Goal: Task Accomplishment & Management: Manage account settings

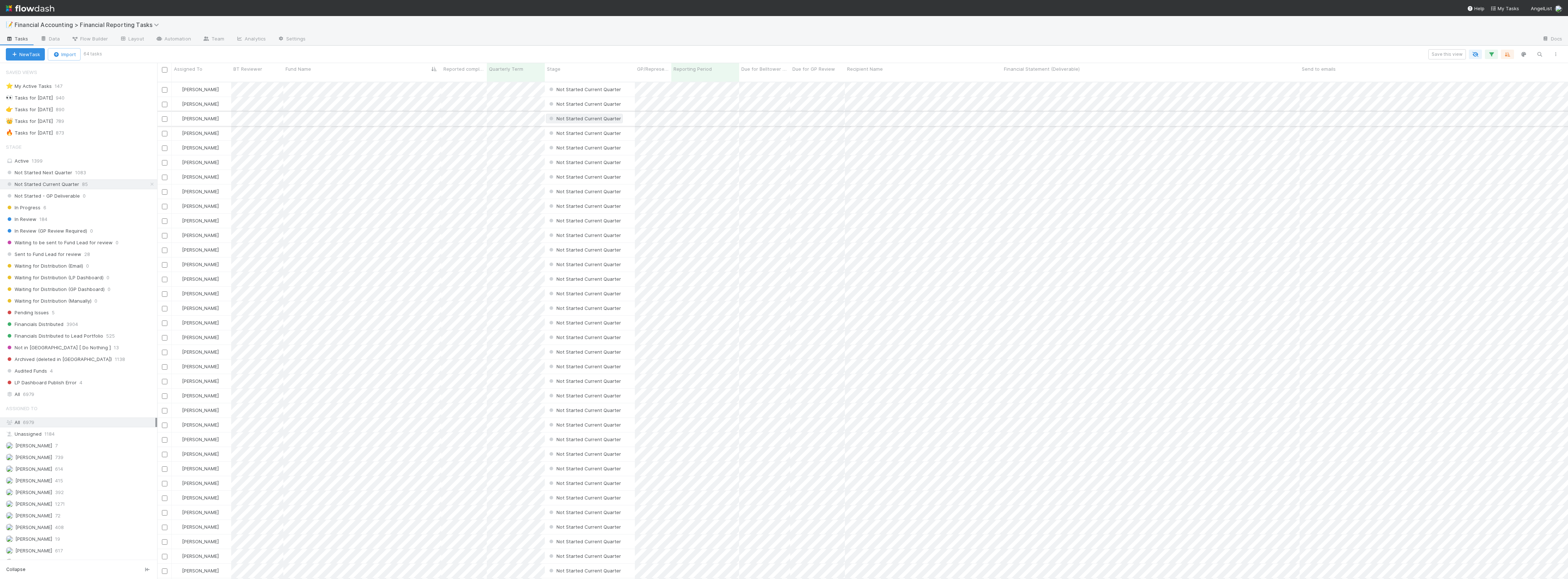
scroll to position [496, 1404]
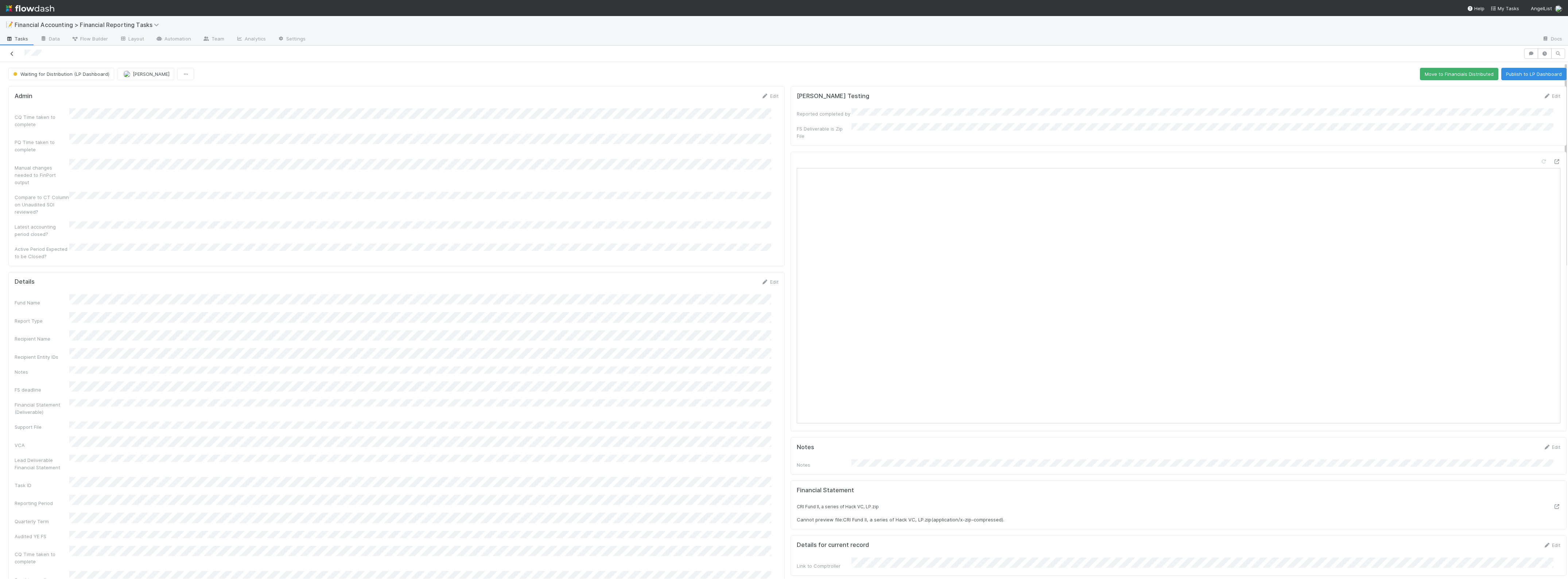
click at [12, 52] on icon at bounding box center [12, 54] width 7 height 5
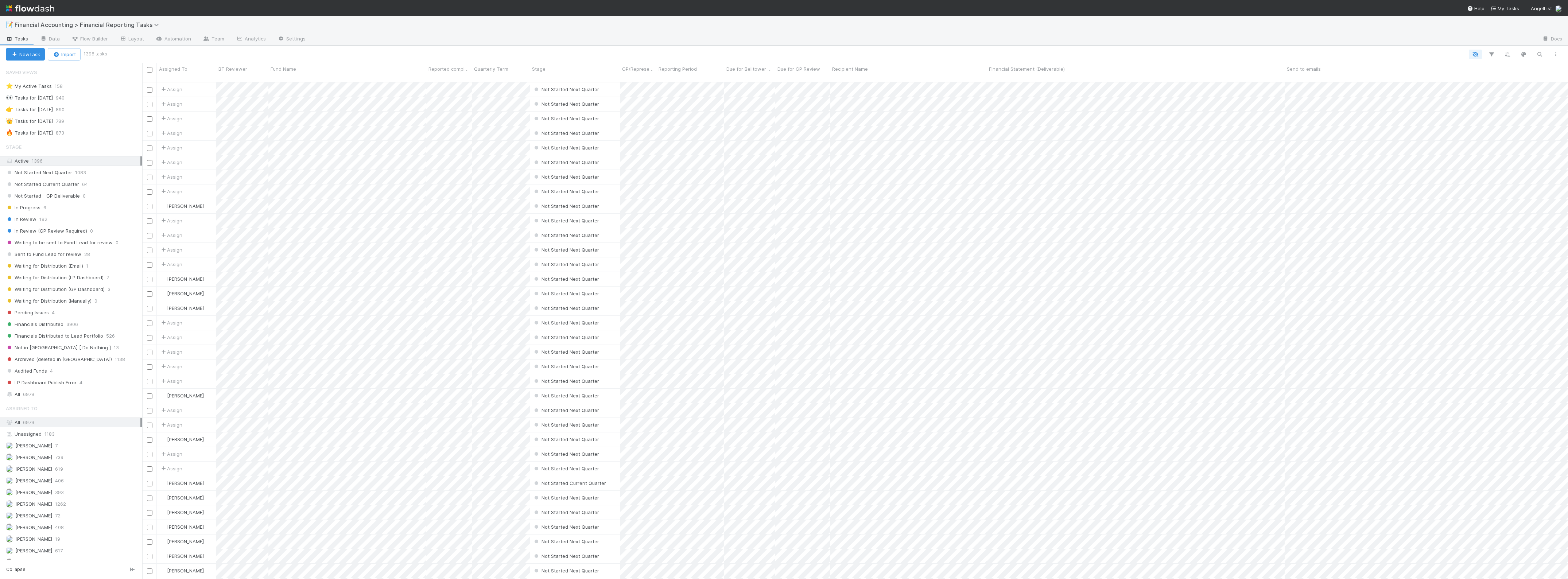
scroll to position [496, 1418]
click at [97, 280] on span "Waiting for Distribution (LP Dashboard)" at bounding box center [55, 277] width 98 height 9
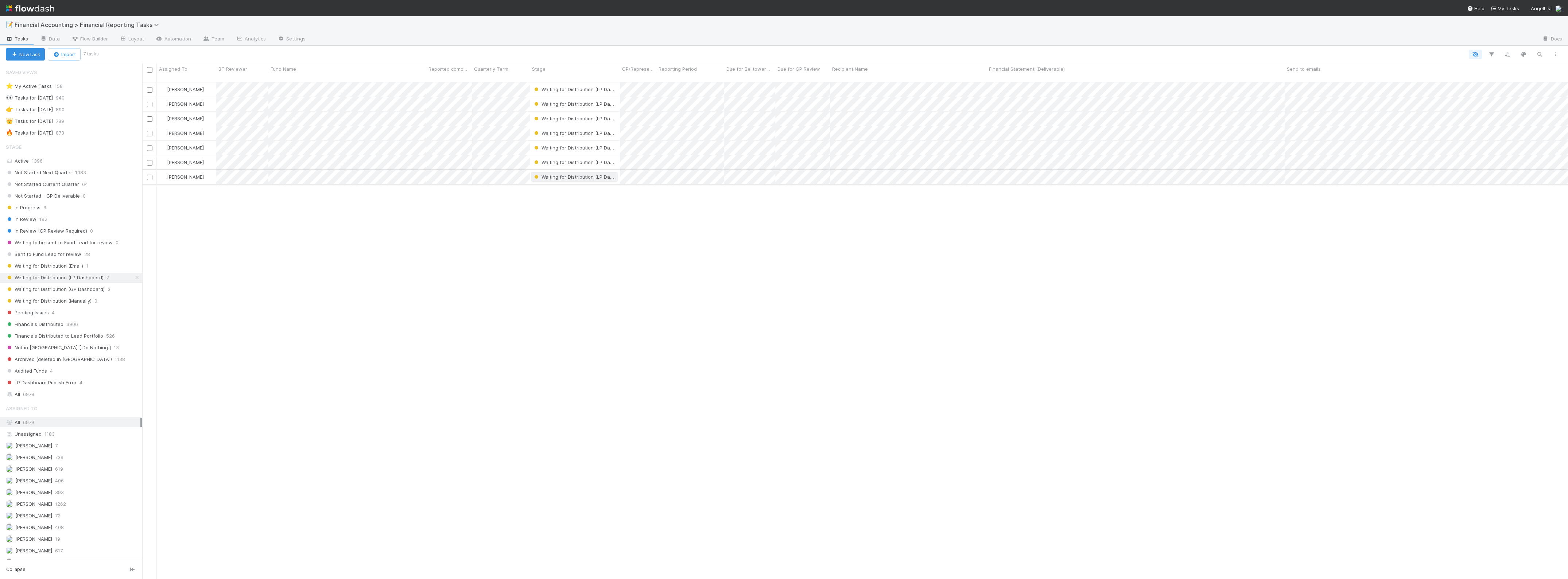
click at [593, 174] on span "Waiting for Distribution (LP Dashboard)" at bounding box center [582, 177] width 98 height 6
click at [601, 261] on span "Waiting for Distribution (Manually)" at bounding box center [577, 262] width 86 height 6
click at [580, 159] on span "Waiting for Distribution (LP Dashboard)" at bounding box center [582, 162] width 98 height 6
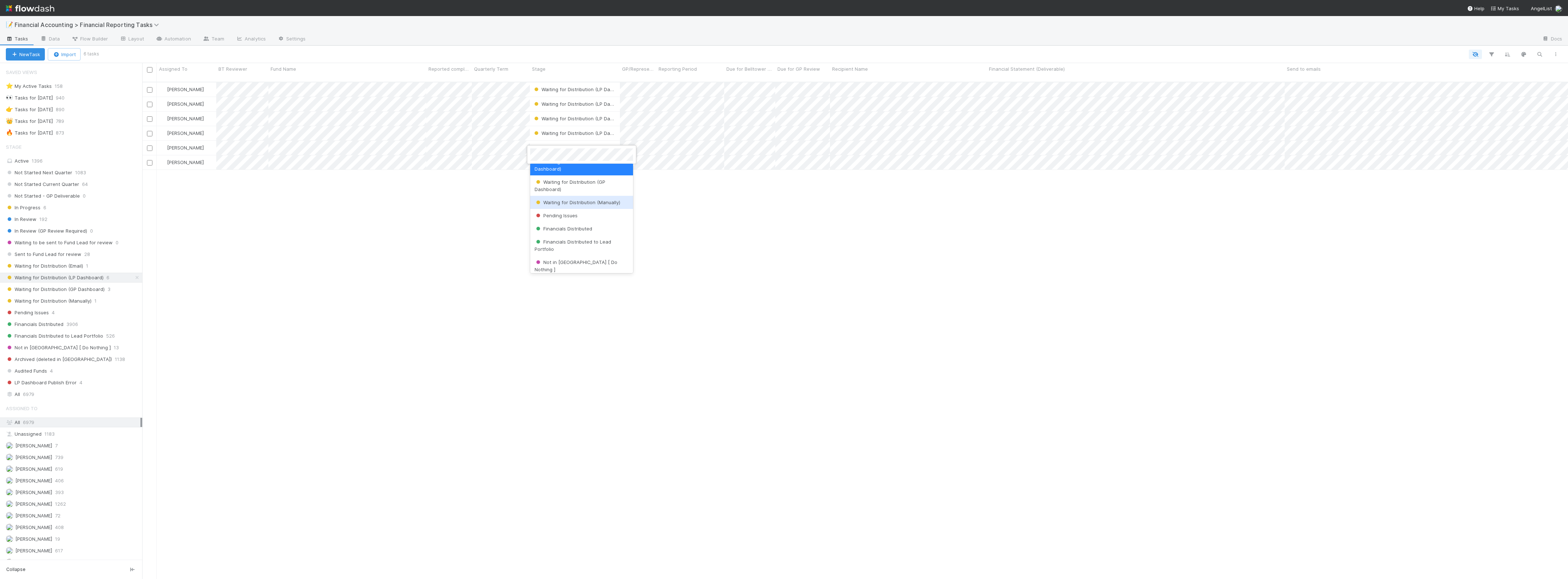
click at [595, 200] on span "Waiting for Distribution (Manually)" at bounding box center [577, 202] width 86 height 6
click at [585, 116] on span "Waiting for Distribution (LP Dashboard)" at bounding box center [582, 118] width 98 height 6
click at [584, 158] on span "Waiting for Distribution (Manually)" at bounding box center [577, 158] width 86 height 6
click at [596, 101] on div "Waiting for Distribution (LP Dashboard)" at bounding box center [574, 104] width 84 height 7
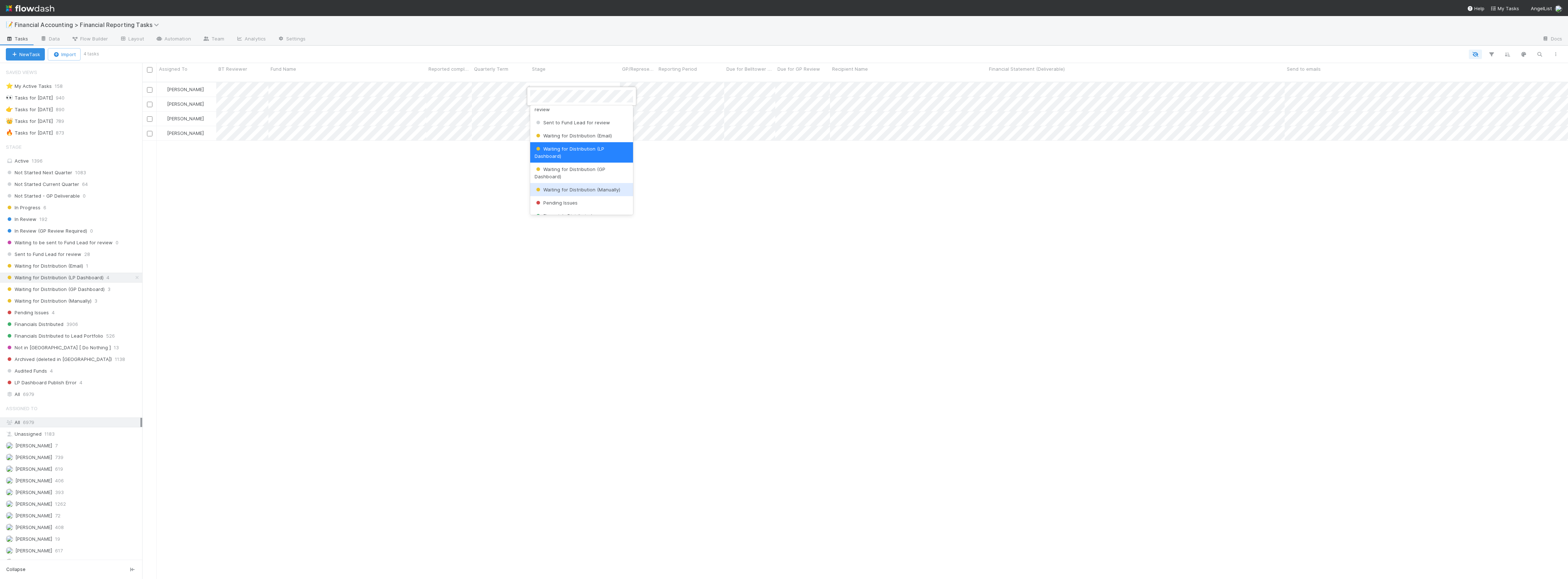
click at [597, 190] on span "Waiting for Distribution (Manually)" at bounding box center [577, 190] width 86 height 6
click at [588, 86] on span "Waiting for Distribution (LP Dashboard)" at bounding box center [582, 89] width 98 height 6
click at [593, 173] on span "Waiting for Distribution (Manually)" at bounding box center [577, 175] width 86 height 6
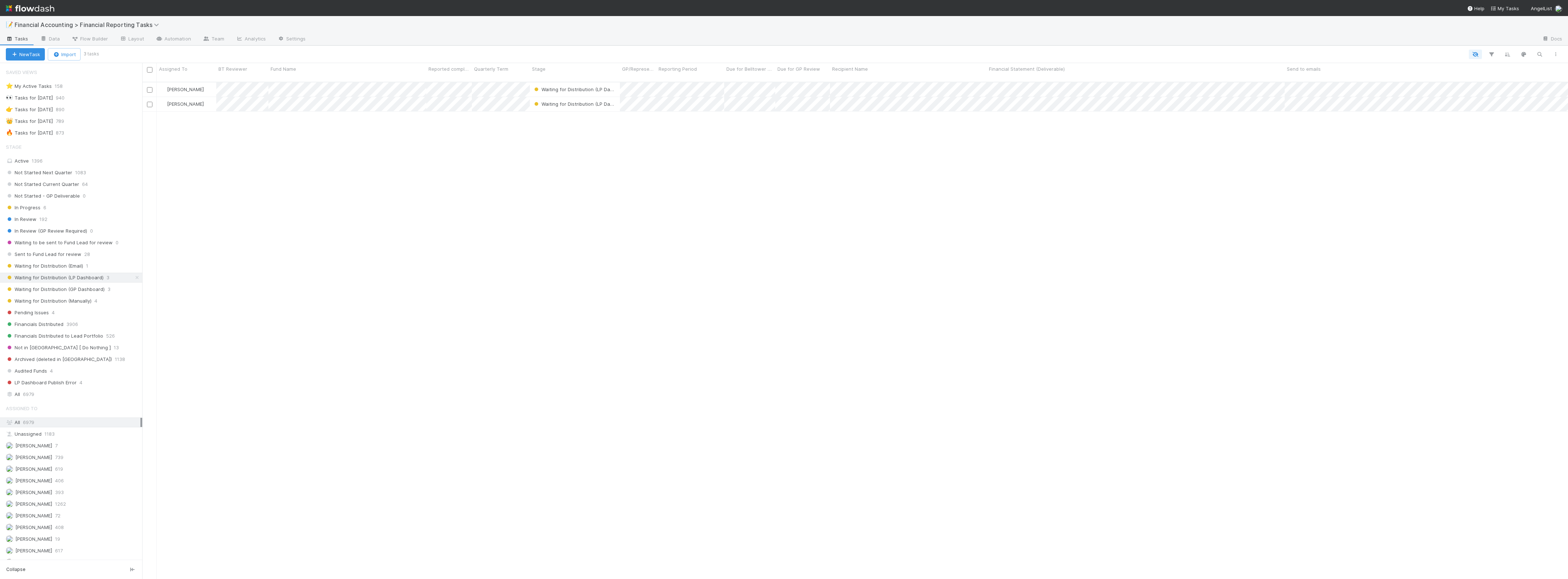
click at [712, 205] on div "Zach Byers Waiting for Distribution (LP Dashboard) 4/1/25, 1:07:36 AM 8/25/25, …" at bounding box center [854, 334] width 1425 height 503
click at [103, 290] on div "Waiting for Distribution (GP Dashboard) 3" at bounding box center [74, 289] width 137 height 9
click at [58, 302] on span "Waiting for Distribution (Manually)" at bounding box center [49, 300] width 86 height 9
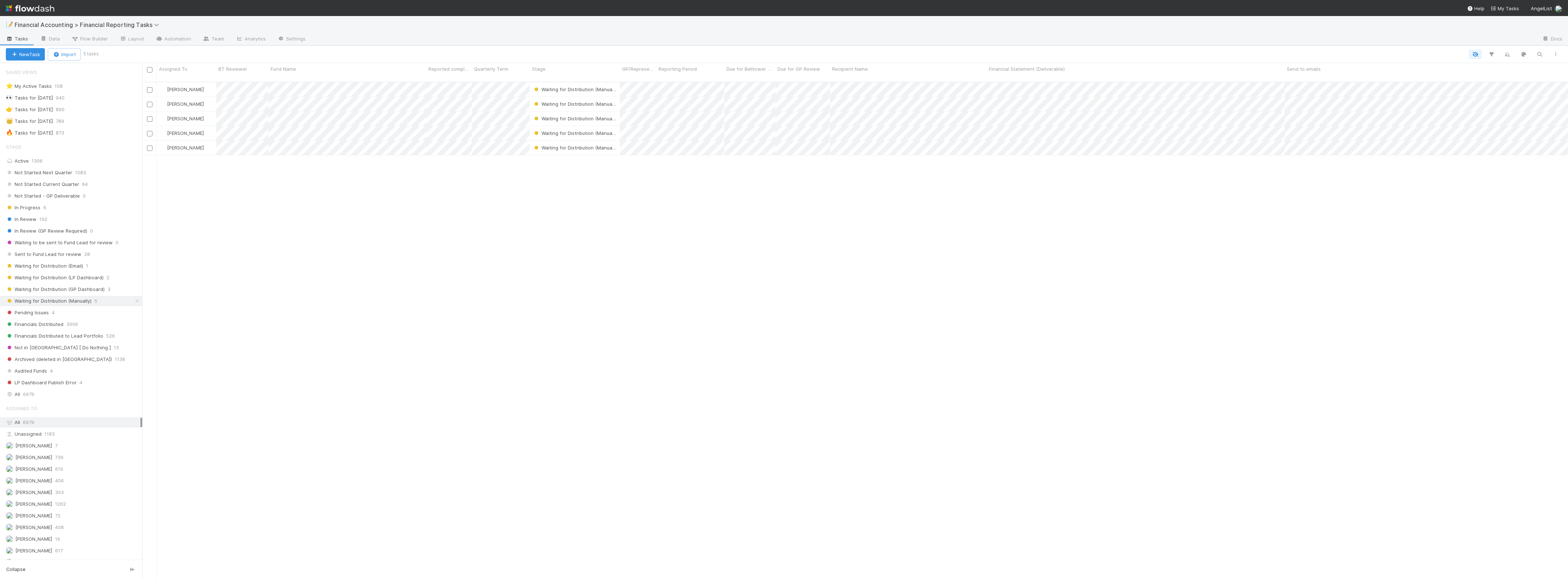
click at [782, 269] on div "Zach Byers Waiting for Distribution (Manually) 5/2/25, 11:13:15 AM 8/25/25, 2:4…" at bounding box center [854, 334] width 1425 height 503
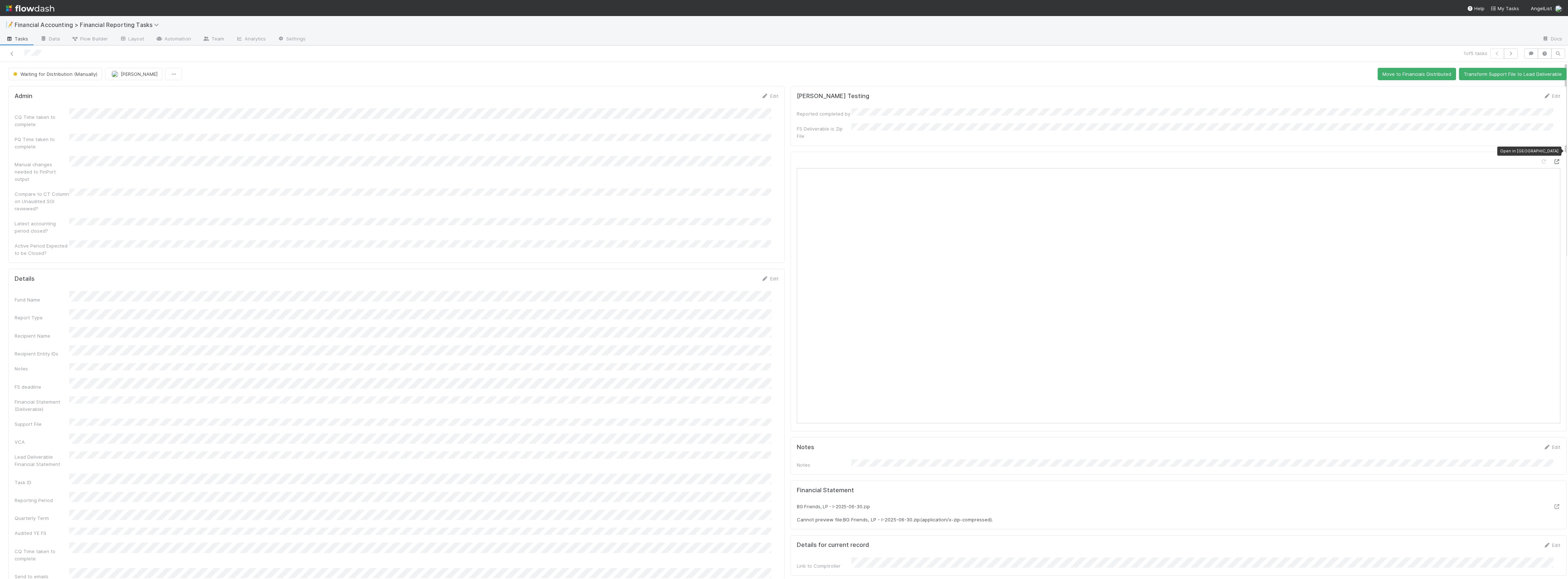
click at [1553, 159] on icon at bounding box center [1556, 161] width 7 height 5
click at [13, 52] on icon at bounding box center [12, 54] width 7 height 5
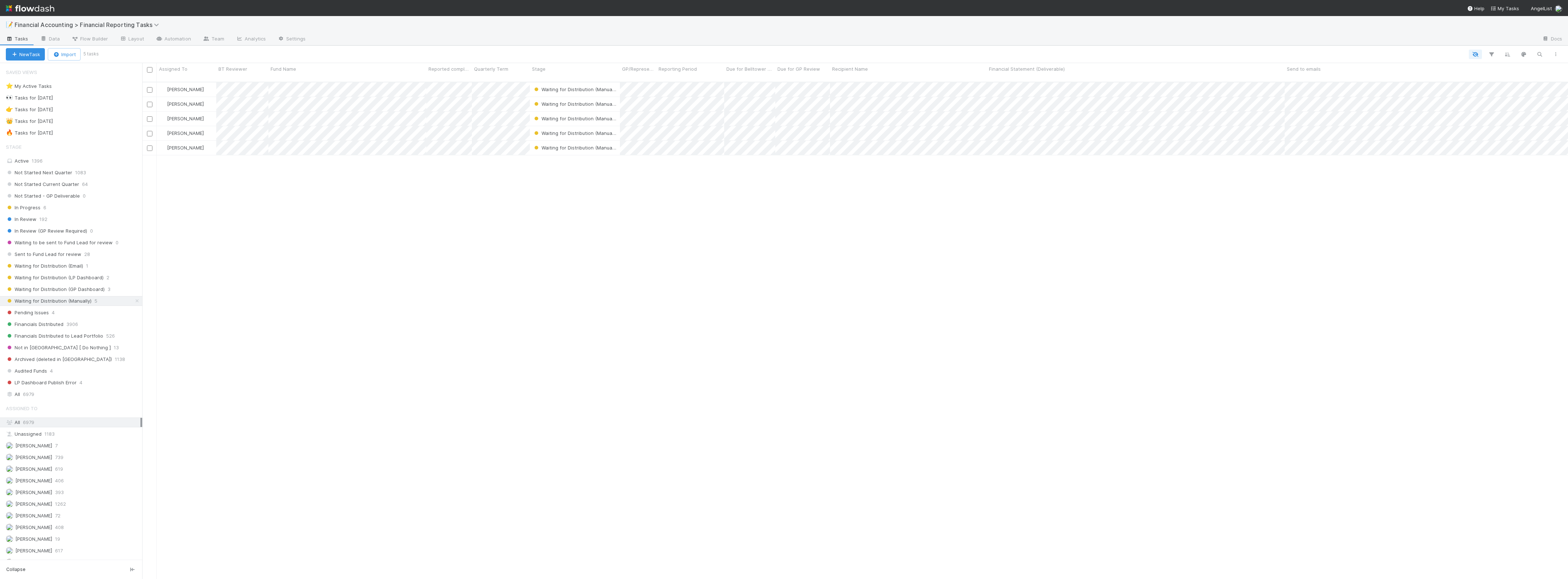
scroll to position [496, 1418]
click at [324, 236] on div "Zach Byers Waiting for Distribution (Manually) 5/2/25, 11:13:15 AM 8/25/25, 2:4…" at bounding box center [854, 334] width 1425 height 503
click at [366, 326] on div "Zach Byers Waiting for Distribution (Manually) 5/2/25, 11:13:15 AM 8/25/25, 2:4…" at bounding box center [854, 334] width 1425 height 503
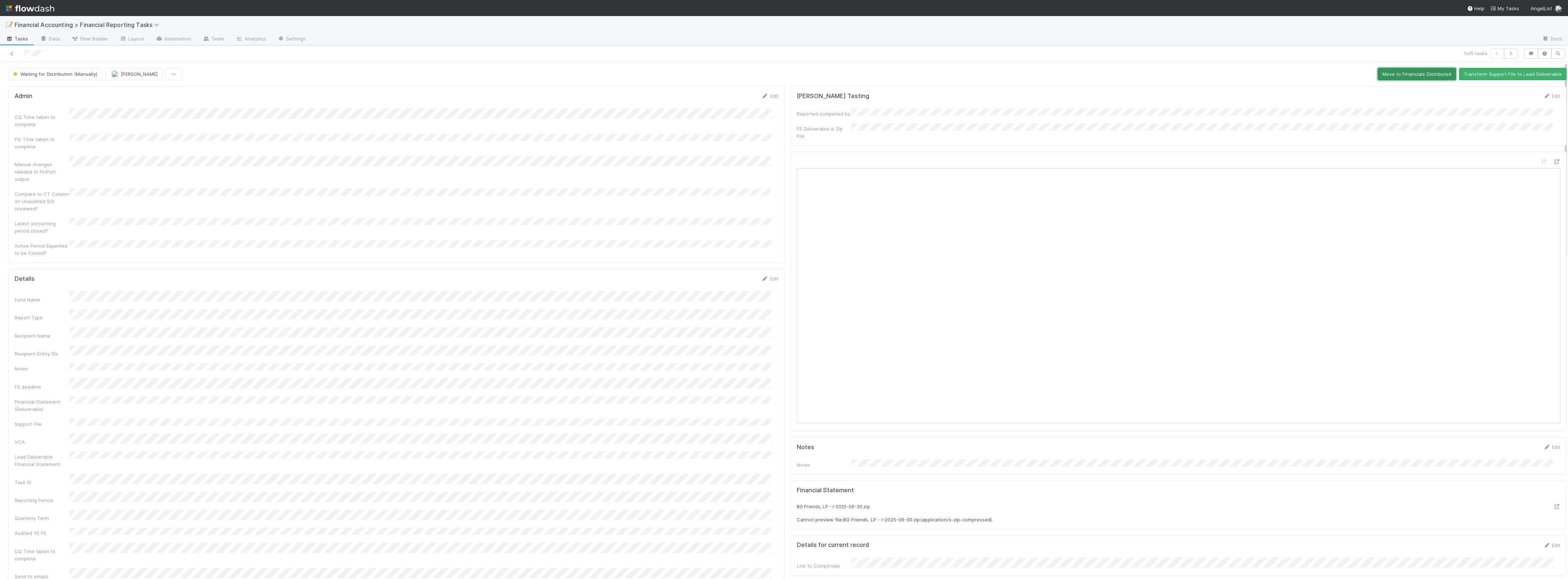
click at [1410, 77] on button "Move to Financials Distributed" at bounding box center [1416, 74] width 78 height 12
click at [1503, 56] on button "button" at bounding box center [1510, 53] width 14 height 10
click at [1553, 194] on icon at bounding box center [1556, 196] width 7 height 5
click at [1403, 73] on button "Move to Financials Distributed" at bounding box center [1416, 74] width 78 height 12
click at [1507, 54] on icon "button" at bounding box center [1510, 54] width 7 height 4
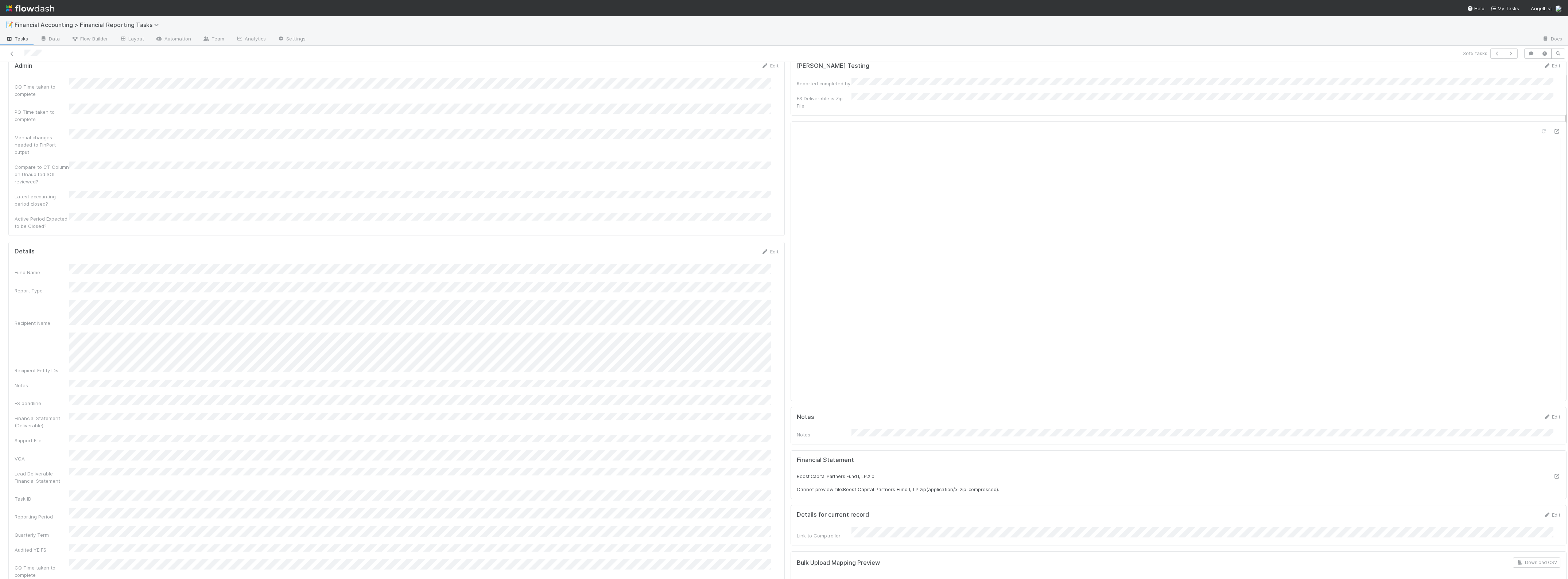
scroll to position [46, 0]
click at [1553, 113] on icon at bounding box center [1556, 116] width 7 height 5
click at [1393, 73] on button "Move to Financials Distributed" at bounding box center [1416, 74] width 78 height 12
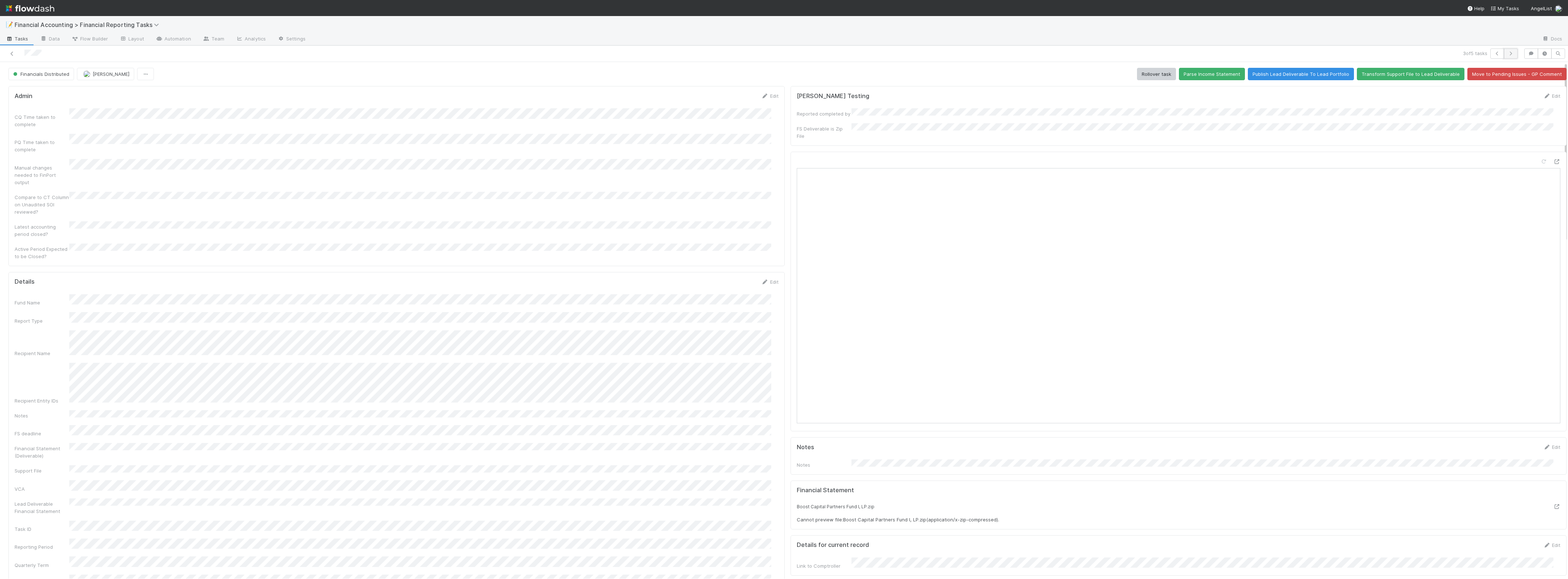
click at [1507, 54] on icon "button" at bounding box center [1510, 54] width 7 height 4
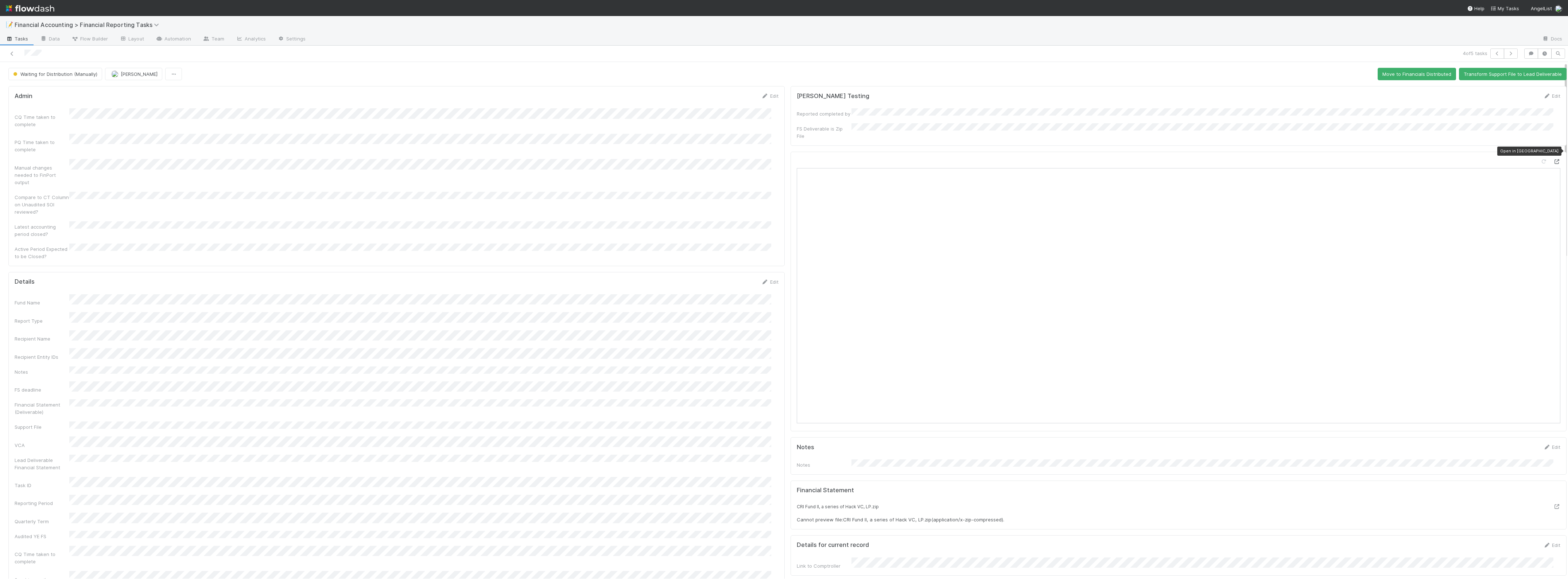
click at [1553, 159] on icon at bounding box center [1556, 161] width 7 height 5
drag, startPoint x: 1384, startPoint y: 76, endPoint x: 1340, endPoint y: 80, distance: 44.2
click at [1384, 76] on button "Move to Financials Distributed" at bounding box center [1416, 74] width 78 height 12
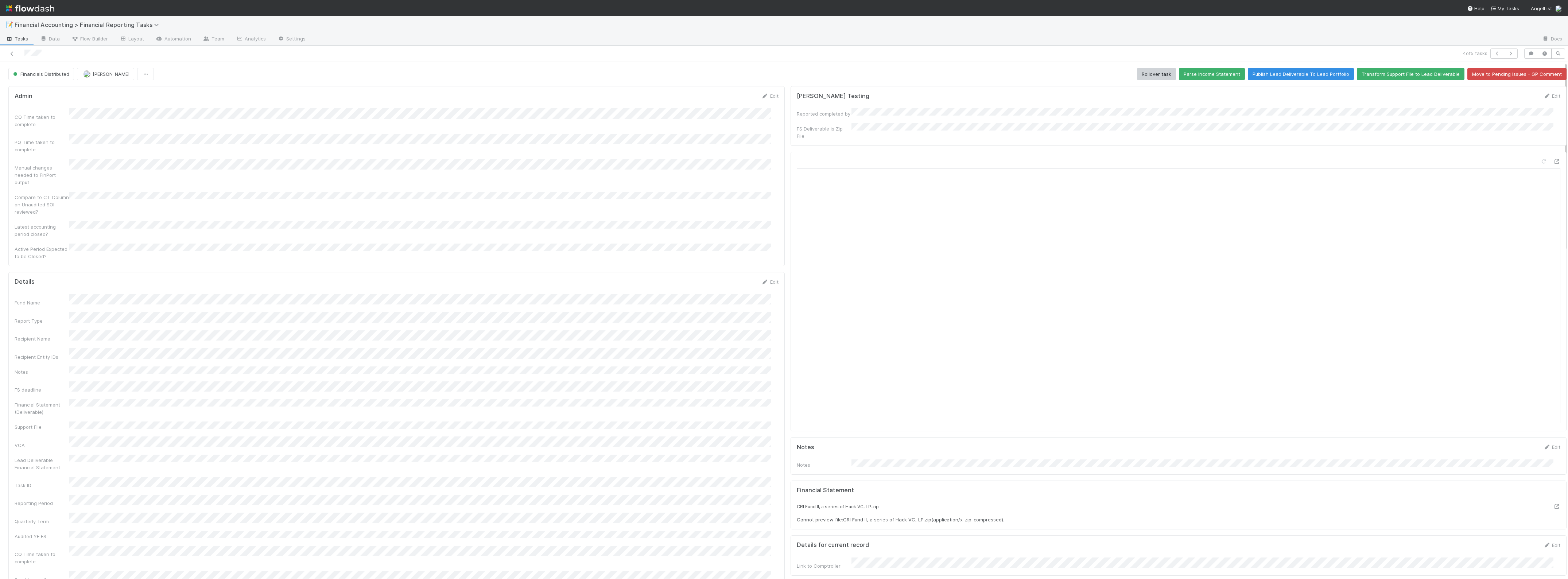
click at [1507, 54] on icon "button" at bounding box center [1510, 54] width 7 height 4
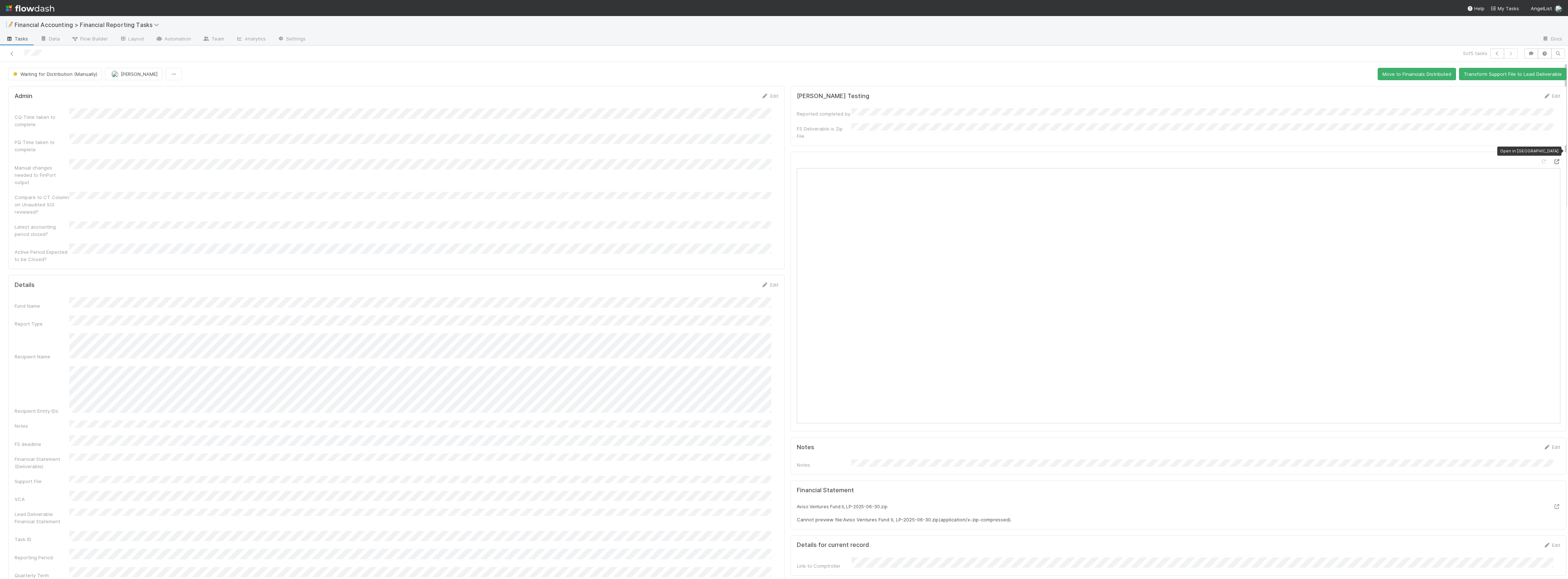
click at [1553, 159] on icon at bounding box center [1556, 161] width 7 height 5
click at [1405, 75] on button "Move to Financials Distributed" at bounding box center [1416, 74] width 78 height 12
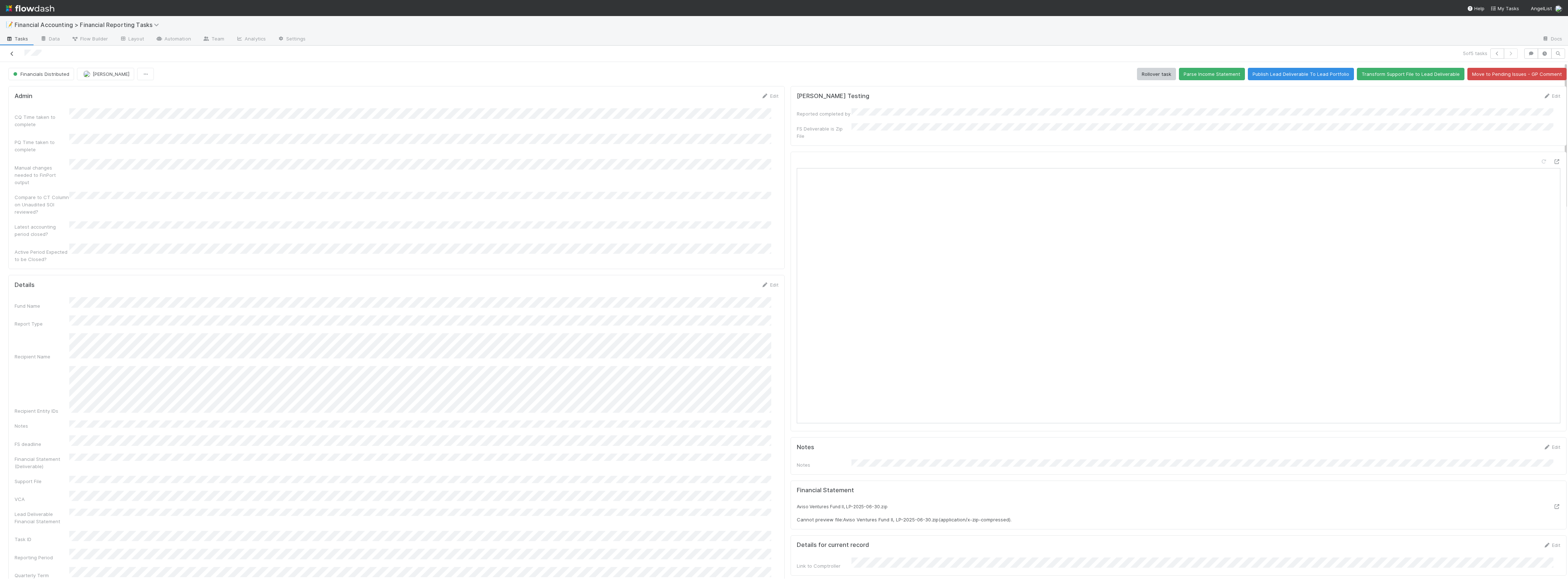
click at [10, 53] on icon at bounding box center [12, 54] width 7 height 5
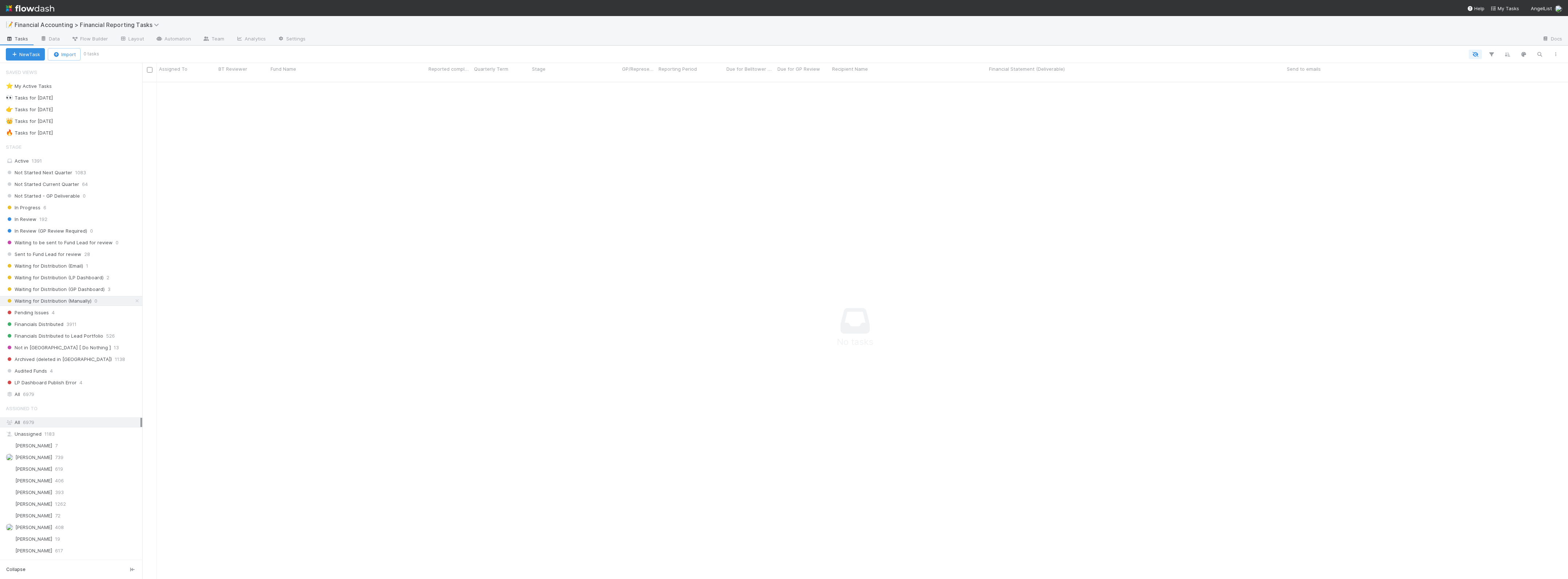
scroll to position [489, 1412]
click at [91, 291] on span "Waiting for Distribution (GP Dashboard)" at bounding box center [55, 289] width 99 height 9
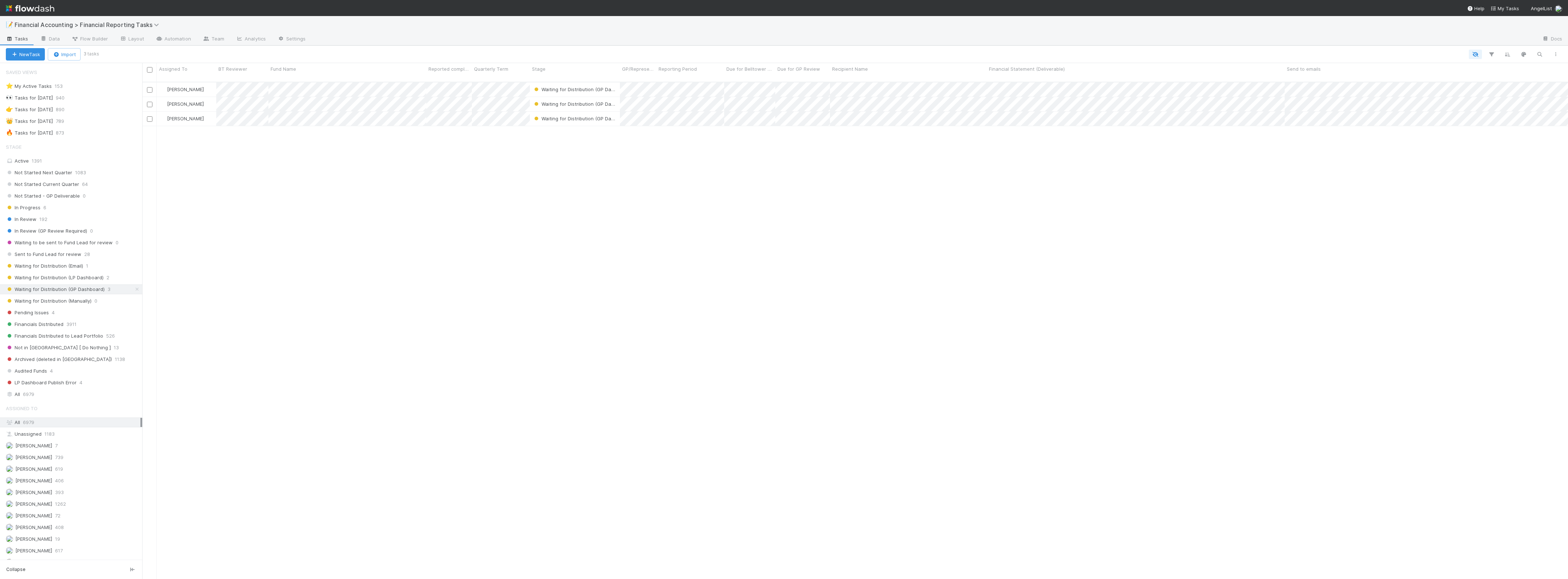
scroll to position [496, 1418]
click at [148, 68] on input "checkbox" at bounding box center [150, 70] width 5 height 5
checkbox input "true"
click at [129, 53] on icon "button" at bounding box center [126, 54] width 7 height 5
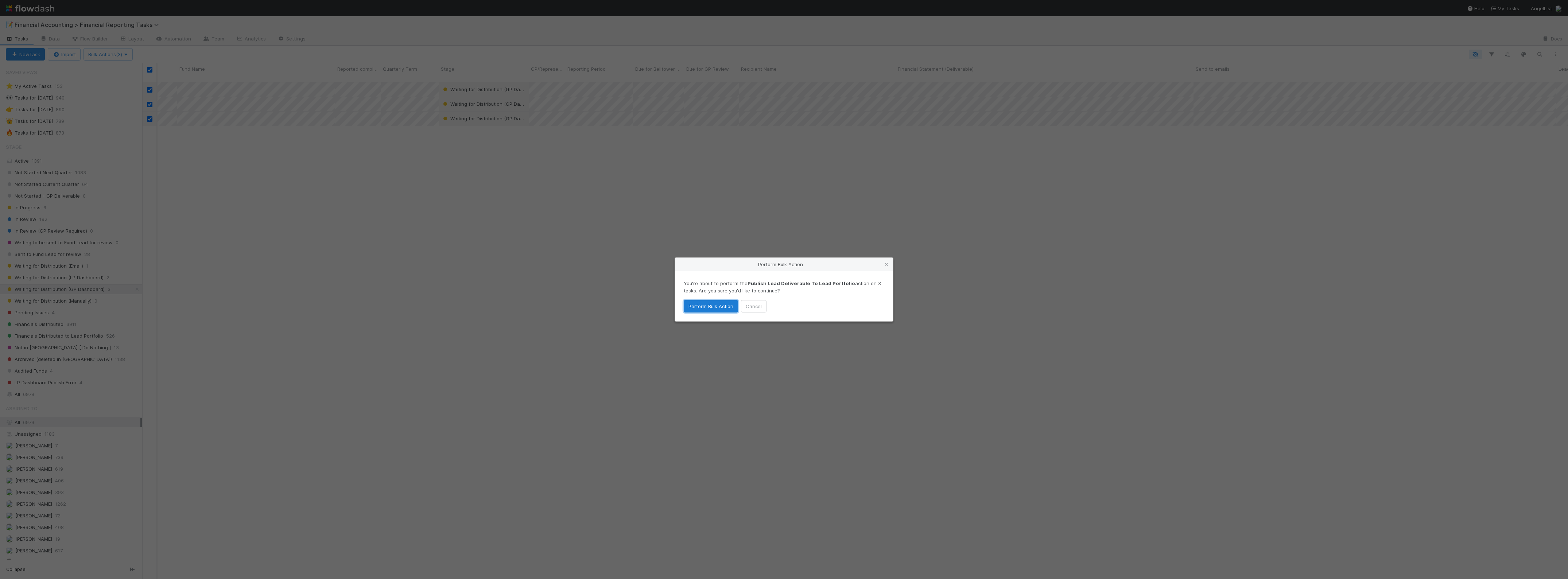
click at [713, 306] on button "Perform Bulk Action" at bounding box center [711, 306] width 54 height 12
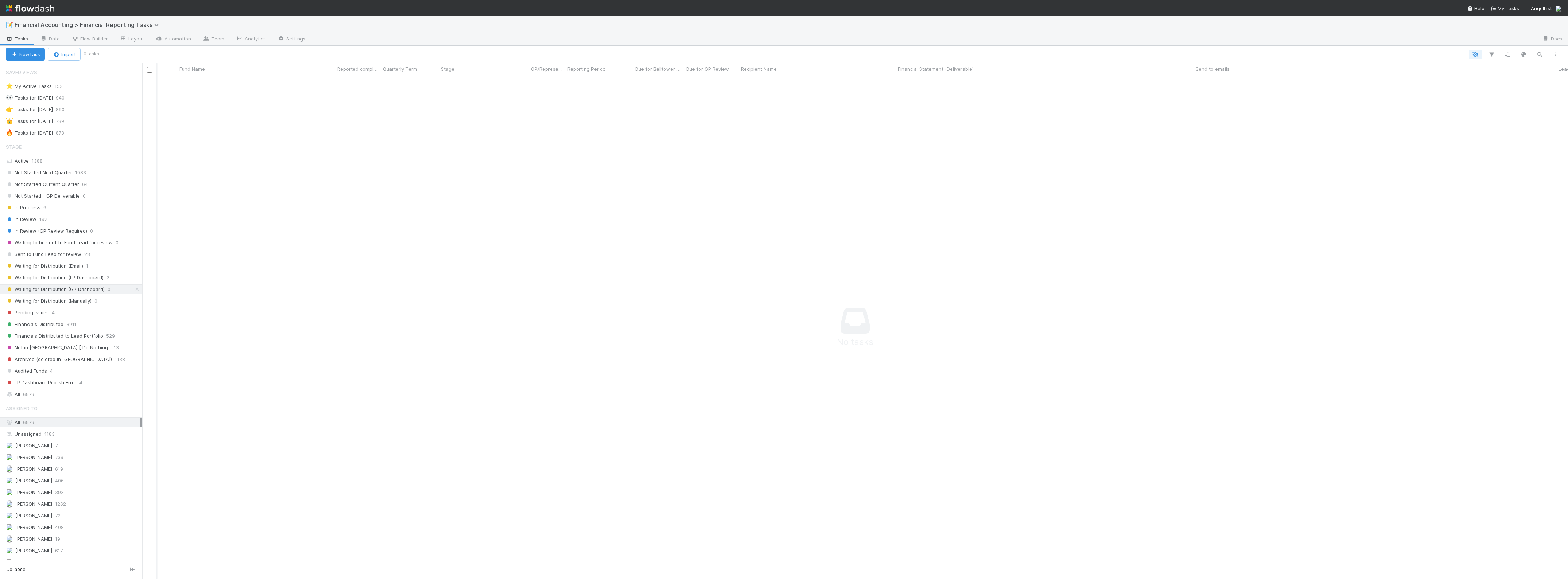
scroll to position [489, 1412]
click at [75, 268] on span "Waiting for Distribution (Email)" at bounding box center [45, 266] width 77 height 9
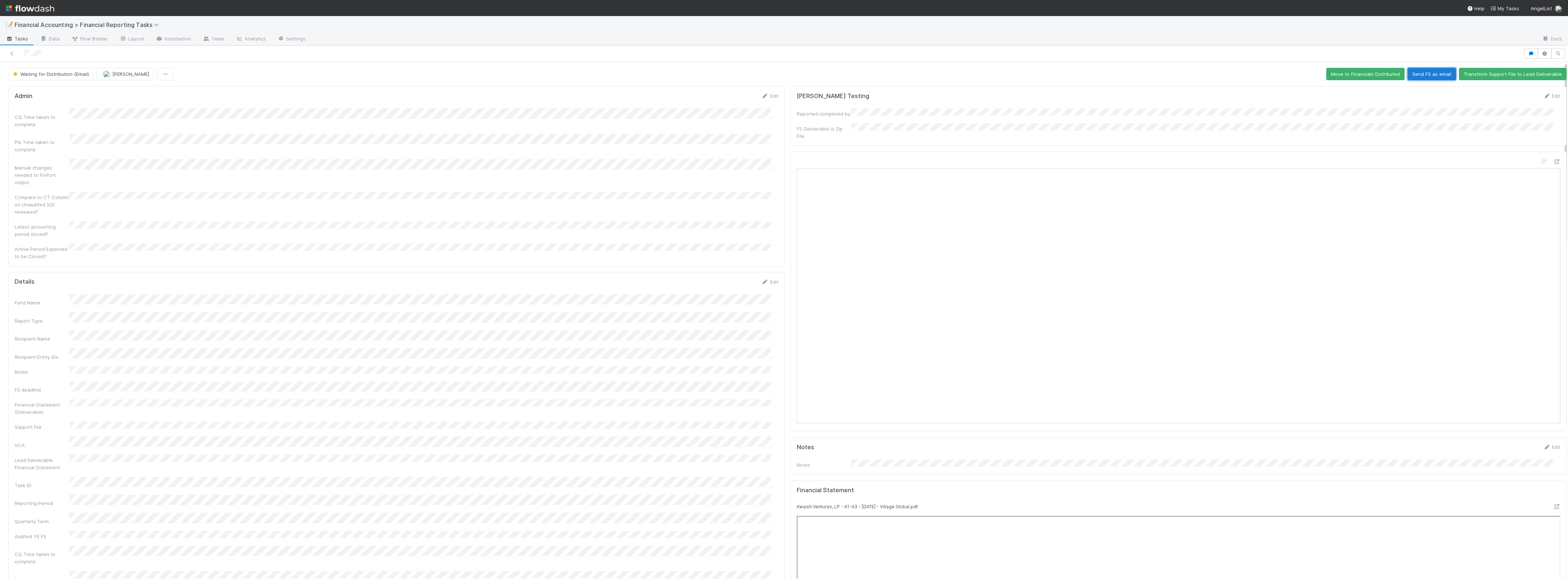
click at [1416, 75] on button "Send FS as email" at bounding box center [1431, 74] width 48 height 12
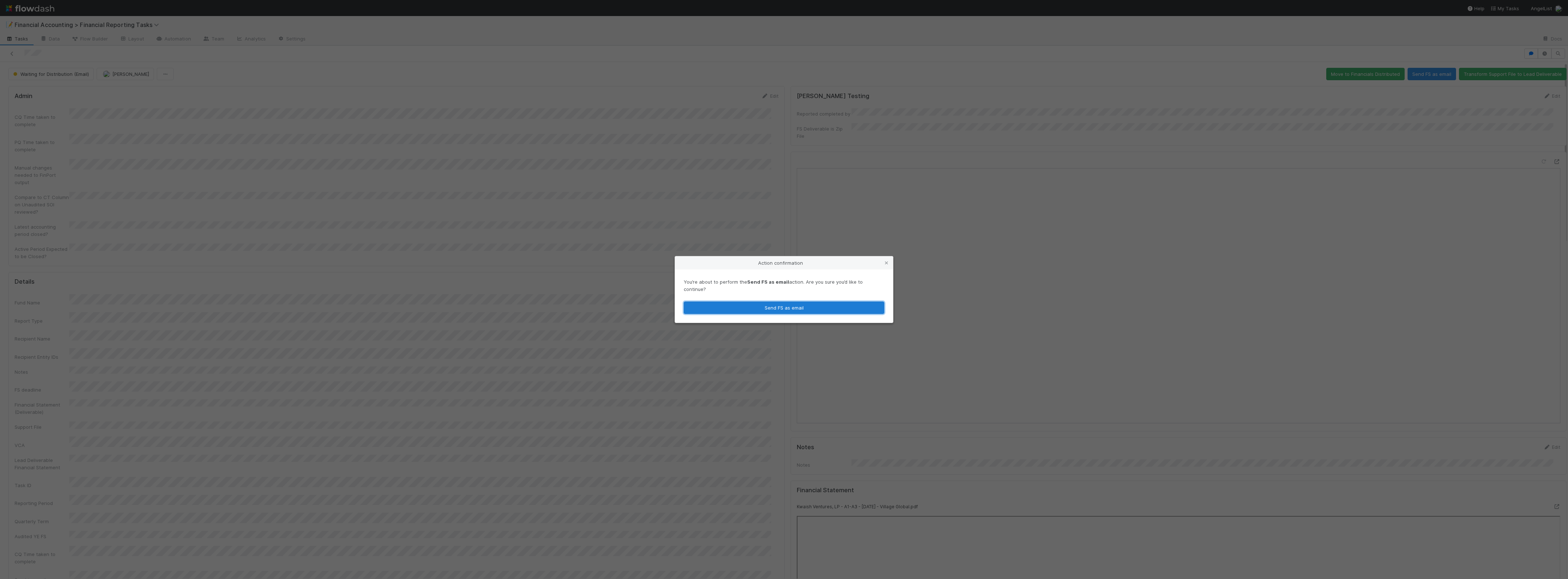
click at [803, 304] on button "Send FS as email" at bounding box center [784, 308] width 201 height 12
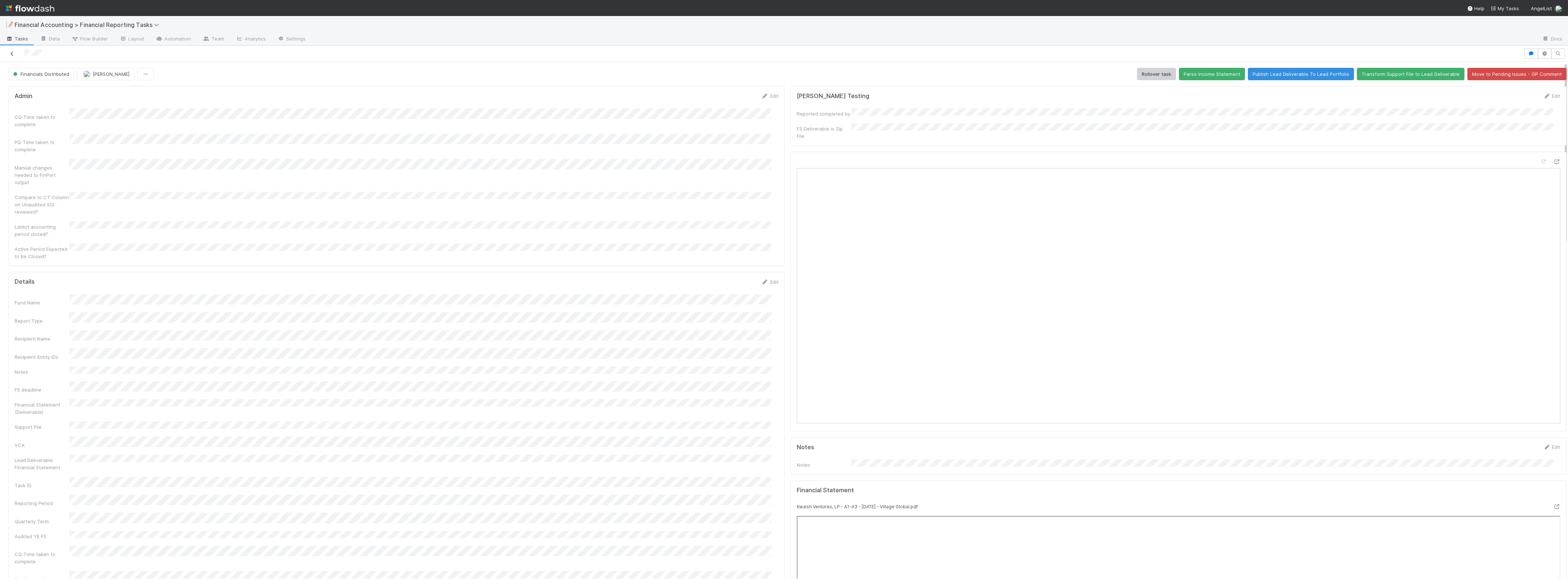
click at [13, 56] on icon at bounding box center [12, 54] width 7 height 5
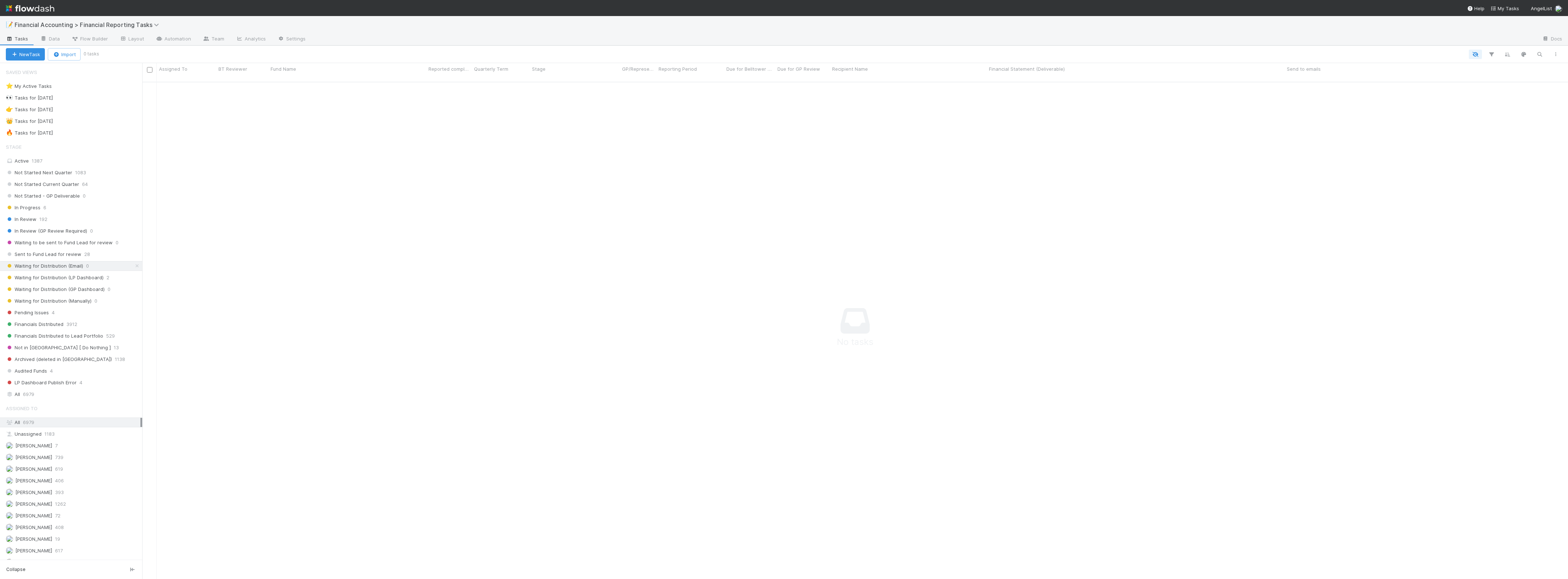
scroll to position [489, 1412]
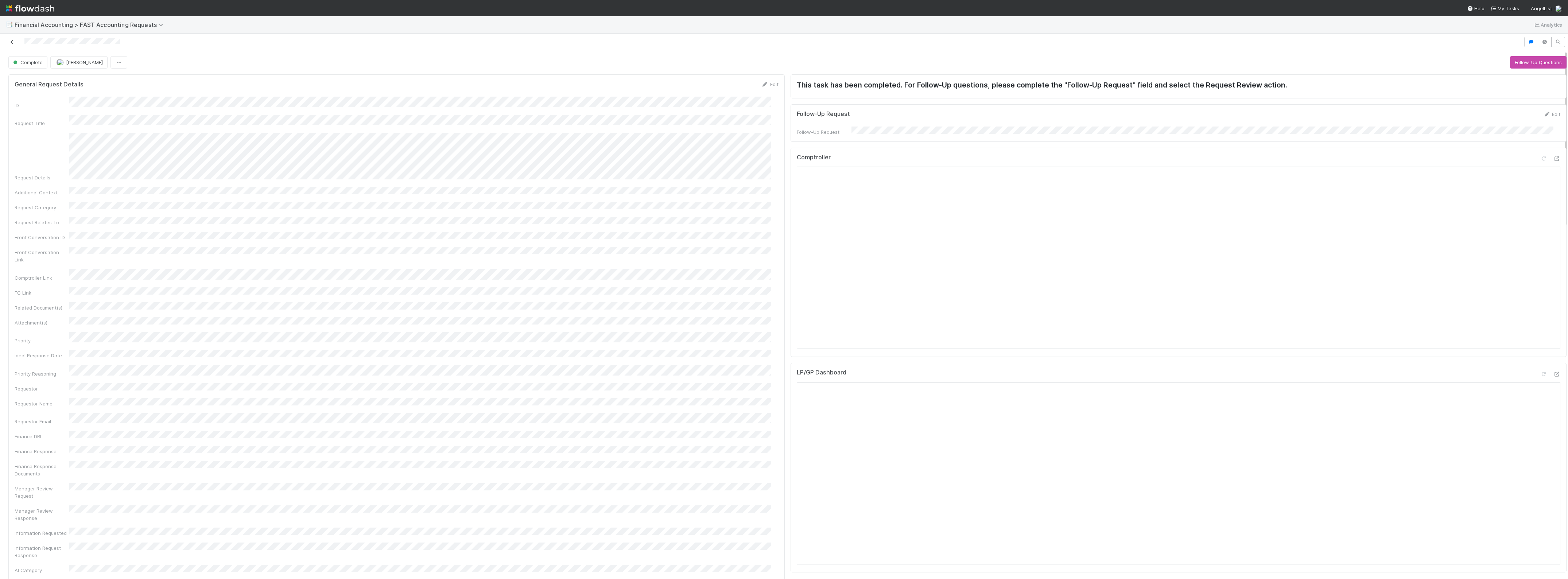
click at [14, 39] on link at bounding box center [12, 41] width 7 height 7
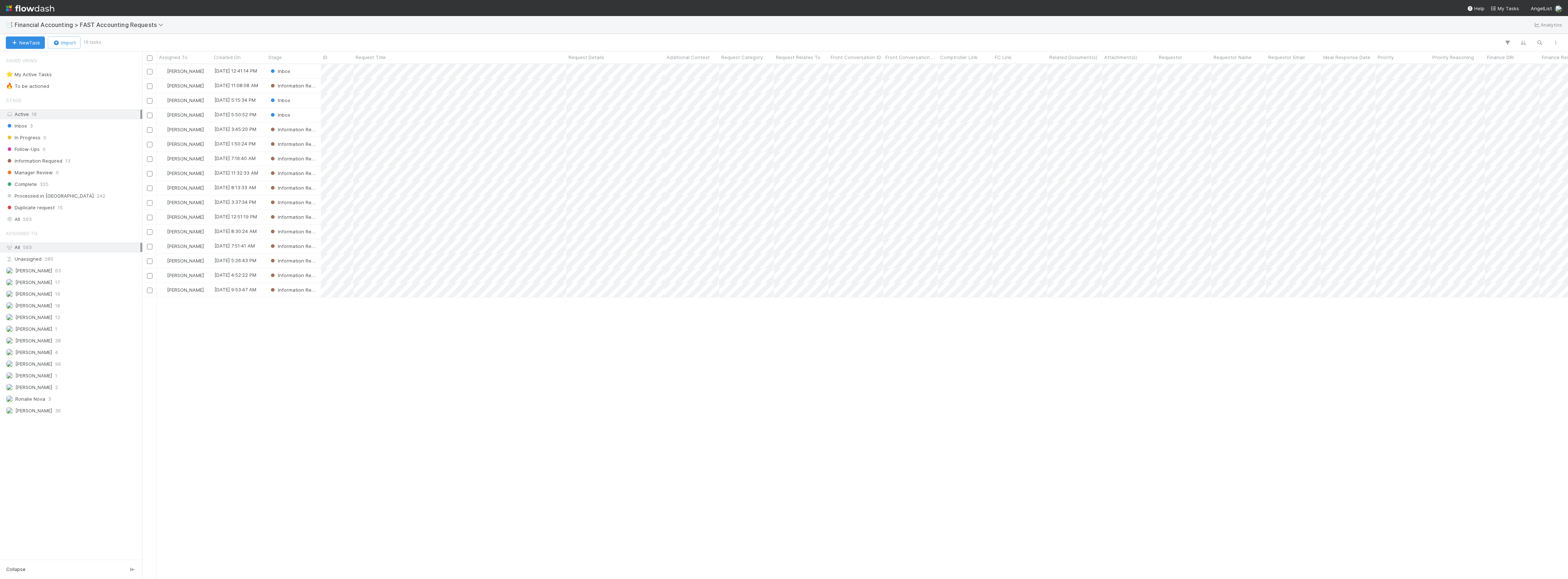
scroll to position [508, 1418]
click at [1237, 413] on div "Conor Queenan 8/25/25, 12:41:14 PM Inbox 0 0 0 8/25/25, 12:47:29 PM Conor Queen…" at bounding box center [854, 321] width 1425 height 514
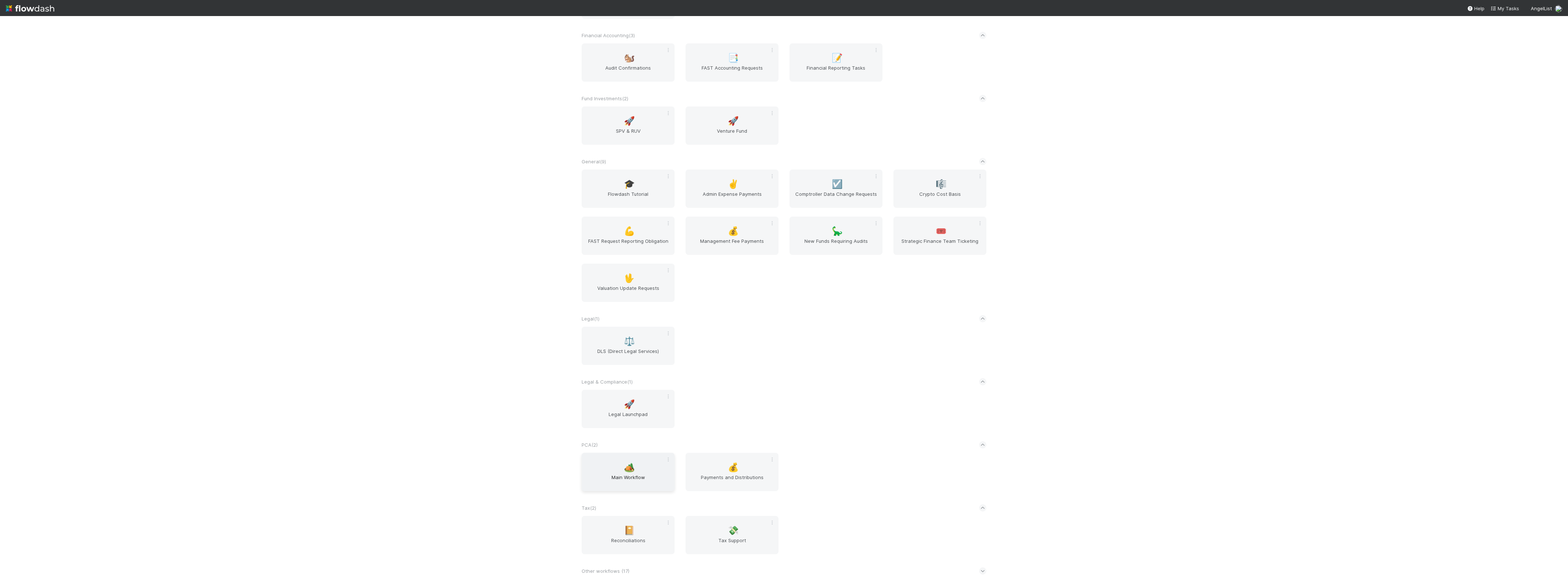
scroll to position [155, 0]
click at [621, 483] on span "Main Workflow" at bounding box center [628, 480] width 87 height 14
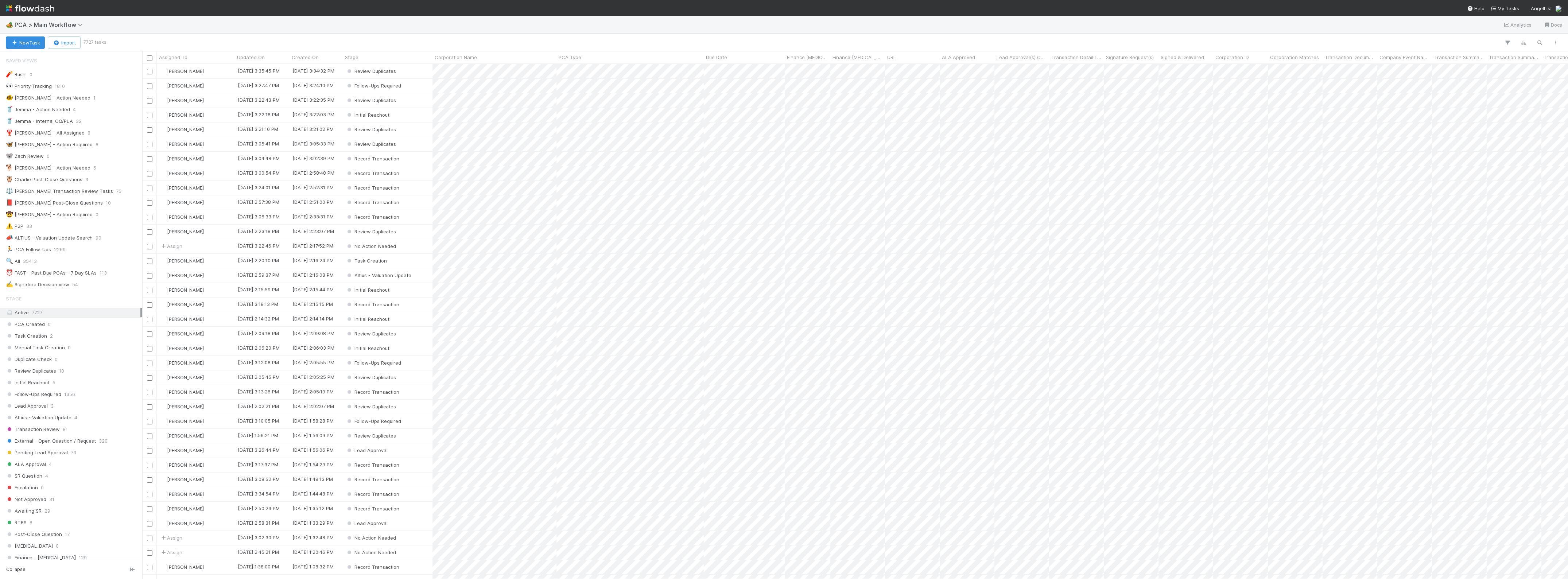
scroll to position [508, 1418]
click at [32, 377] on span "35413" at bounding box center [30, 372] width 14 height 9
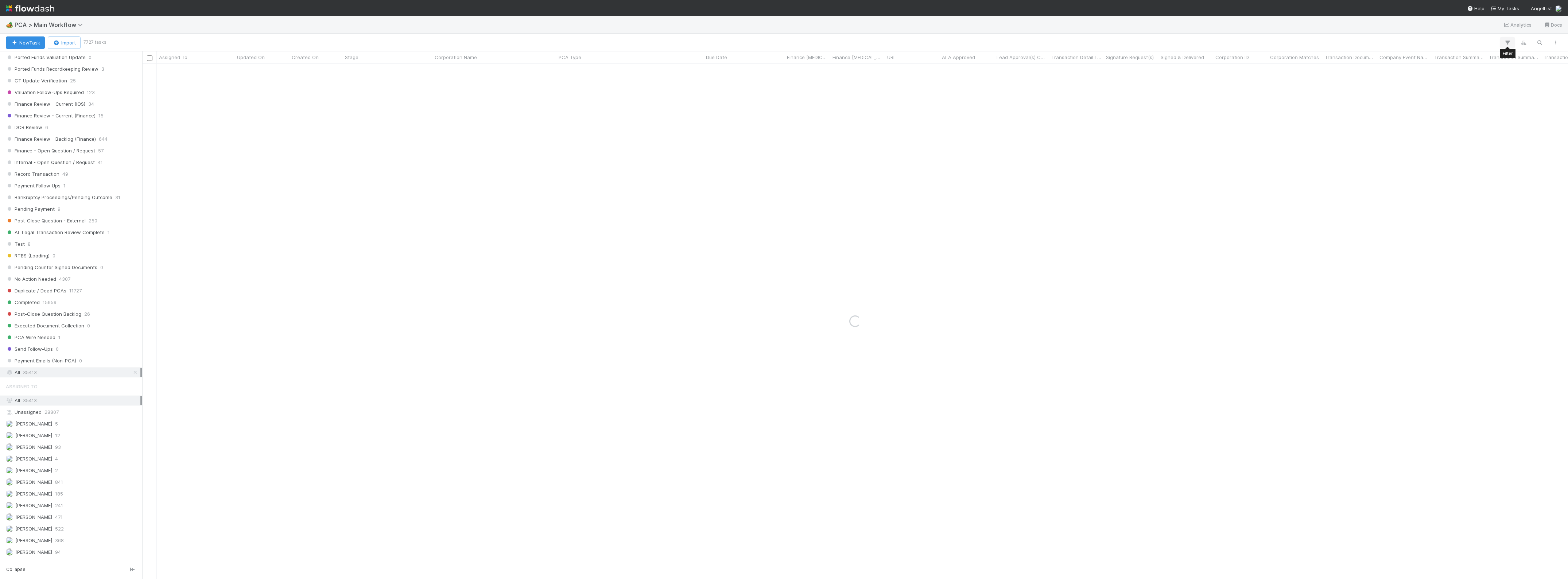
click at [1508, 40] on icon "button" at bounding box center [1507, 43] width 7 height 7
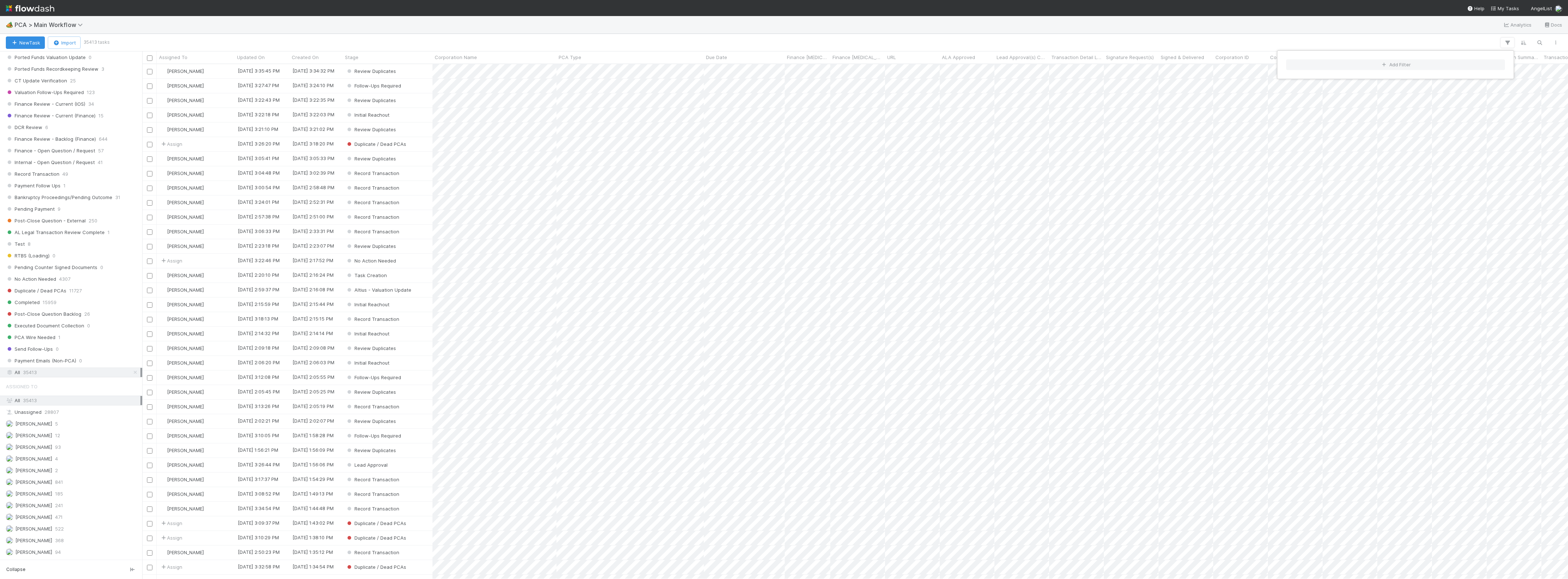
scroll to position [508, 1418]
click at [1423, 61] on button "Add Filter" at bounding box center [1395, 65] width 219 height 11
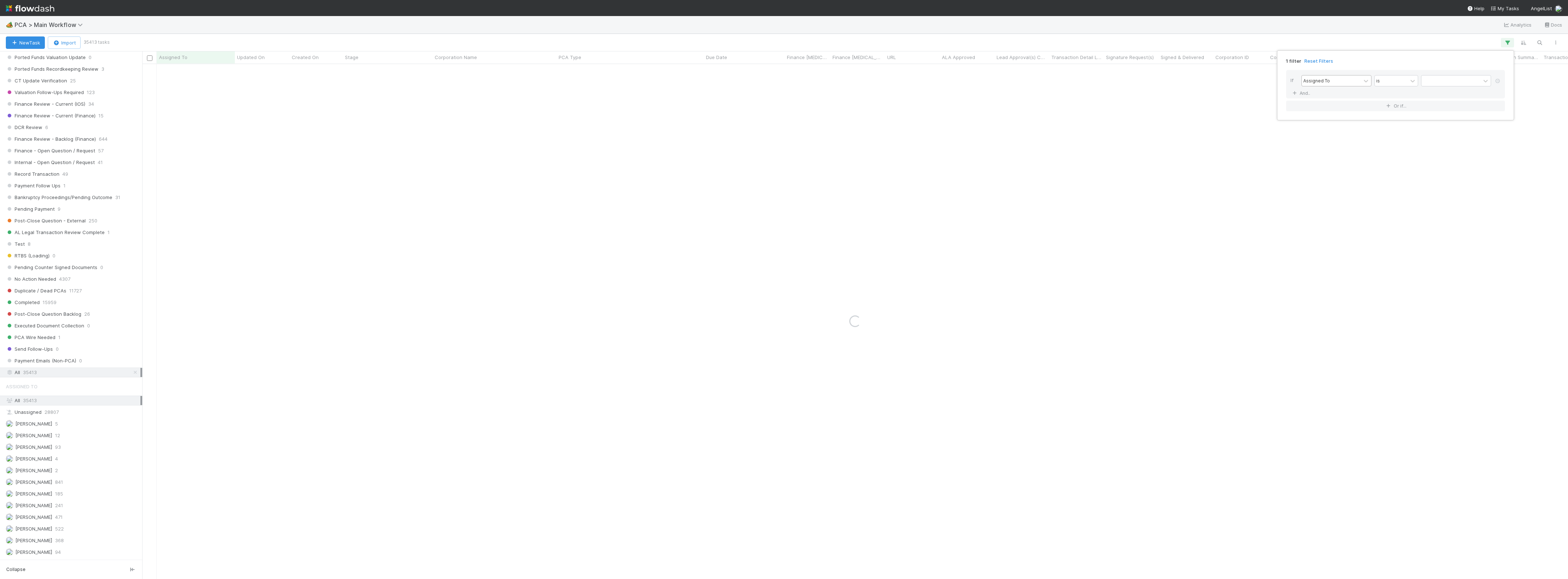
click at [1350, 80] on div "Assigned To" at bounding box center [1331, 81] width 59 height 11
click at [1340, 126] on div "Corporation Name" at bounding box center [1336, 122] width 70 height 12
click at [1444, 77] on input "text" at bounding box center [1455, 81] width 70 height 11
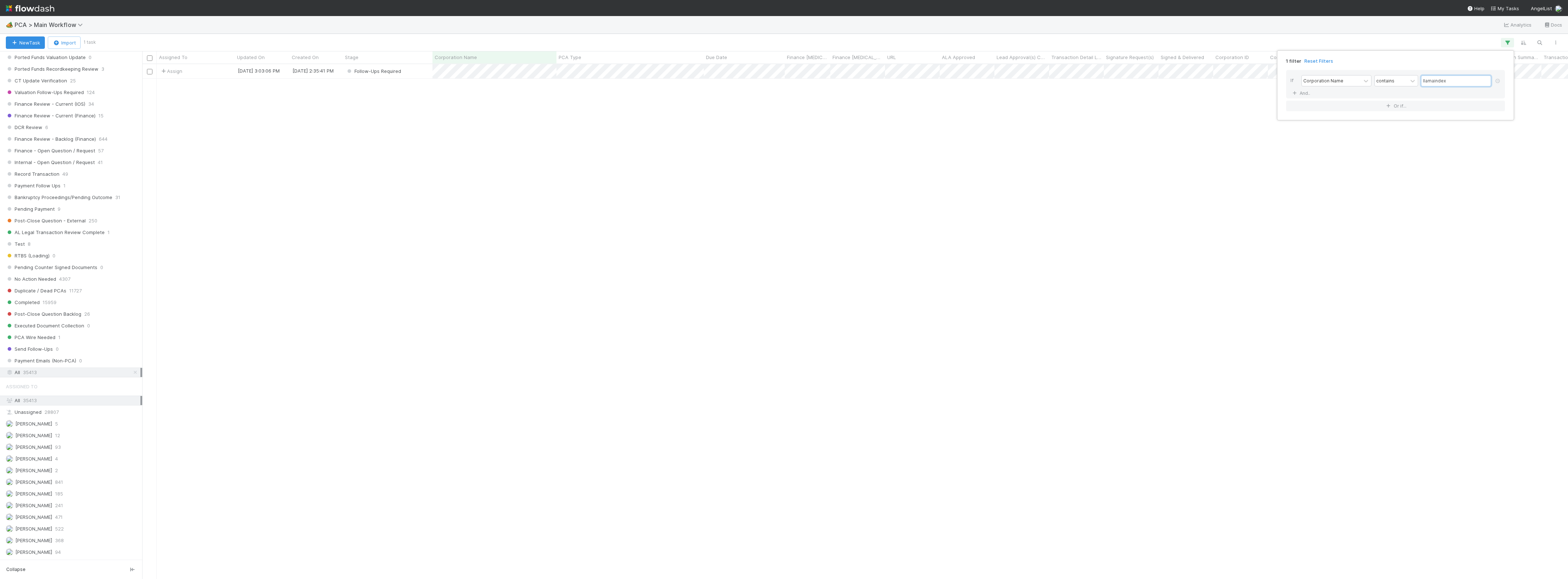
type input "llamaindex"
drag, startPoint x: 468, startPoint y: 147, endPoint x: 393, endPoint y: 116, distance: 81.2
click at [469, 147] on div "1 filter Reset Filters If Corporation Name contains llamaindex And.. Or if..." at bounding box center [784, 290] width 1568 height 579
click at [217, 71] on div "Assign" at bounding box center [196, 71] width 78 height 14
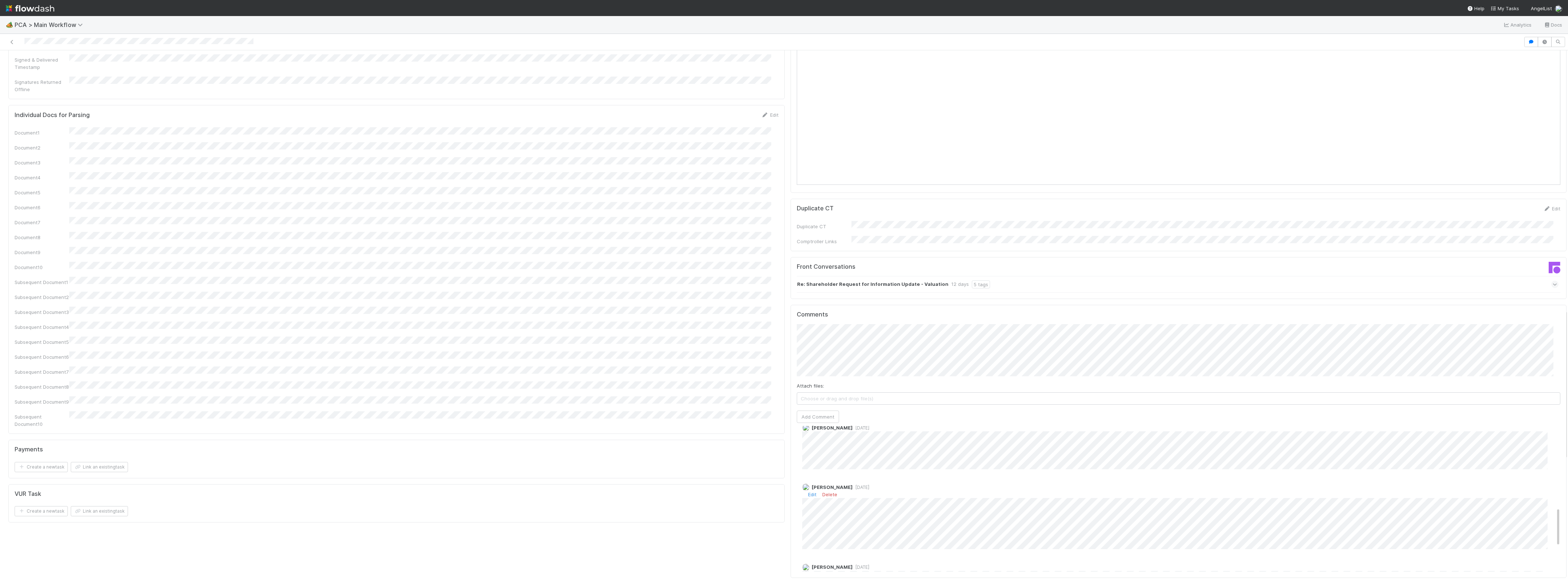
scroll to position [364, 0]
click at [631, 225] on div "Document1 Document2 Document3 Document4 Document5 Document6 Document7 Document8…" at bounding box center [396, 277] width 764 height 300
click at [8, 41] on icon at bounding box center [12, 41] width 7 height 5
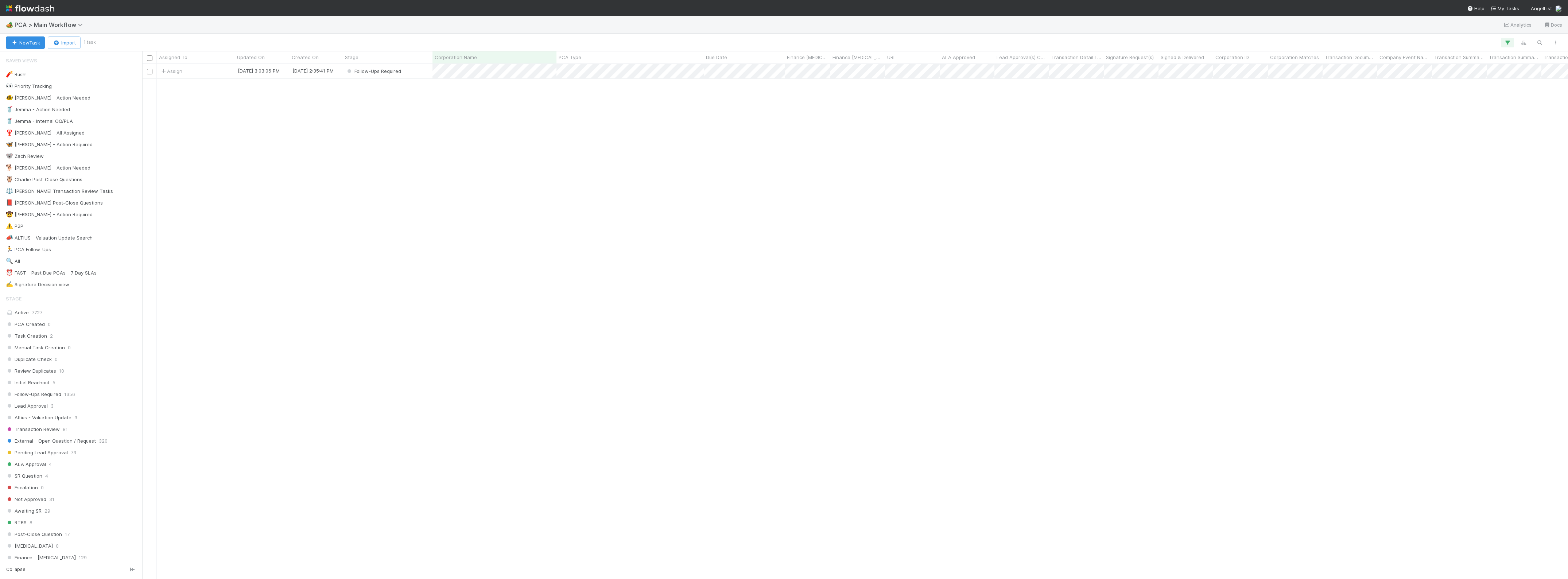
scroll to position [508, 1418]
click at [1505, 44] on icon "button" at bounding box center [1507, 43] width 7 height 7
drag, startPoint x: 1461, startPoint y: 80, endPoint x: 1401, endPoint y: 75, distance: 60.2
click at [1401, 75] on div "Corporation Name contains llamaindex" at bounding box center [1397, 82] width 192 height 13
type input "infisical"
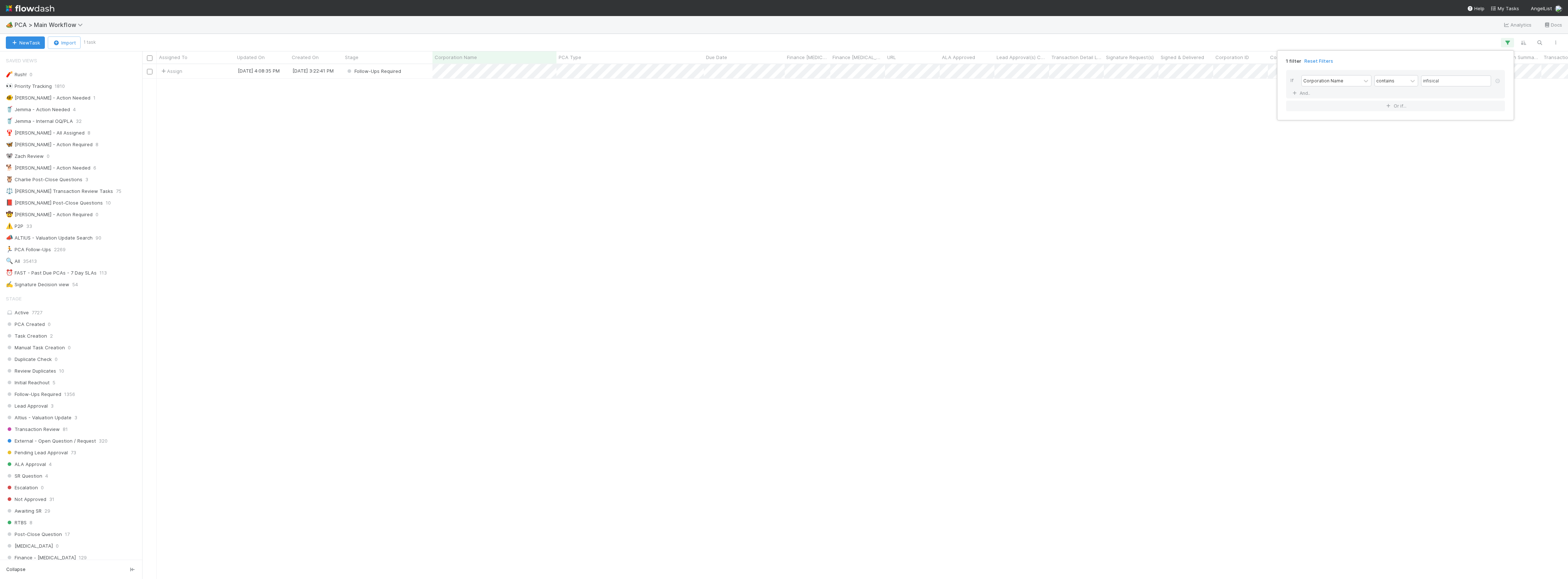
click at [549, 46] on div "1 filter Reset Filters If Corporation Name contains infisical And.. Or if..." at bounding box center [784, 290] width 1568 height 579
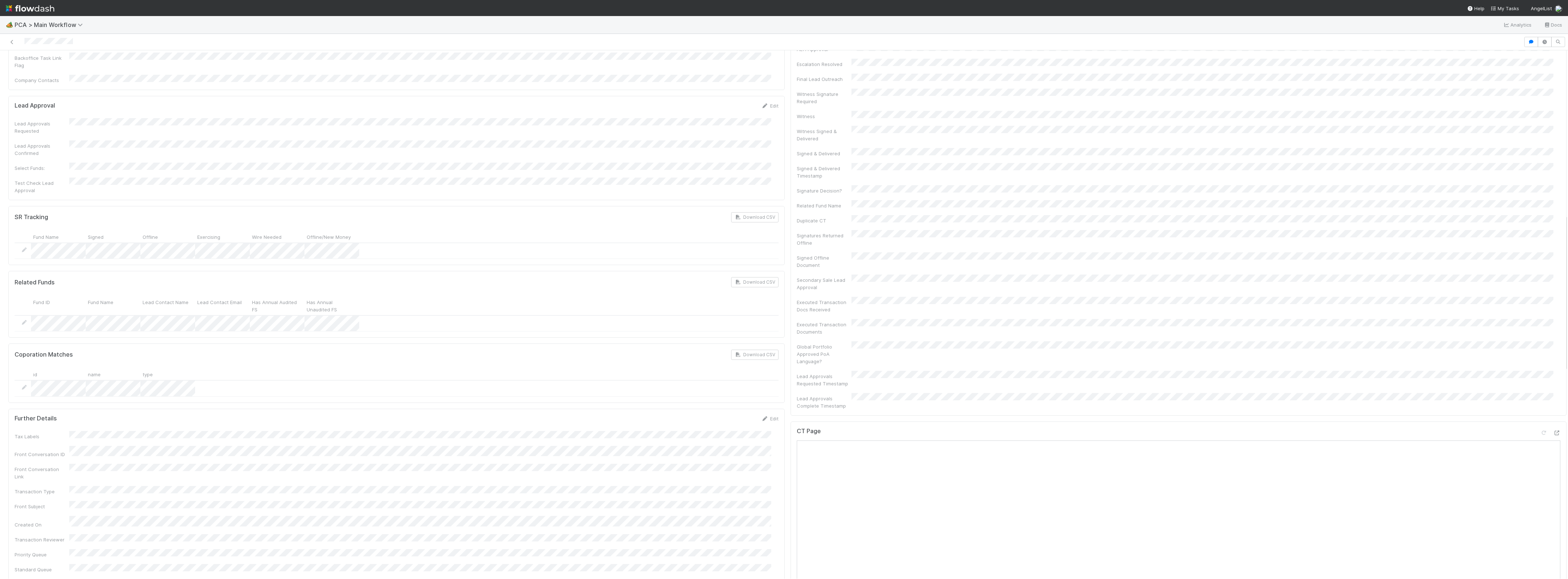
scroll to position [182, 0]
click at [12, 42] on icon at bounding box center [12, 41] width 7 height 5
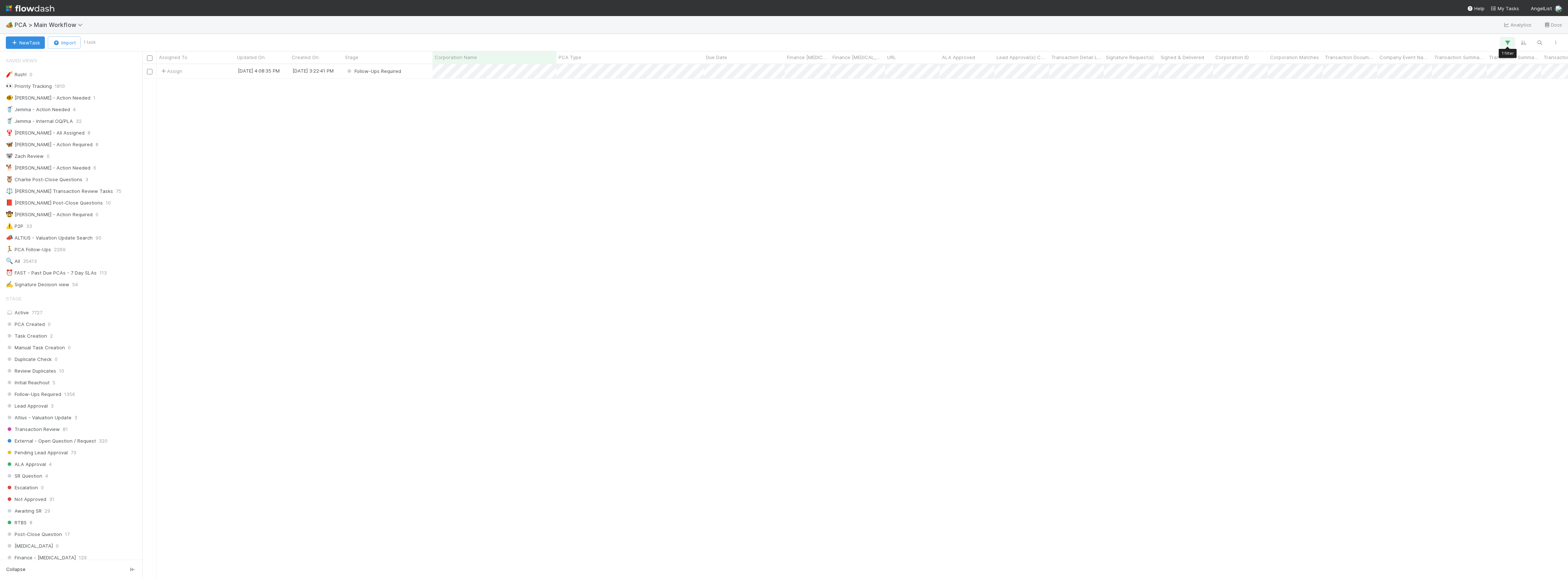
click at [1503, 42] on button "button" at bounding box center [1507, 43] width 13 height 10
click at [1288, 164] on div "1 filter Reset Filters If Corporation Name contains infisical And.. Or if..." at bounding box center [784, 290] width 1568 height 579
click at [1508, 41] on icon "button" at bounding box center [1507, 43] width 7 height 7
drag, startPoint x: 1435, startPoint y: 79, endPoint x: 1388, endPoint y: 75, distance: 47.2
click at [1391, 75] on div "Corporation Name contains infisical" at bounding box center [1397, 82] width 192 height 13
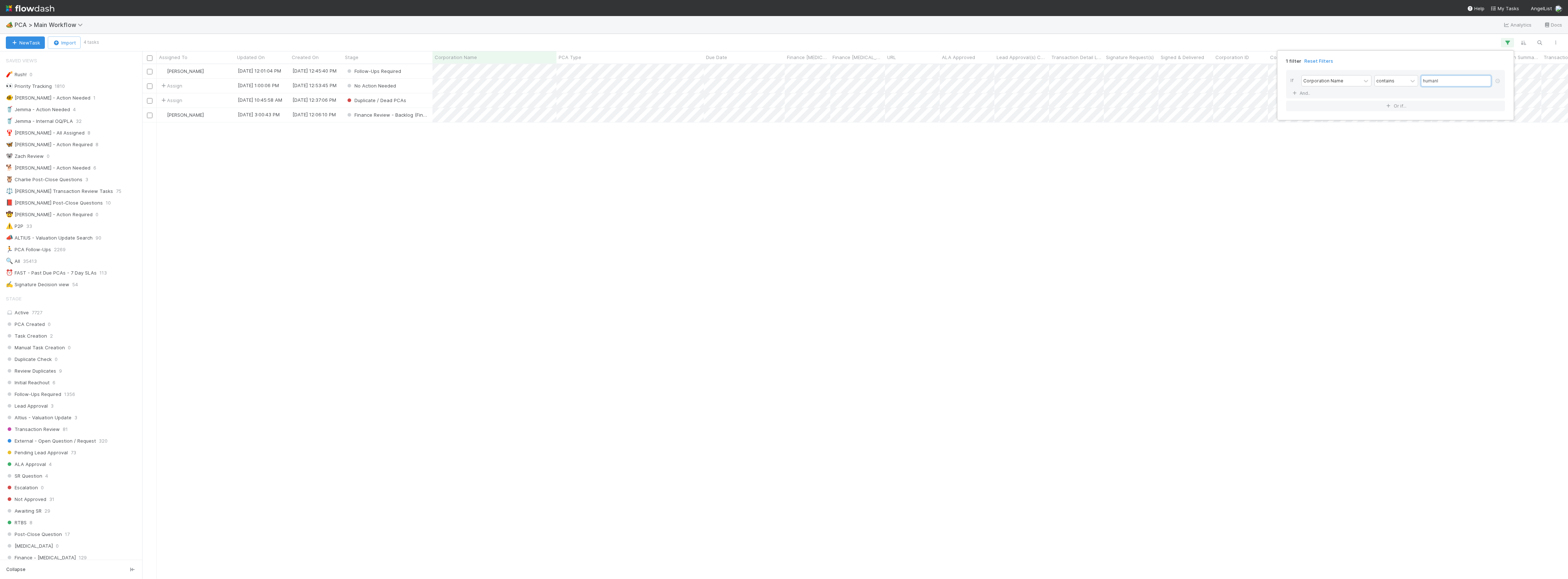
scroll to position [508, 1418]
type input "humanl"
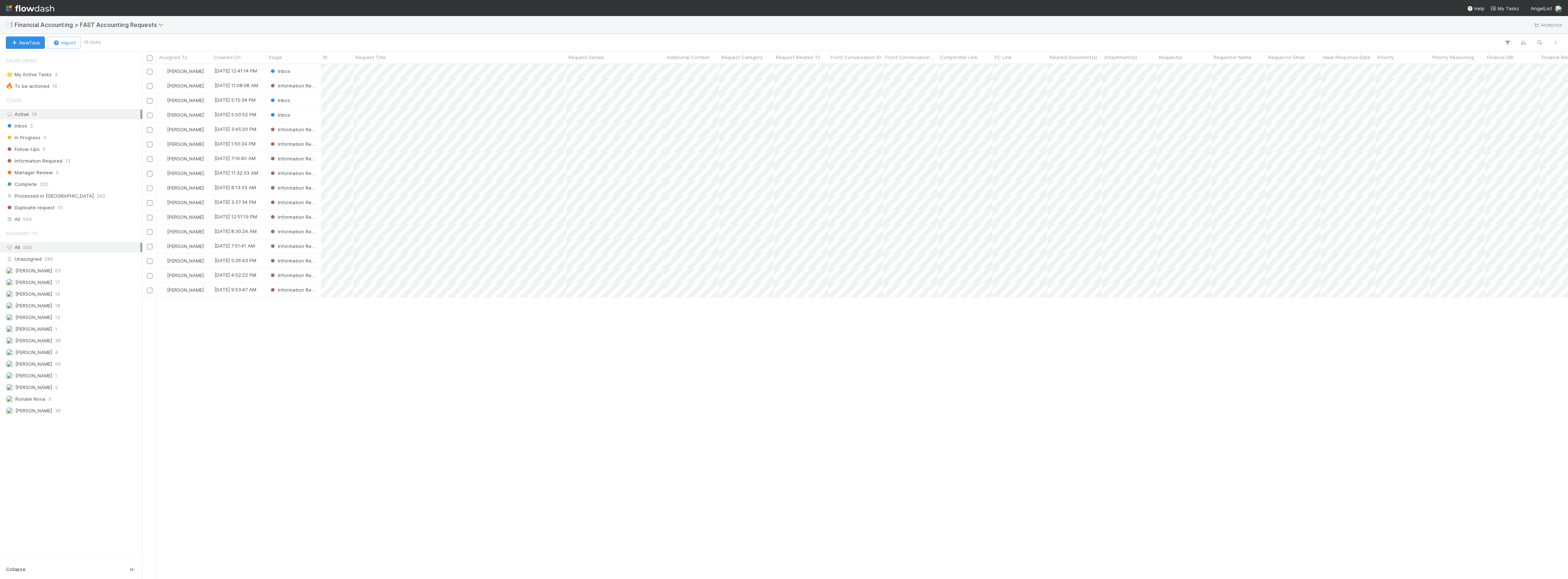
scroll to position [508, 1418]
click at [121, 28] on span "Financial Accounting > FAST Accounting Requests" at bounding box center [93, 24] width 158 height 9
click at [146, 24] on span "Financial Accounting > FAST Accounting Requests" at bounding box center [90, 24] width 152 height 7
click at [97, 113] on div "🏕️ PCA > Main Workflow" at bounding box center [94, 116] width 173 height 7
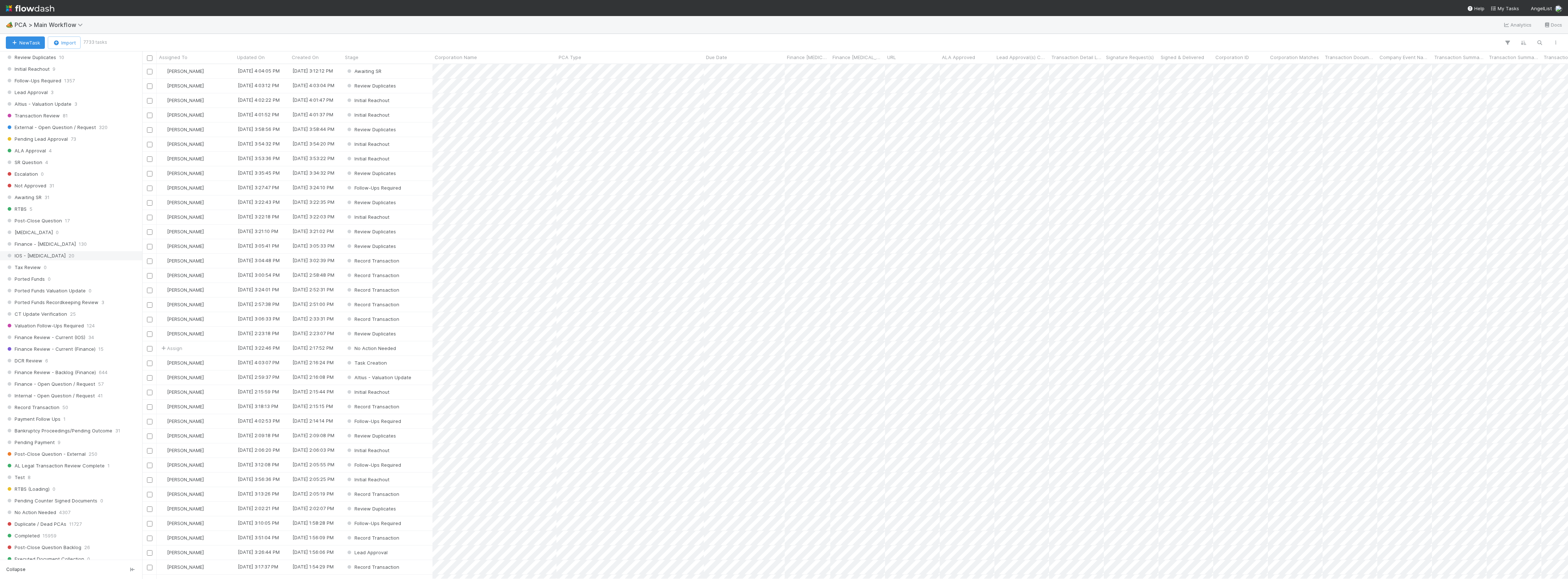
scroll to position [364, 0]
click at [92, 302] on span "Finance Review - Current (Finance)" at bounding box center [51, 298] width 90 height 9
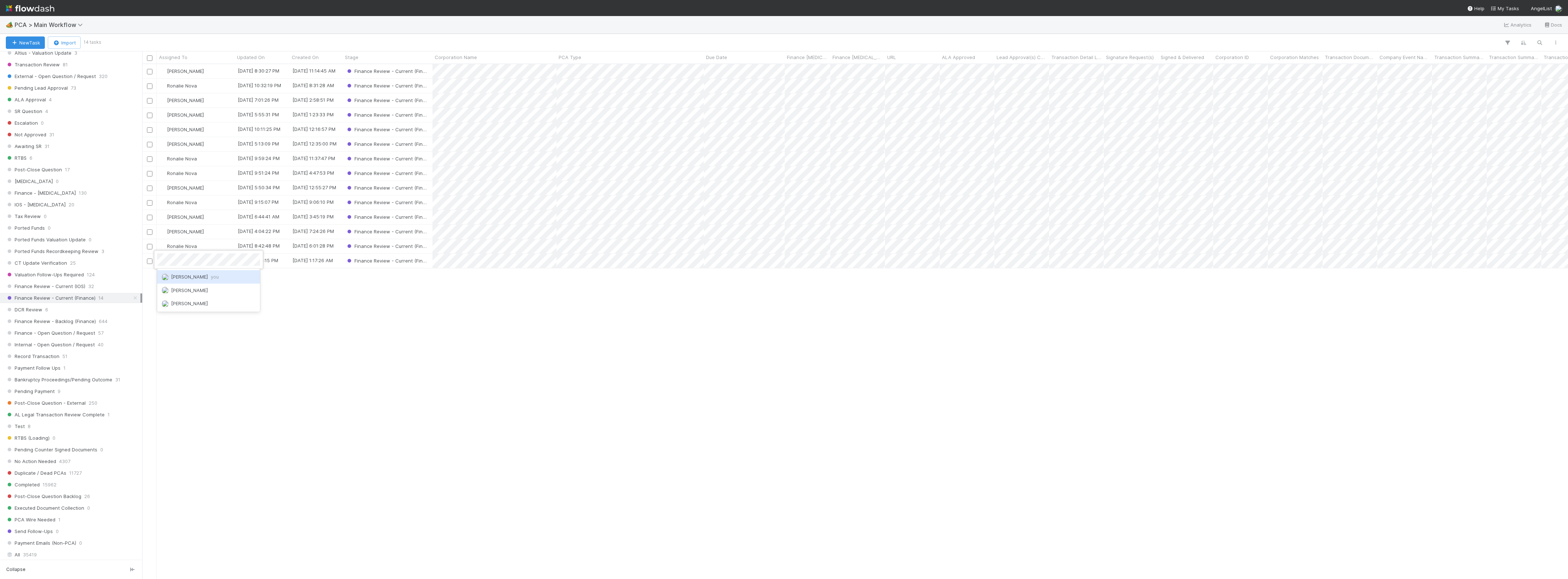
click at [181, 277] on span "[PERSON_NAME] you" at bounding box center [195, 277] width 48 height 6
click at [194, 260] on span "[PERSON_NAME] you" at bounding box center [195, 262] width 48 height 6
click at [208, 243] on div "[PERSON_NAME]" at bounding box center [196, 246] width 78 height 14
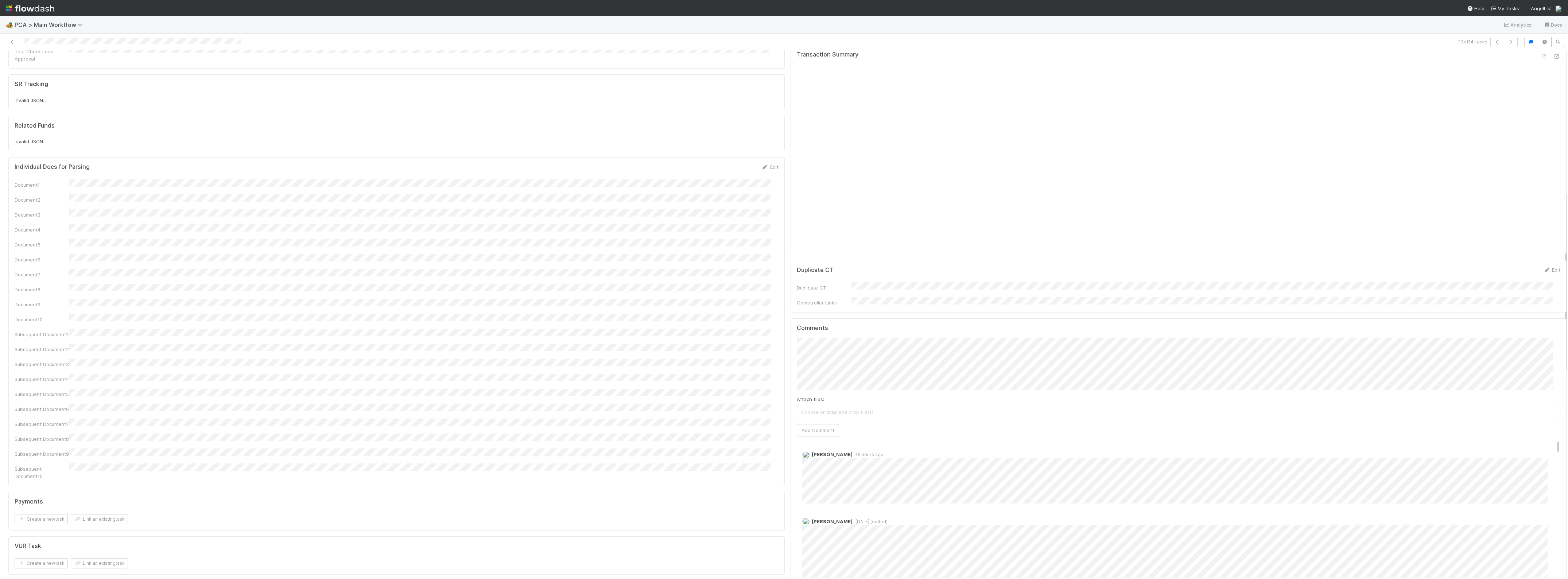
scroll to position [502, 0]
click at [109, 133] on div "Document1 Document2 Document3 Document4 Document5 Document6 Document7 Document8…" at bounding box center [396, 283] width 764 height 300
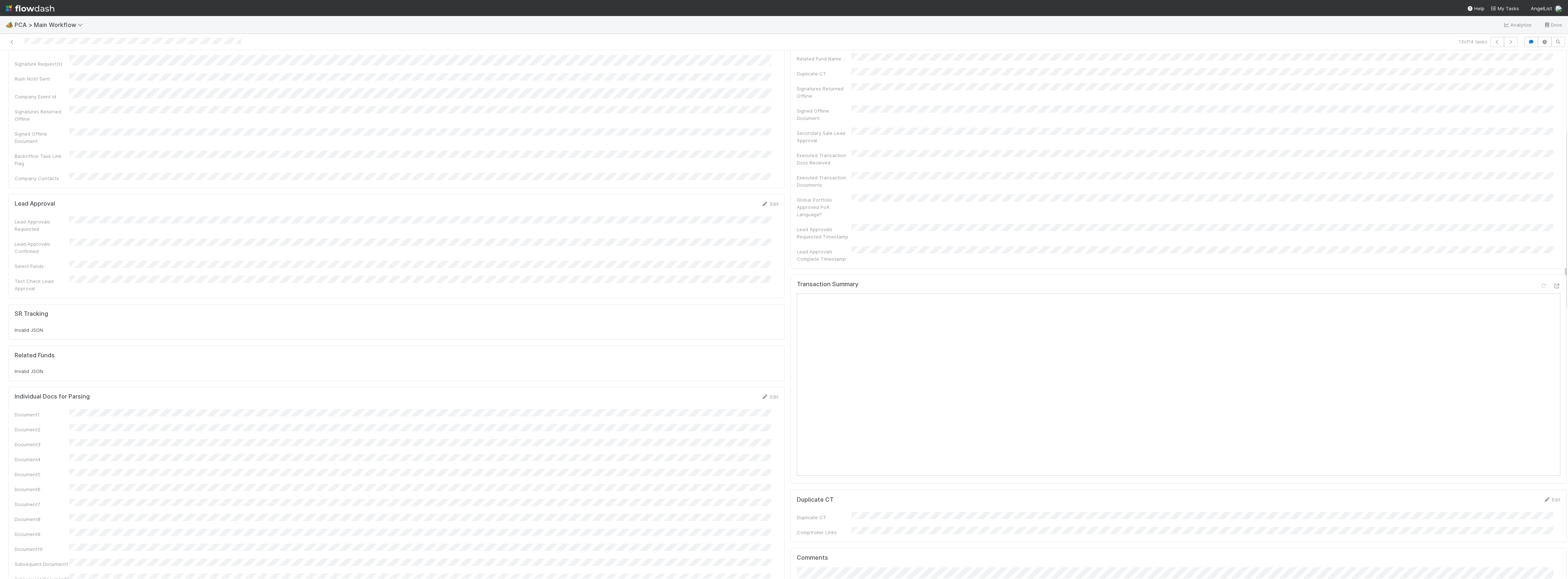
scroll to position [228, 0]
click at [1553, 281] on icon at bounding box center [1556, 283] width 7 height 5
click at [804, 332] on button "Add Comment" at bounding box center [818, 338] width 42 height 12
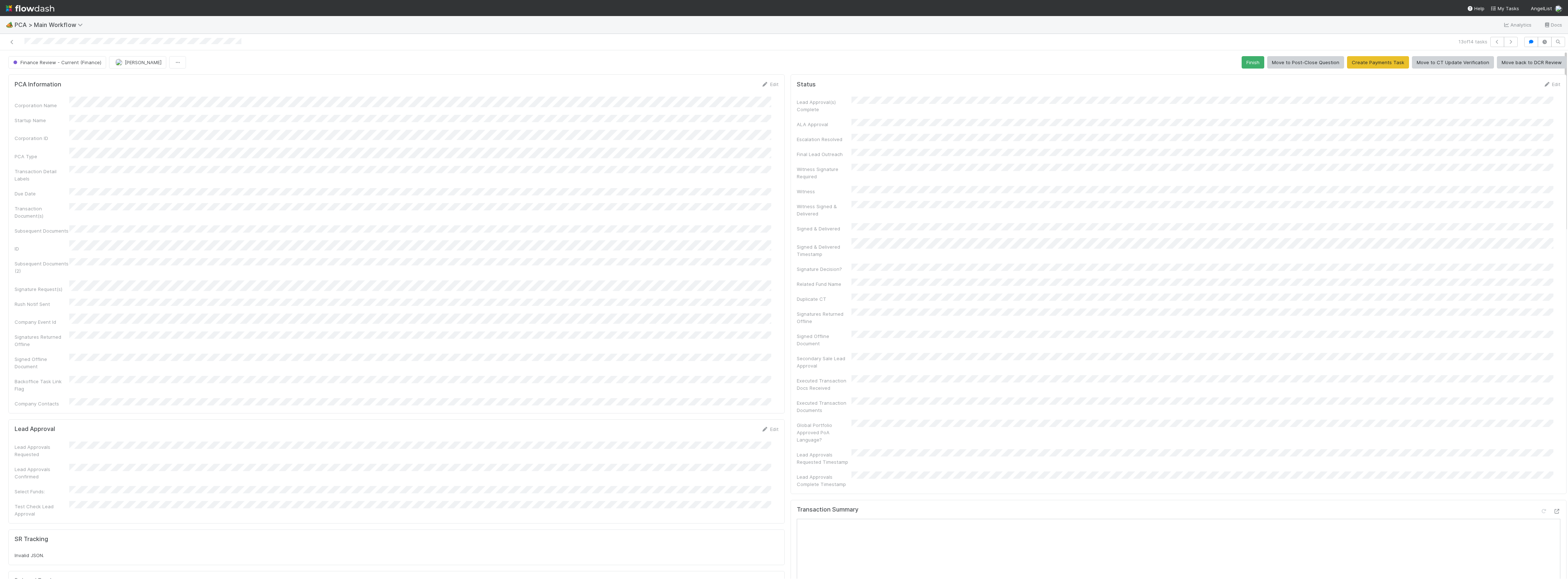
click at [88, 61] on span "Finance Review - Current (Finance)" at bounding box center [56, 62] width 90 height 6
click at [41, 104] on div "Completed" at bounding box center [57, 108] width 103 height 13
click at [1507, 43] on icon "button" at bounding box center [1510, 41] width 7 height 4
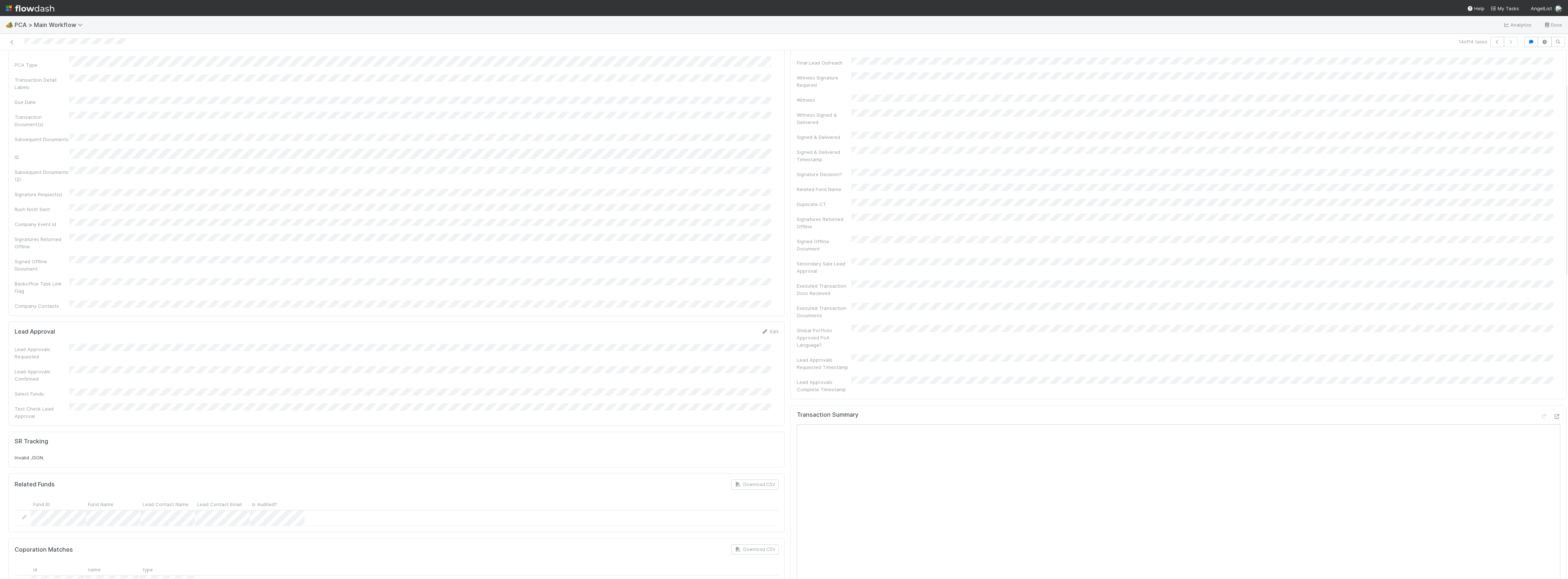
scroll to position [274, 0]
click at [807, 305] on div "Comments Attach files: Choose or drag and drop file(s) Add Comment Marenz Traja…" at bounding box center [1179, 436] width 764 height 261
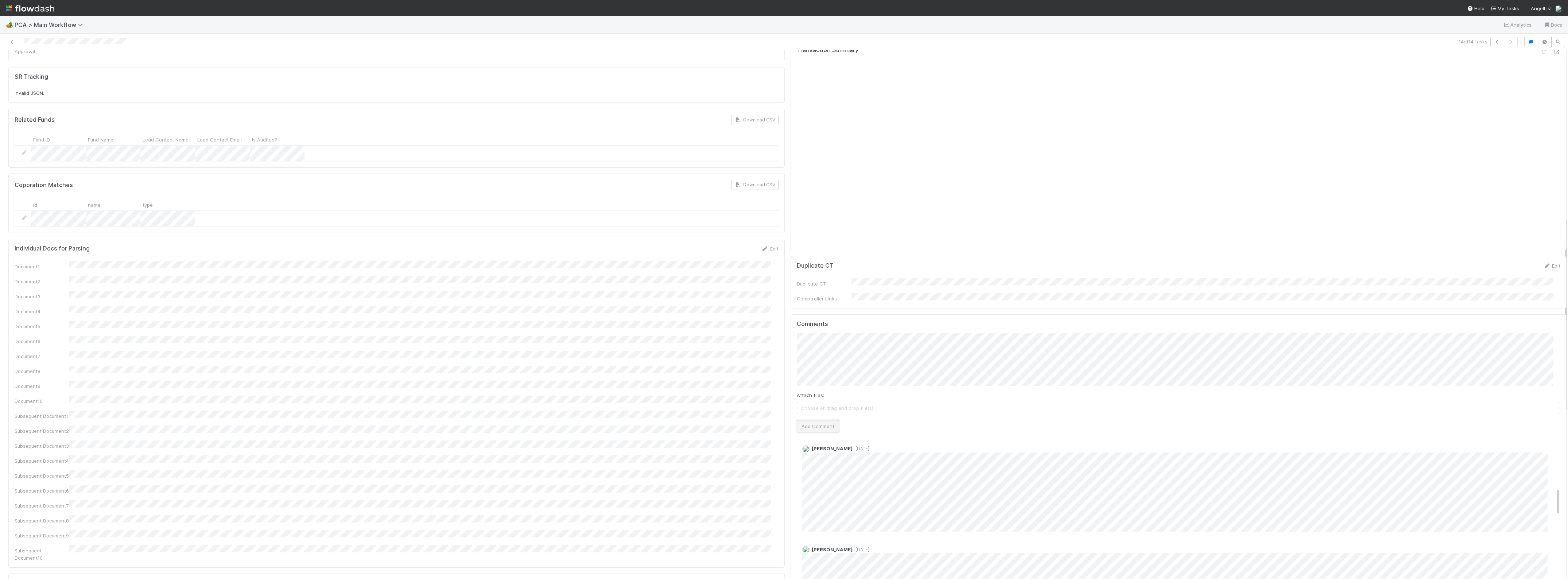
click at [814, 420] on button "Add Comment" at bounding box center [818, 426] width 42 height 12
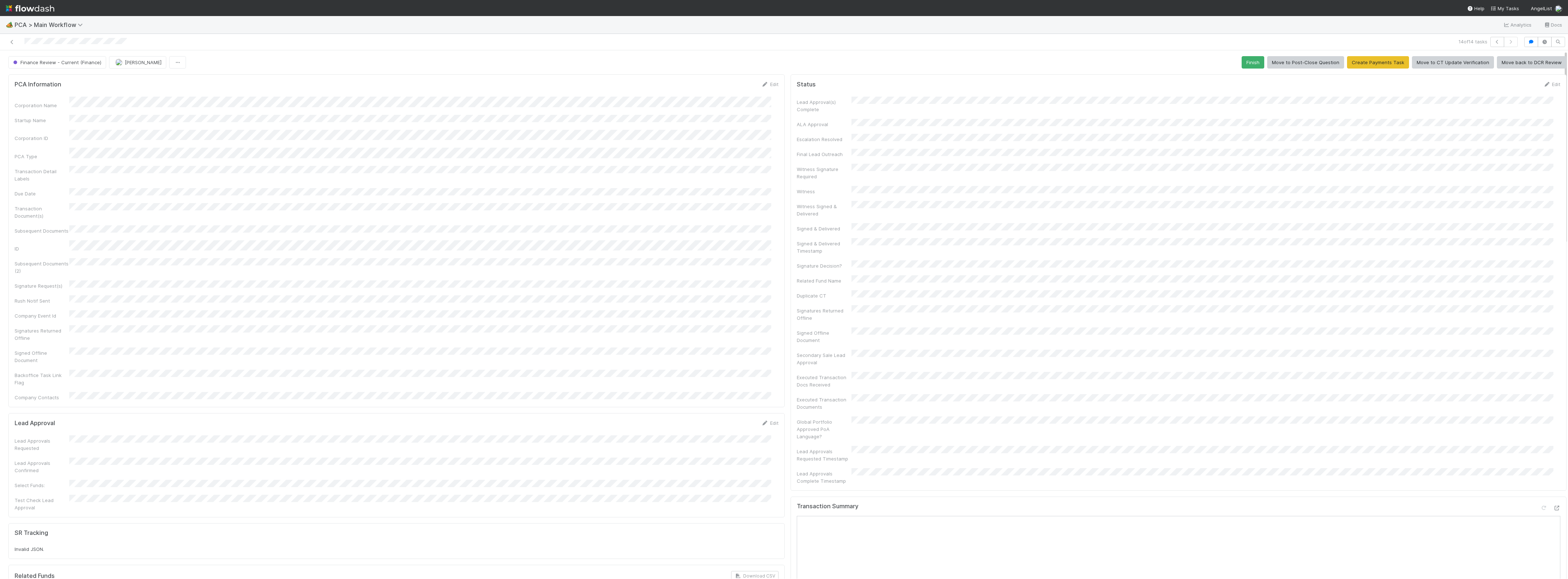
scroll to position [0, 0]
click at [58, 63] on span "Finance Review - Current (Finance)" at bounding box center [56, 62] width 90 height 6
click at [27, 107] on span "Completed" at bounding box center [27, 109] width 34 height 6
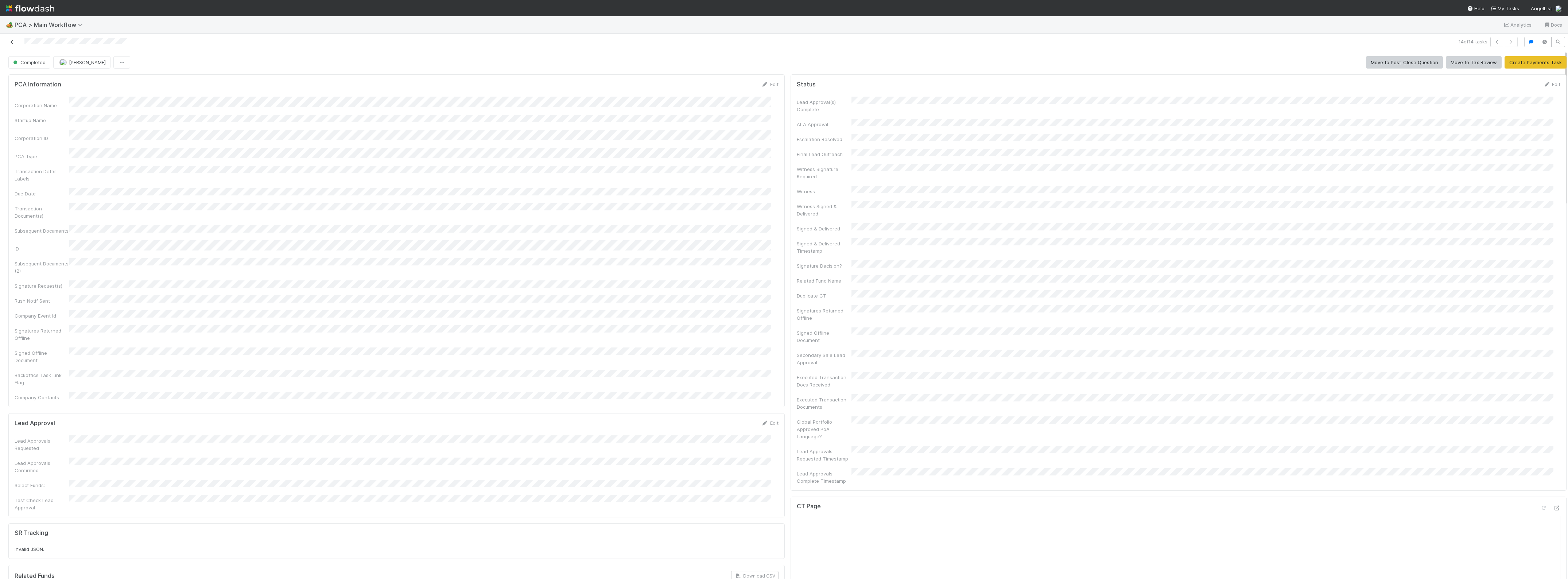
click at [12, 40] on icon at bounding box center [12, 41] width 7 height 5
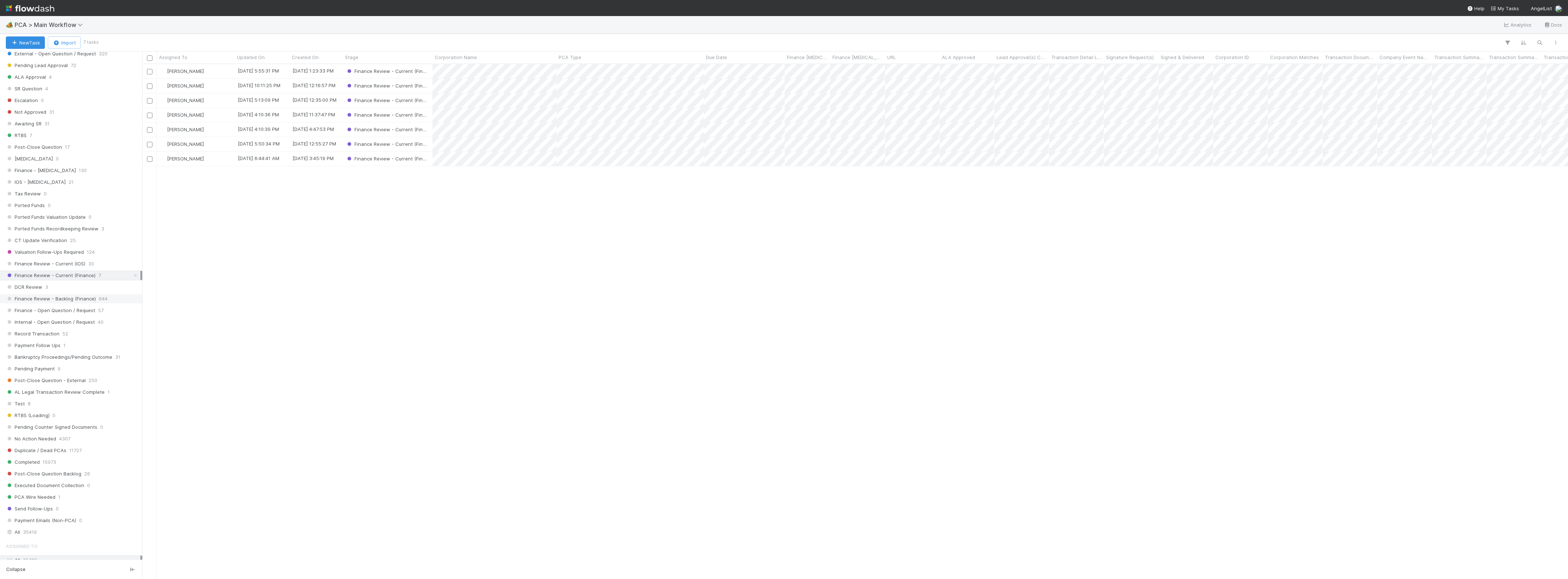
scroll to position [410, 0]
click at [88, 281] on span "Finance Review - Backlog (Finance)" at bounding box center [51, 275] width 90 height 9
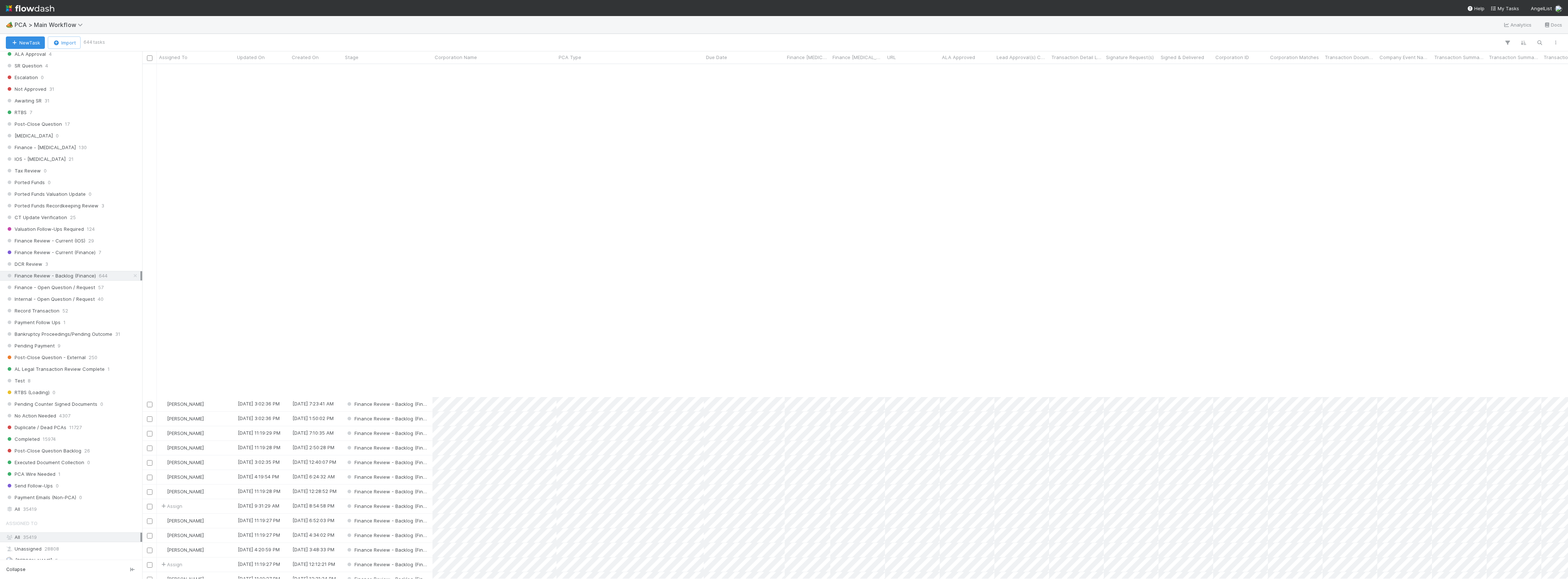
scroll to position [1315, 0]
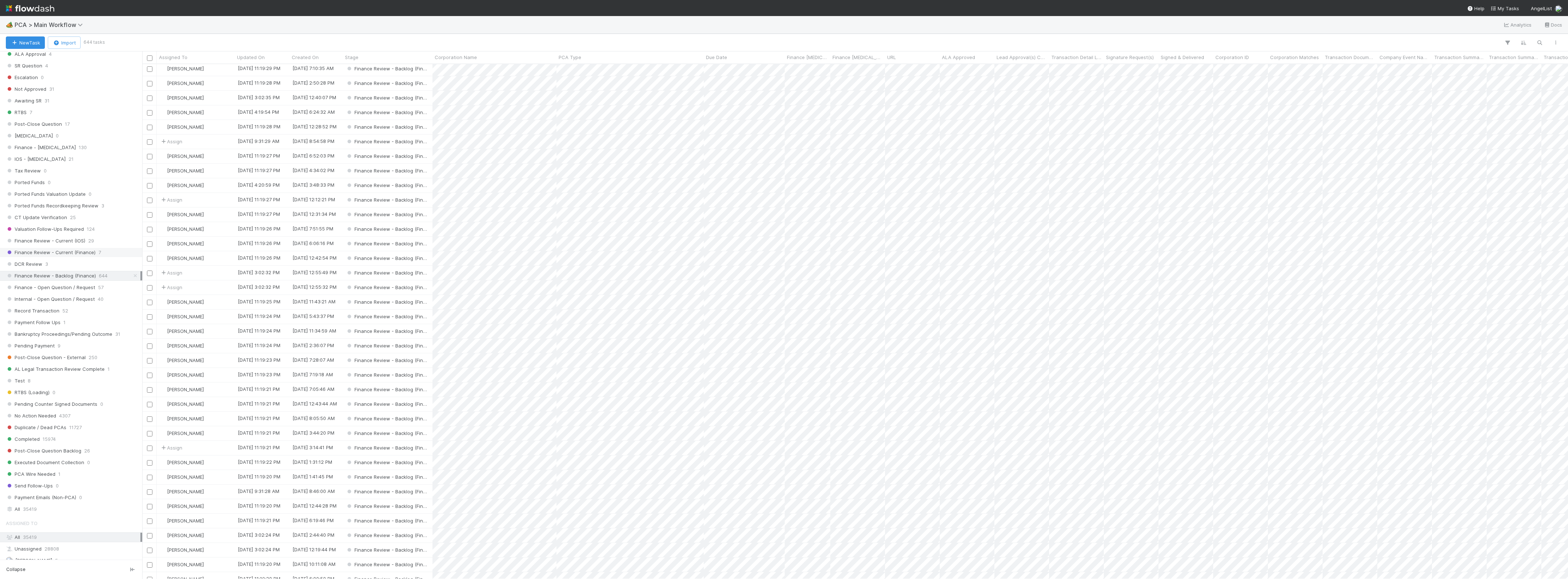
click at [93, 257] on span "Finance Review - Current (Finance)" at bounding box center [51, 252] width 90 height 9
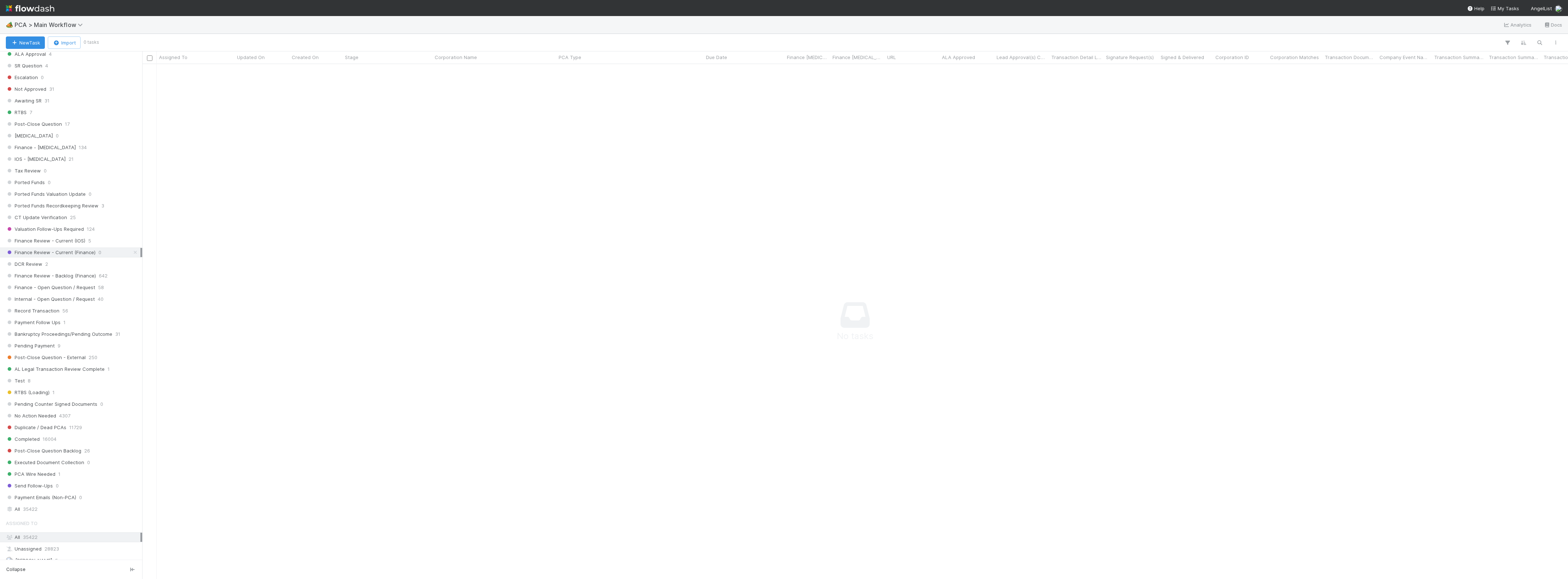
scroll to position [502, 1412]
click at [84, 245] on div "Finance Review - Current (IOS) 5" at bounding box center [73, 241] width 135 height 9
click at [88, 281] on span "Finance Review - Backlog (Finance)" at bounding box center [51, 275] width 90 height 9
click at [61, 292] on span "Finance - Open Question / Request" at bounding box center [50, 287] width 89 height 9
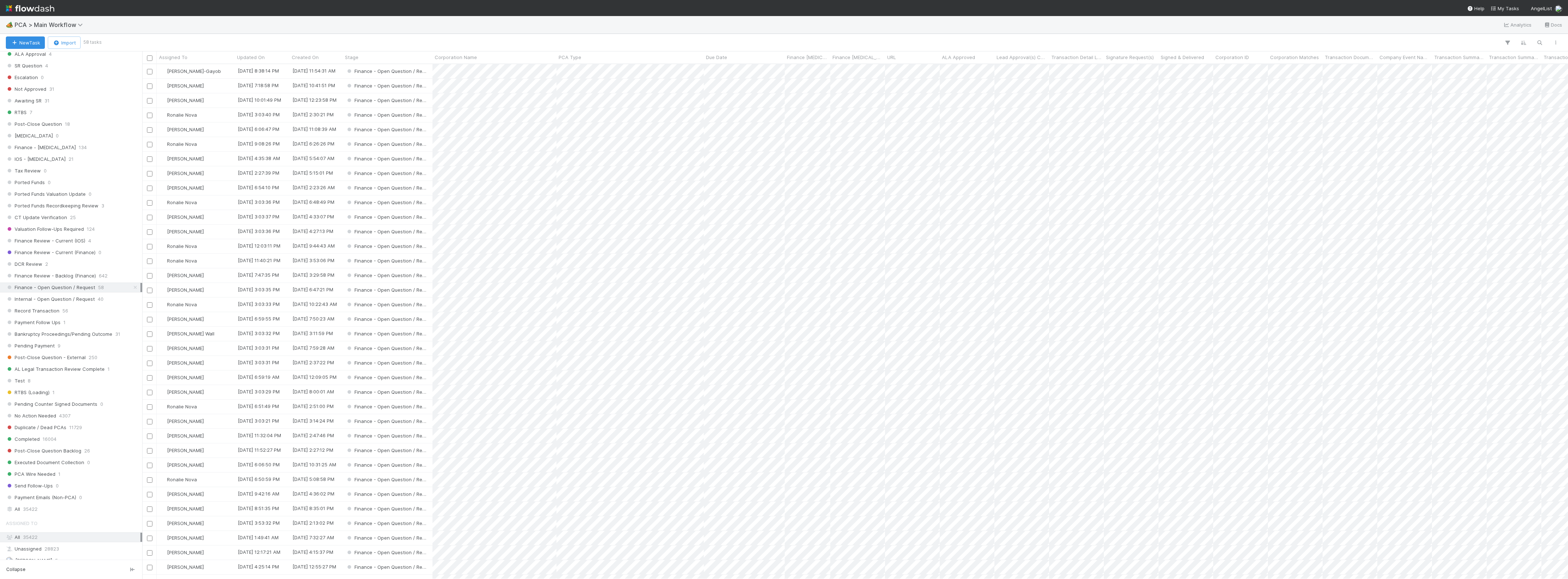
scroll to position [508, 1418]
click at [93, 143] on span "Finance Review - Backlog (Finance)" at bounding box center [51, 139] width 90 height 9
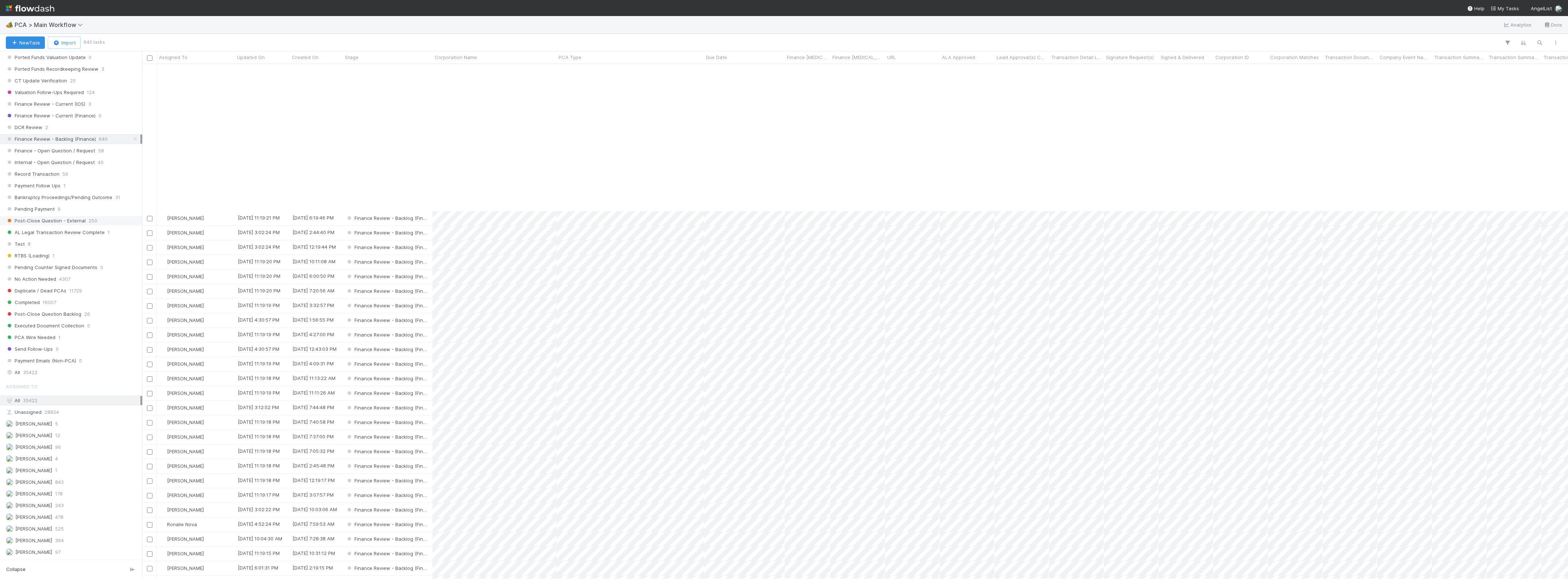
scroll to position [1770, 0]
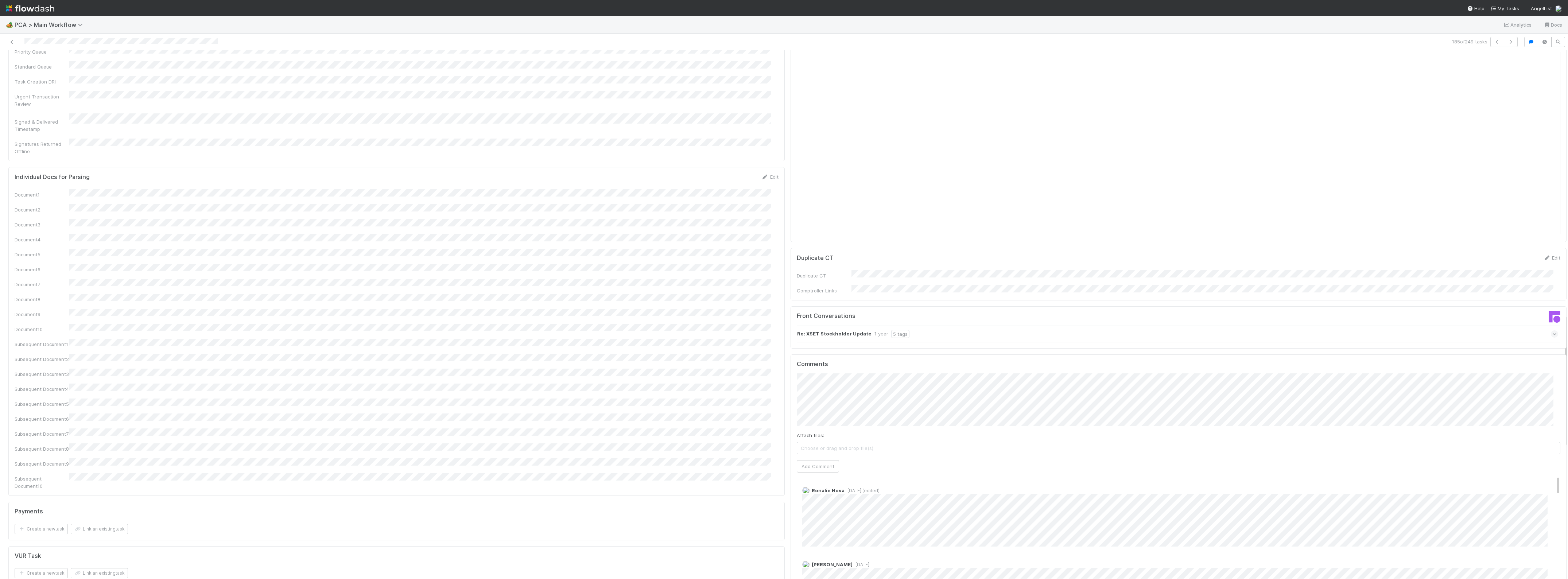
scroll to position [1048, 0]
click at [1507, 46] on button "button" at bounding box center [1510, 41] width 14 height 10
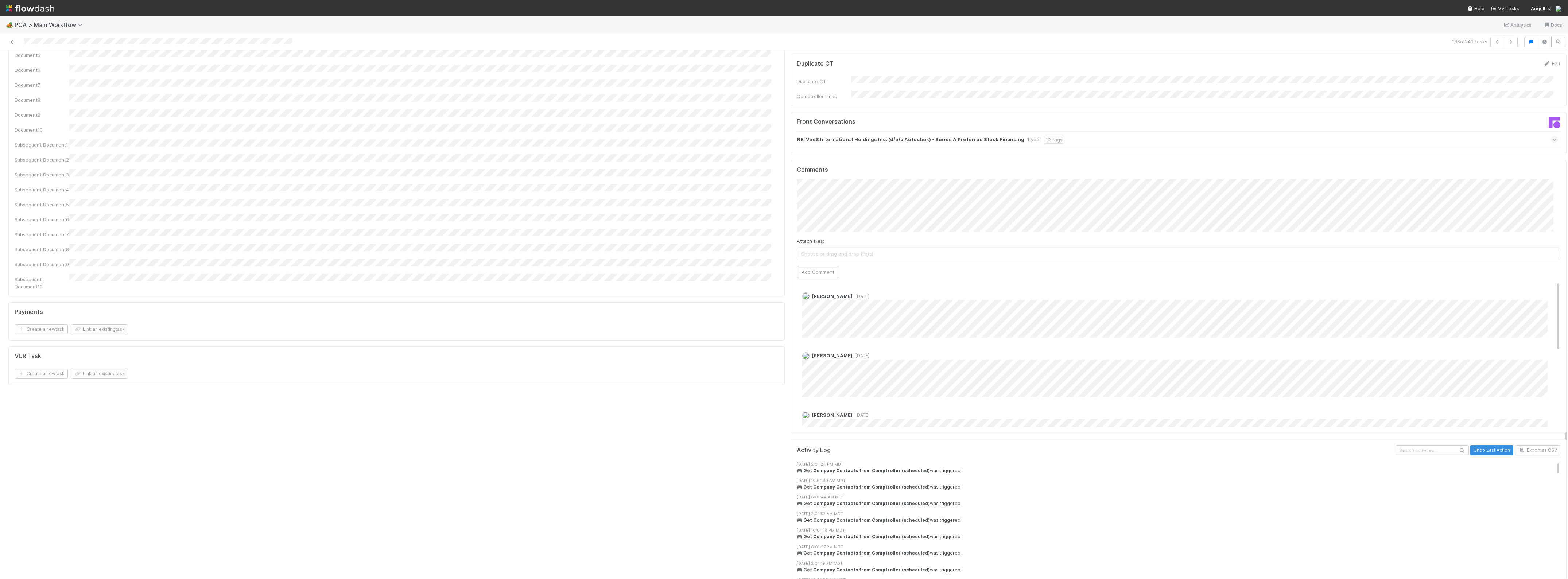
scroll to position [1139, 0]
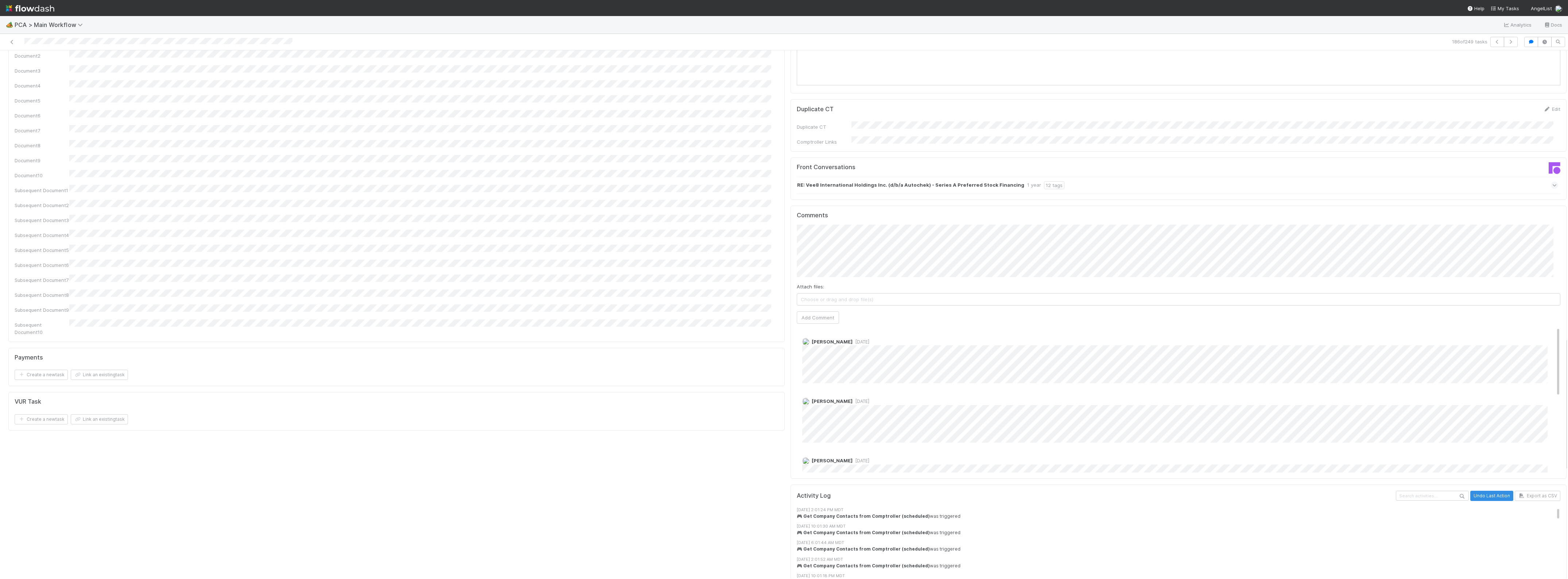
click at [834, 224] on div "Attach files: Choose or drag and drop file(s) Add Comment" at bounding box center [1179, 273] width 764 height 99
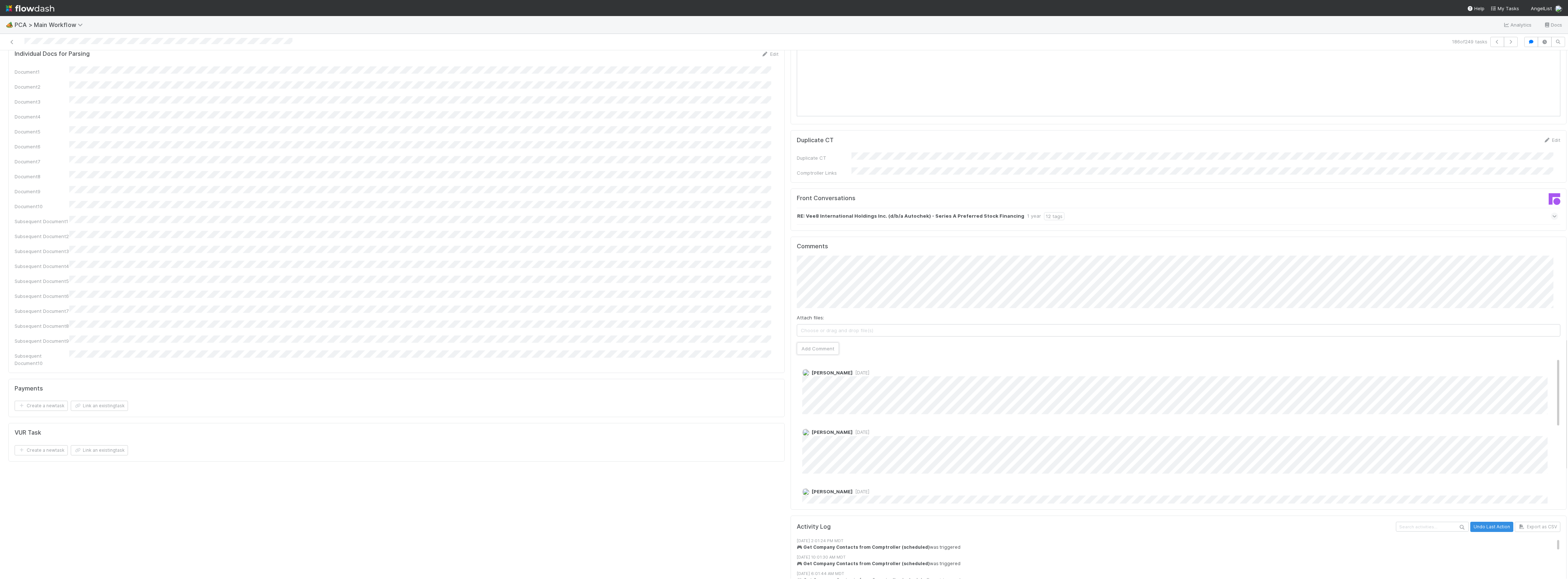
click at [822, 264] on div "Attach files: Choose or drag and drop file(s) Add Comment" at bounding box center [1179, 304] width 764 height 99
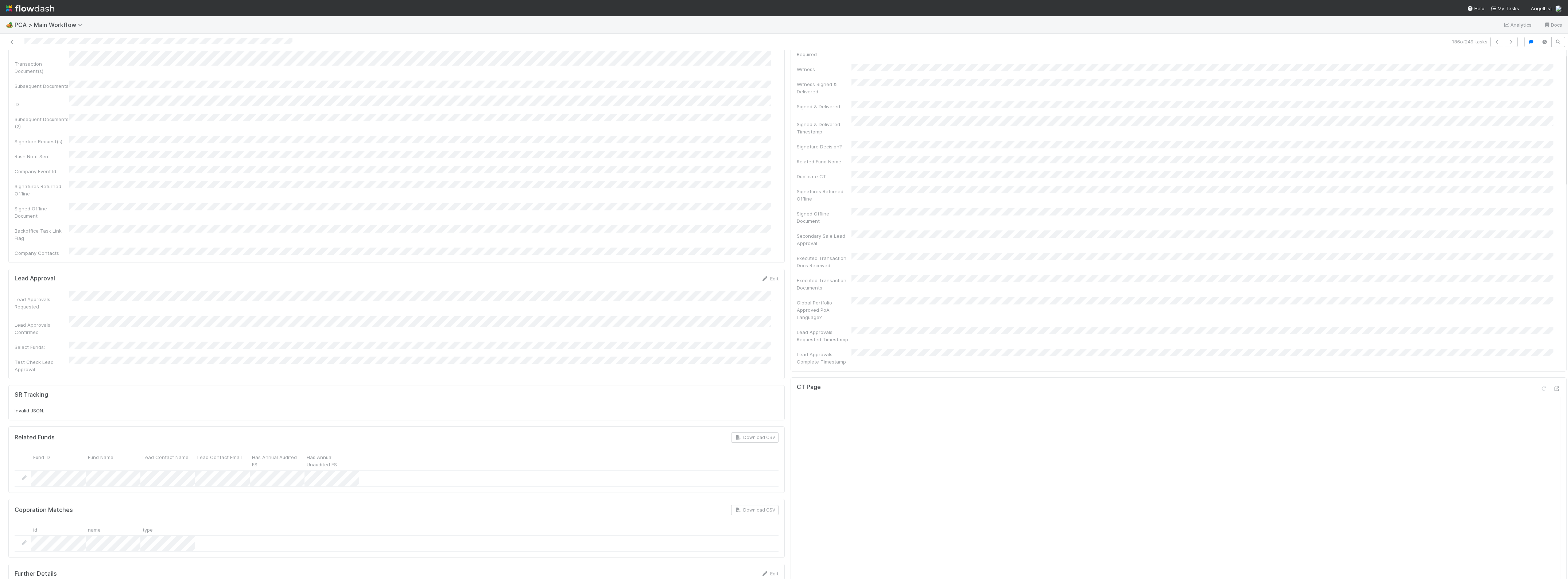
scroll to position [0, 0]
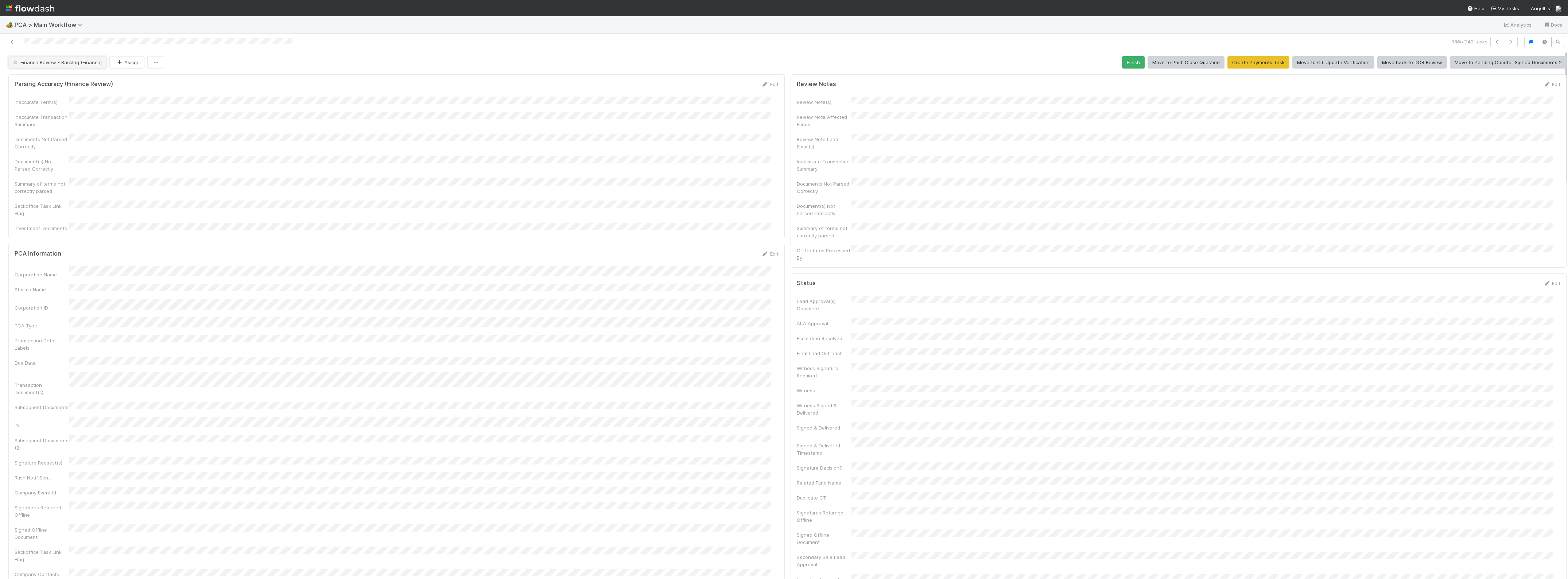
click at [37, 64] on span "Finance Review - Backlog (Finance)" at bounding box center [56, 62] width 90 height 6
click at [39, 111] on span "Completed" at bounding box center [27, 109] width 34 height 6
click at [77, 64] on button "Assign" at bounding box center [70, 63] width 35 height 12
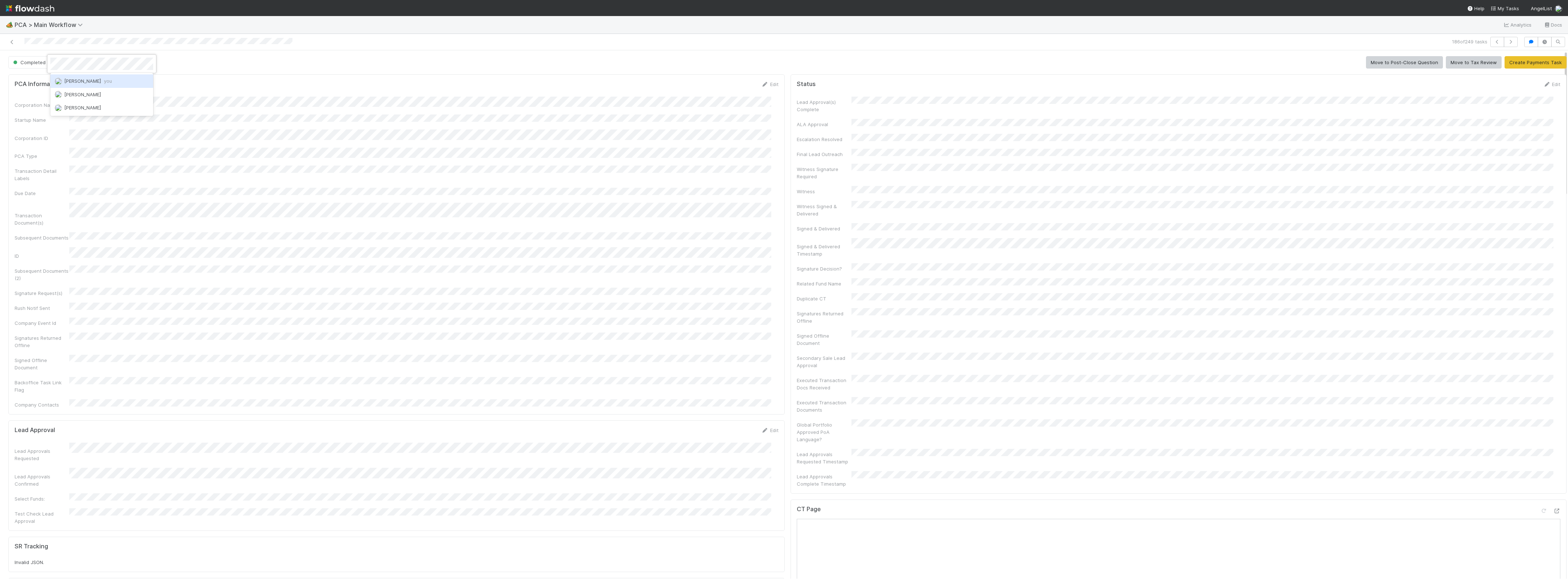
click at [88, 78] on span "[PERSON_NAME] you" at bounding box center [88, 81] width 48 height 6
click at [597, 141] on div "Corporation Name Startup Name Corporation ID PCA Type Transaction Detail Labels…" at bounding box center [396, 252] width 764 height 312
click at [1507, 41] on icon "button" at bounding box center [1510, 41] width 7 height 4
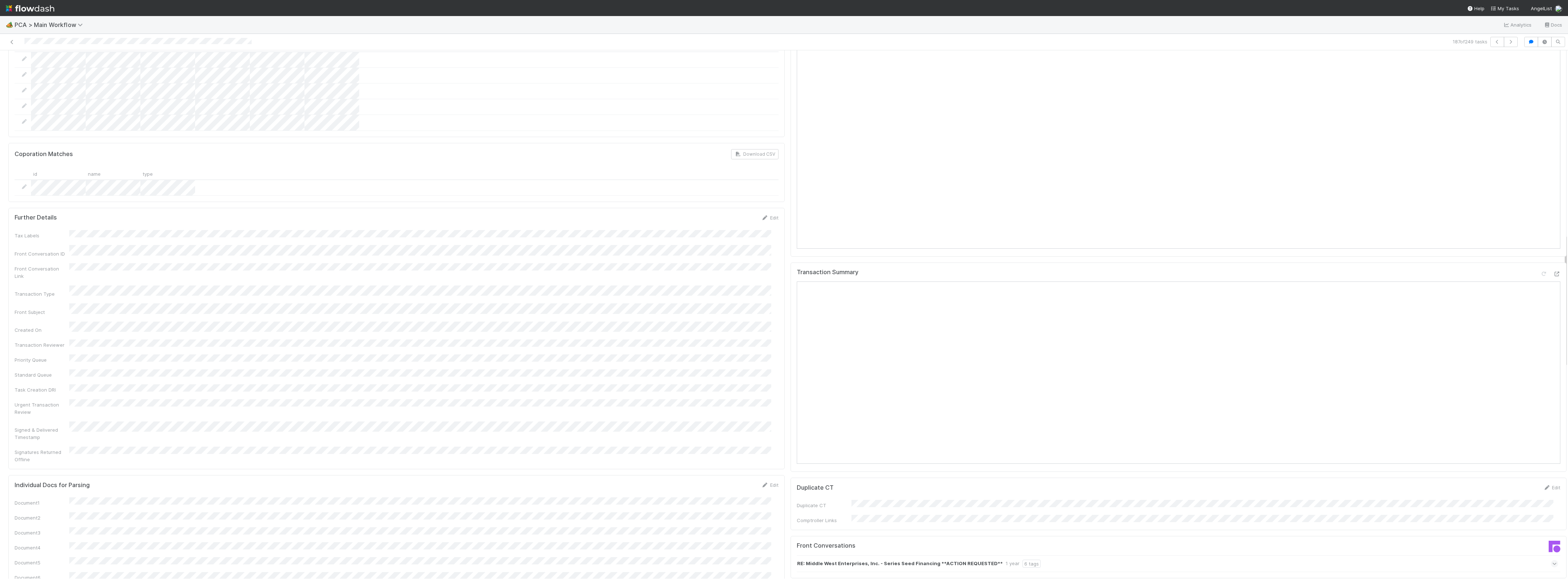
scroll to position [729, 0]
click at [1553, 303] on icon at bounding box center [1556, 305] width 7 height 5
click at [812, 448] on button "Add Comment" at bounding box center [818, 454] width 42 height 12
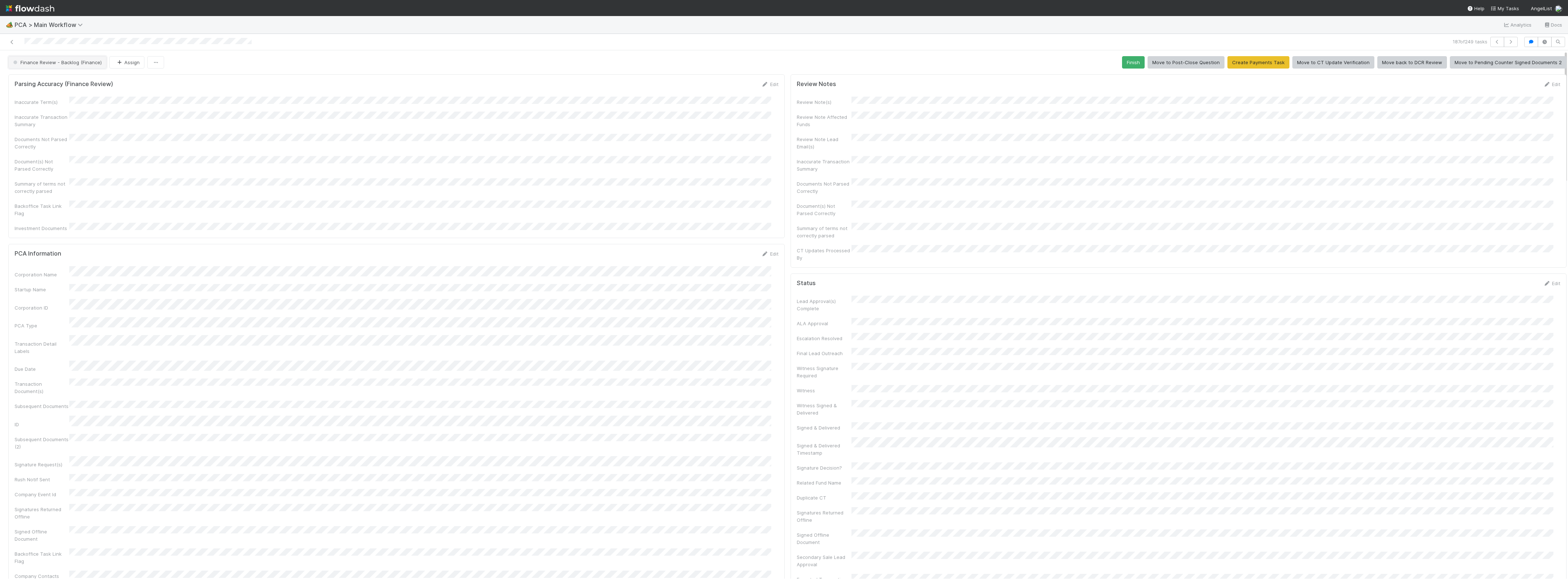
click at [59, 63] on span "Finance Review - Backlog (Finance)" at bounding box center [56, 62] width 90 height 6
click at [43, 113] on div "Completed" at bounding box center [57, 108] width 103 height 13
click at [83, 63] on button "Assign" at bounding box center [70, 63] width 35 height 12
click at [104, 83] on span "you" at bounding box center [108, 81] width 8 height 6
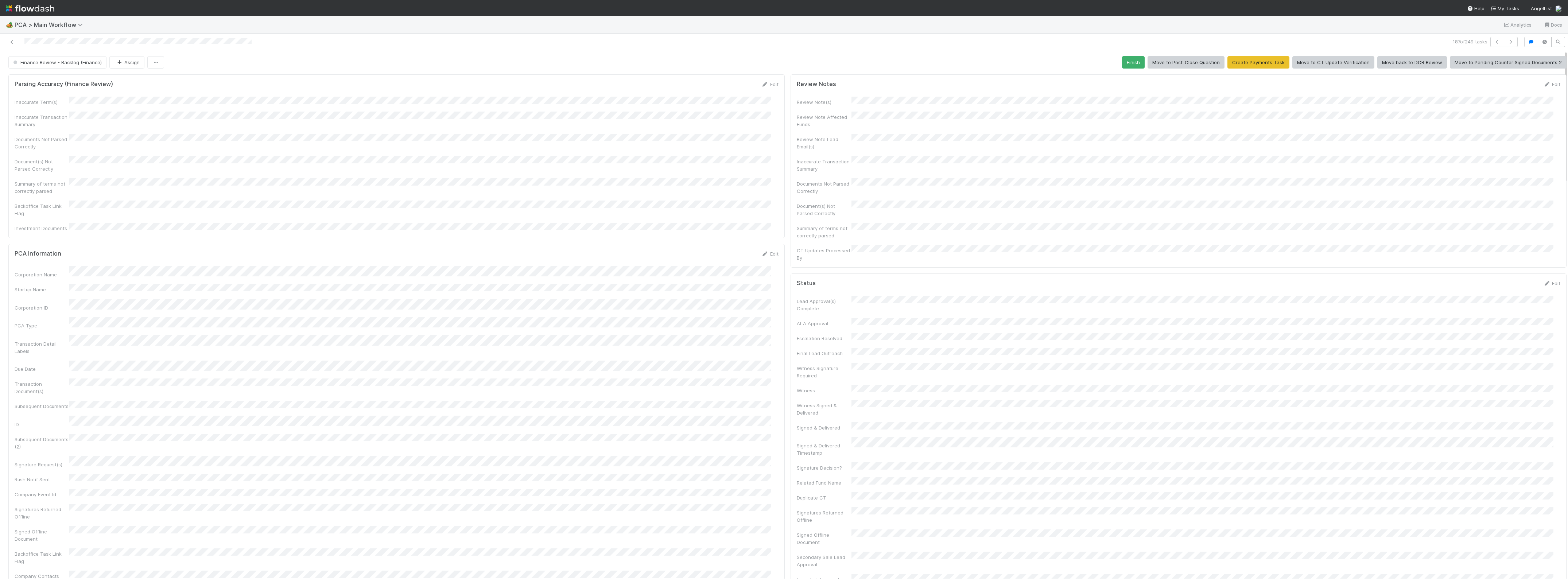
click at [384, 266] on div "Corporation Name Startup Name Corporation ID PCA Type Transaction Detail Labels…" at bounding box center [396, 423] width 764 height 313
click at [12, 37] on div at bounding box center [383, 41] width 760 height 10
click at [10, 39] on icon at bounding box center [12, 41] width 7 height 5
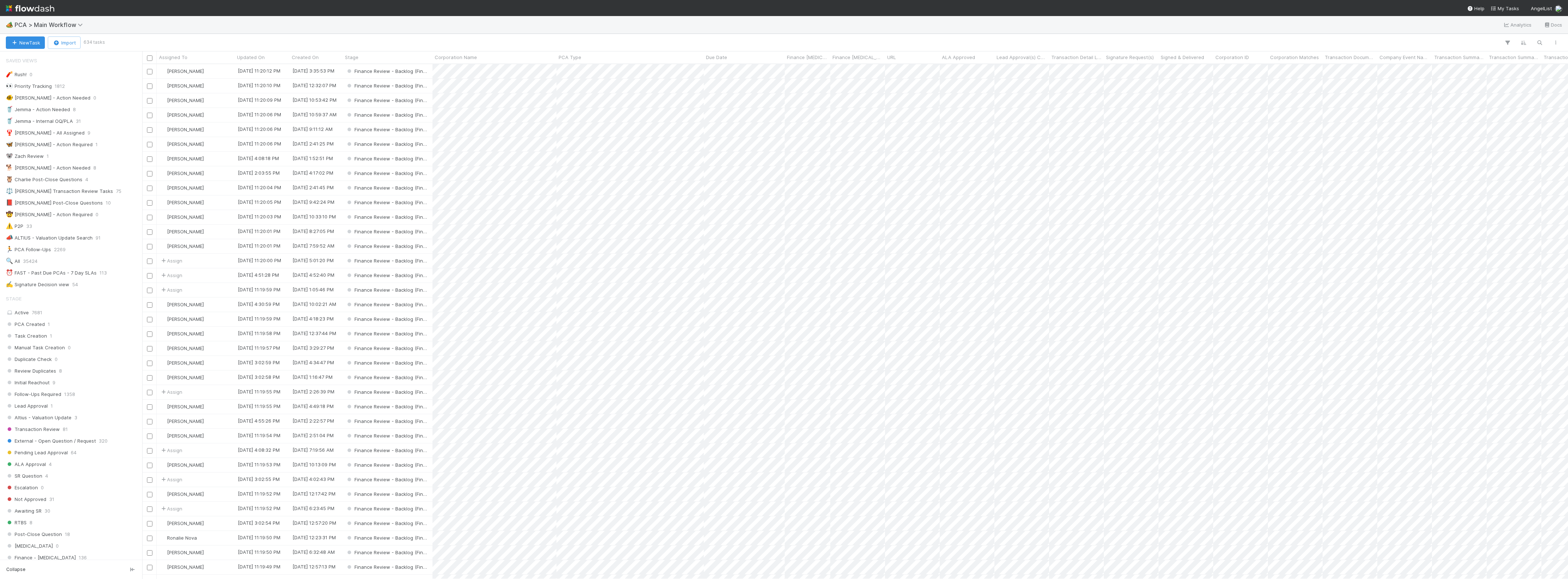
scroll to position [508, 1418]
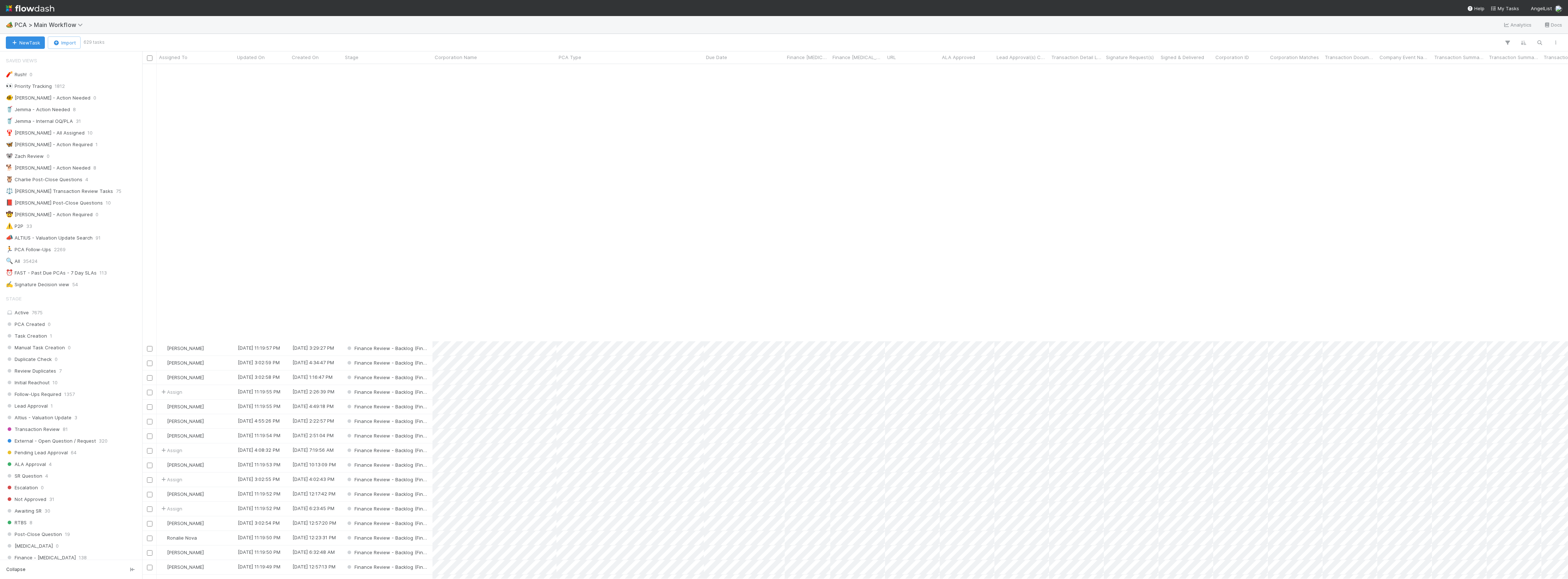
scroll to position [319, 0]
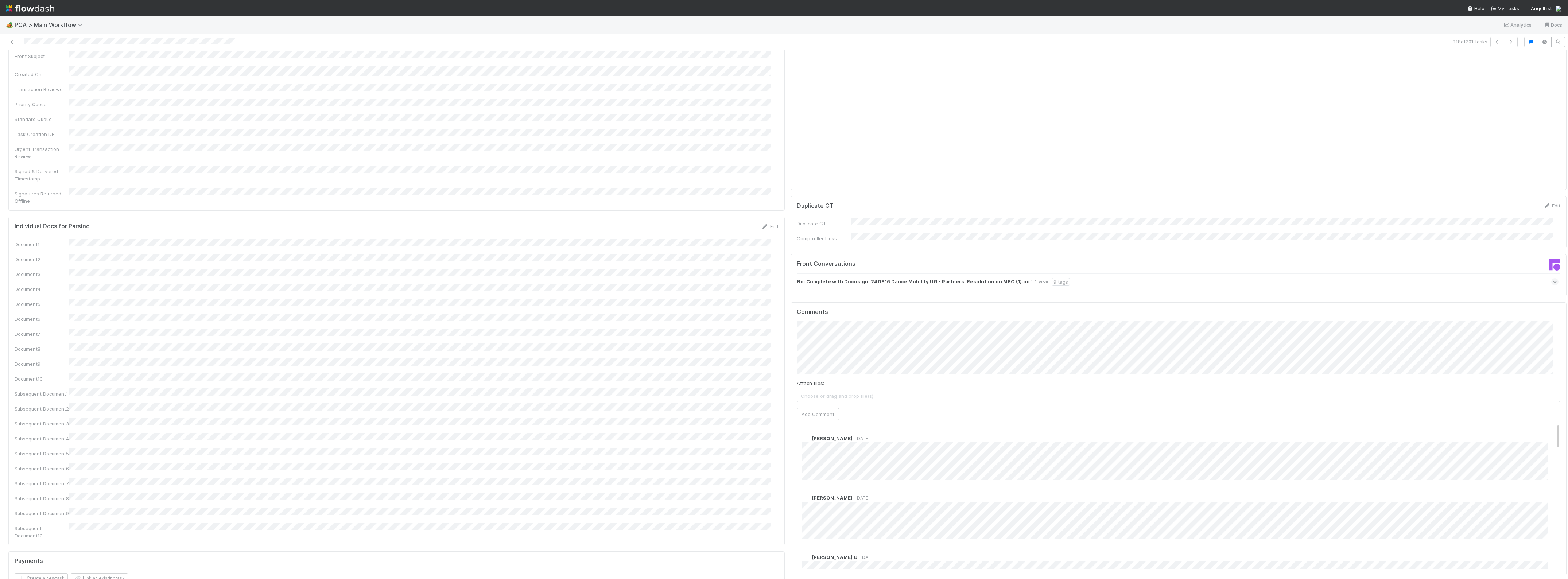
scroll to position [1048, 0]
click at [1507, 43] on icon "button" at bounding box center [1510, 41] width 7 height 4
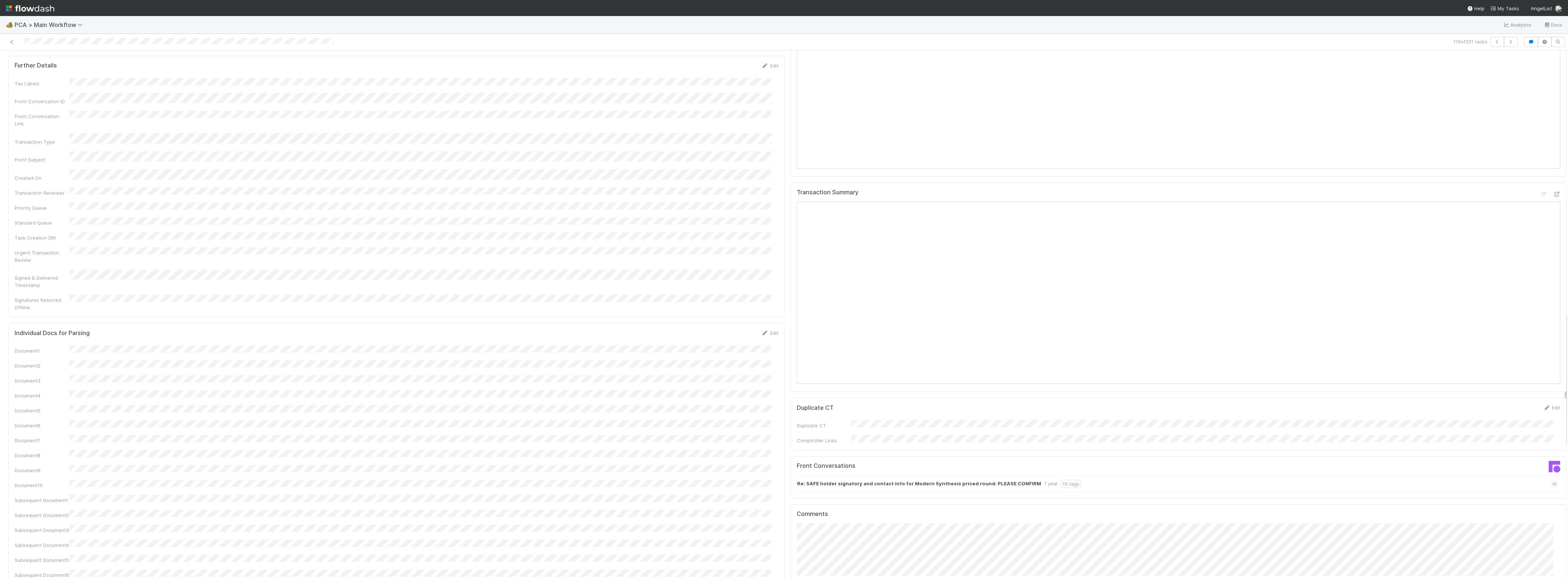
scroll to position [1048, 0]
click at [1507, 41] on icon "button" at bounding box center [1510, 41] width 7 height 4
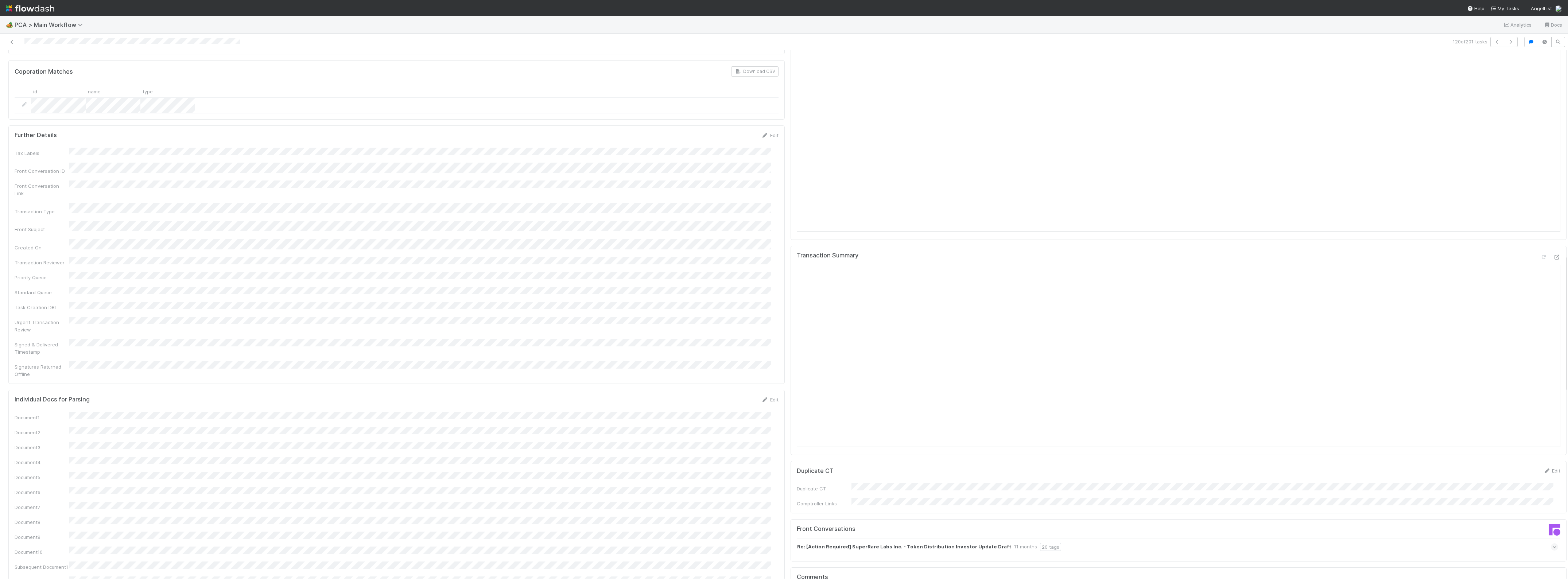
scroll to position [1048, 0]
click at [1507, 41] on icon "button" at bounding box center [1510, 41] width 7 height 4
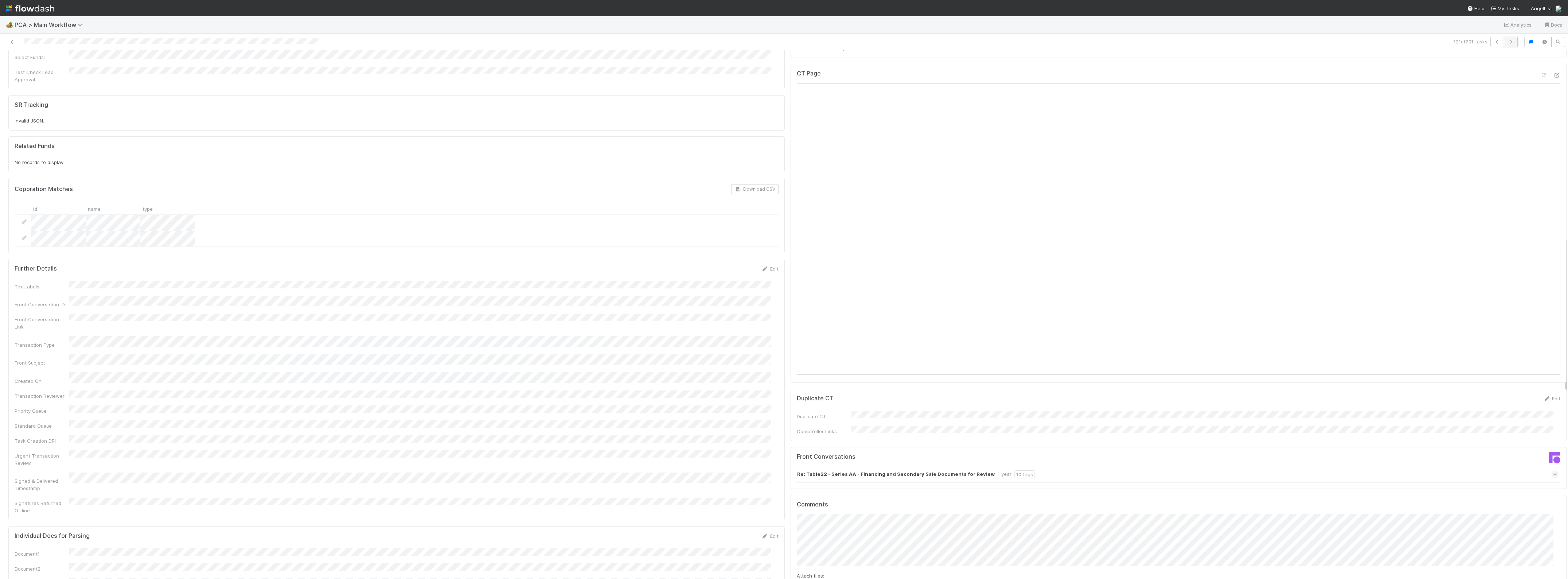
click at [1507, 41] on icon "button" at bounding box center [1510, 41] width 7 height 4
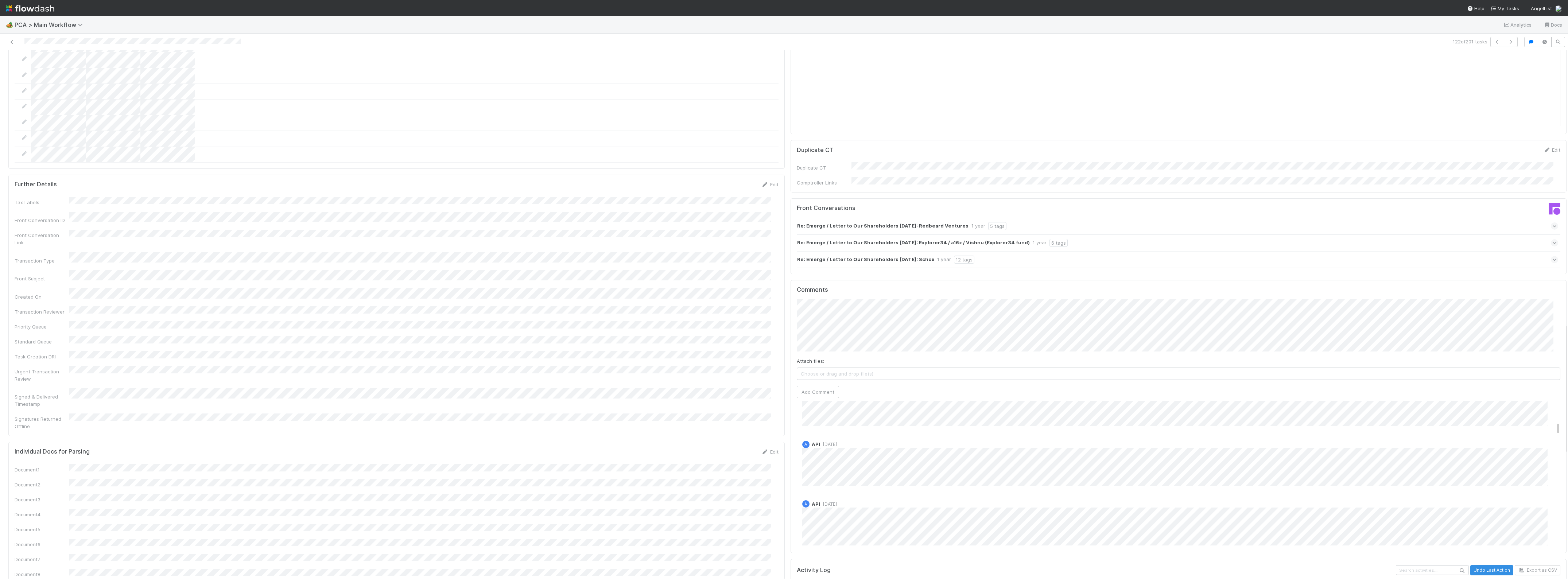
scroll to position [502, 0]
click at [1507, 43] on icon "button" at bounding box center [1510, 41] width 7 height 4
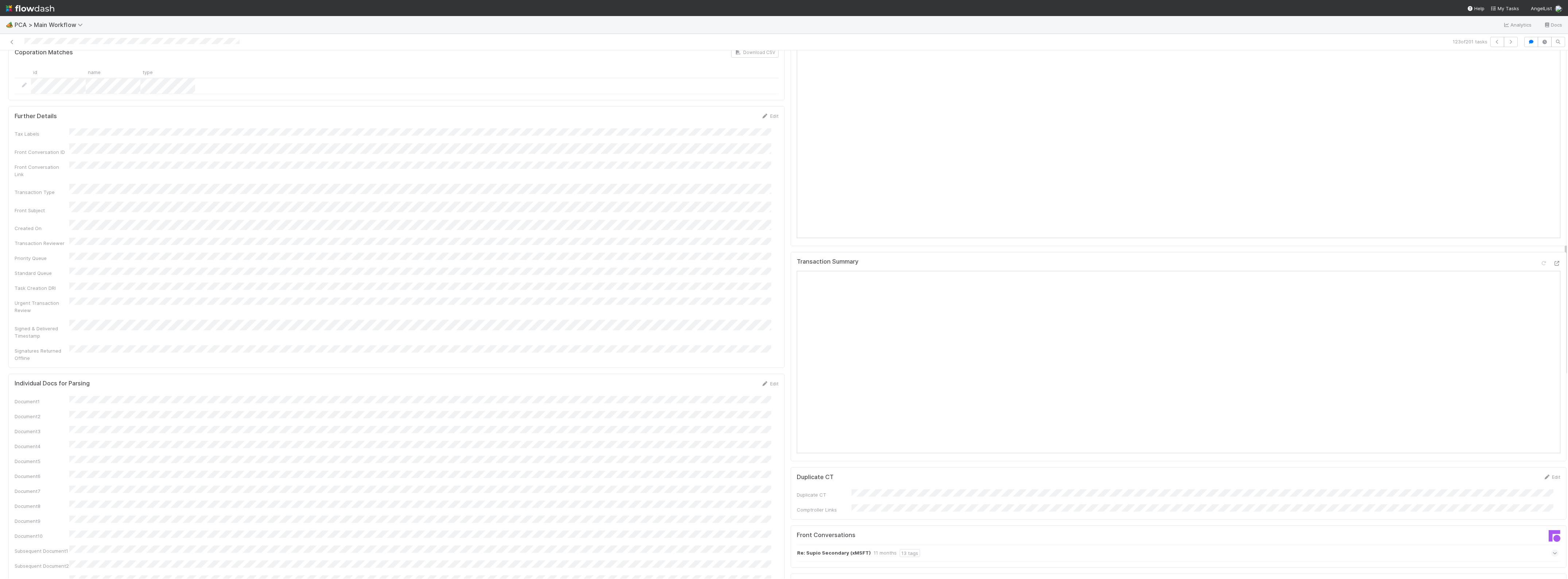
scroll to position [593, 0]
click at [1553, 442] on div at bounding box center [1556, 445] width 7 height 7
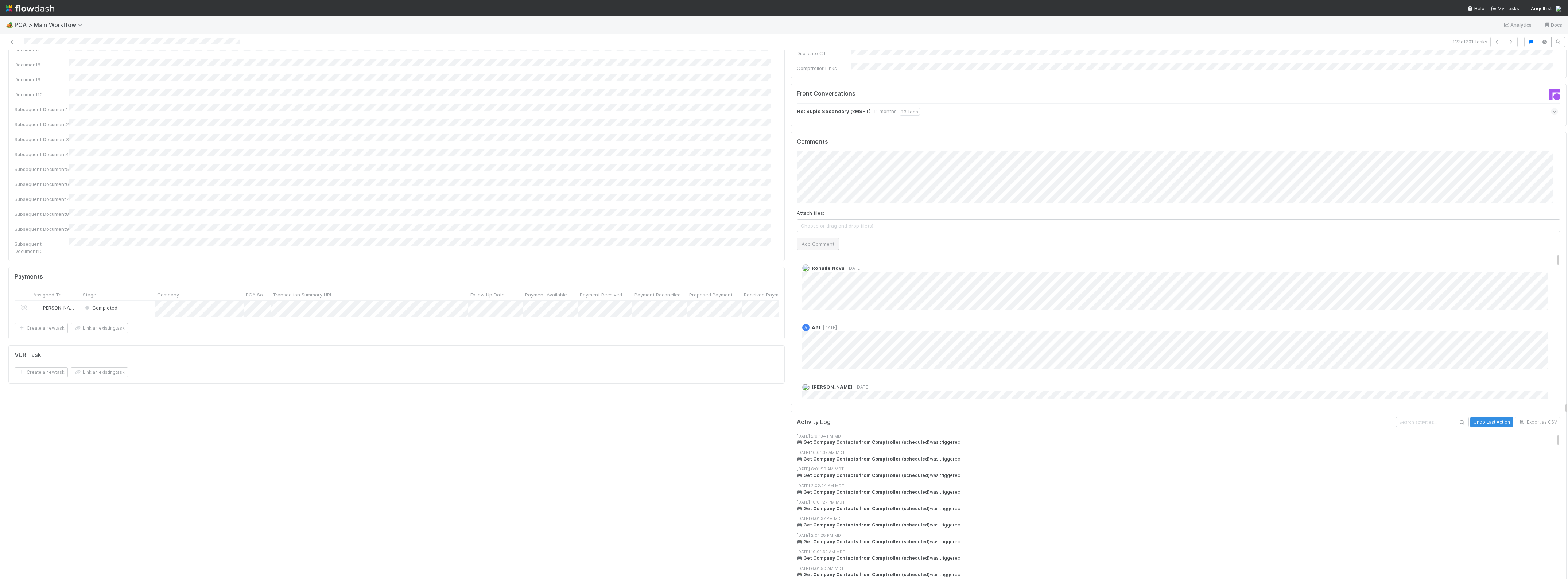
scroll to position [1230, 0]
click at [797, 224] on button "Add Comment" at bounding box center [818, 230] width 42 height 12
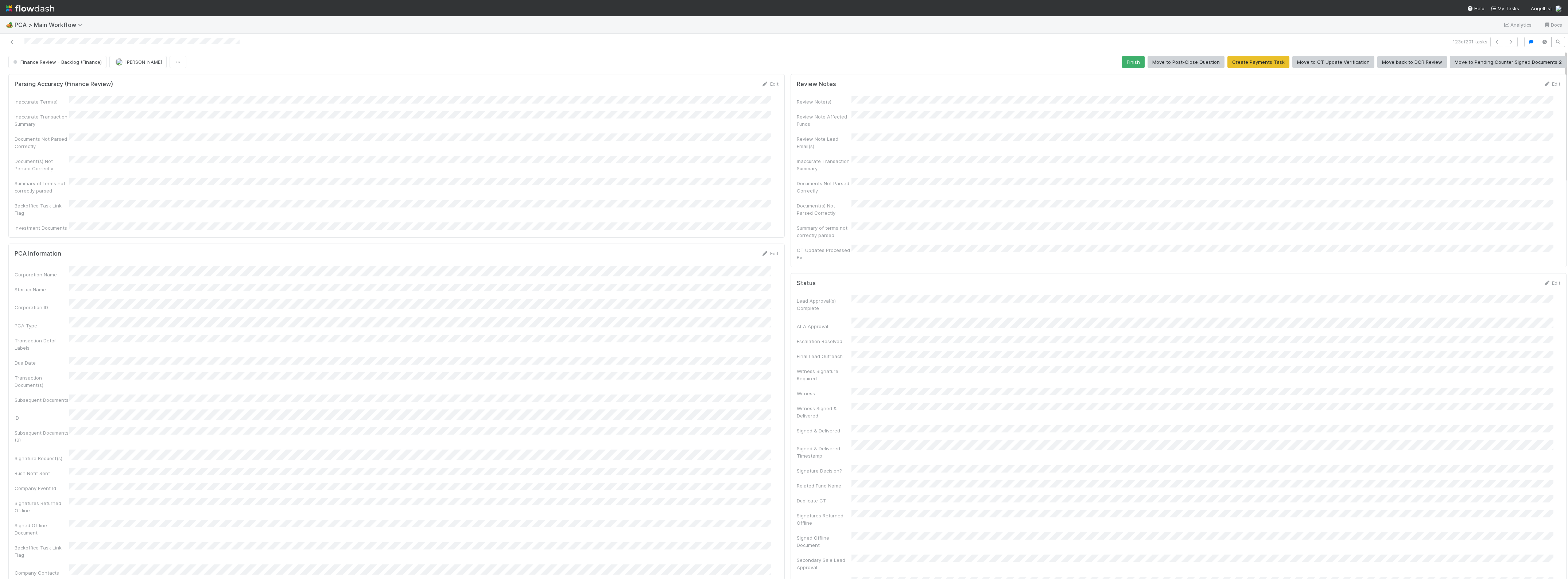
scroll to position [0, 0]
click at [71, 68] on button "Finance Review - Backlog (Finance)" at bounding box center [57, 63] width 98 height 12
click at [48, 112] on div "Completed" at bounding box center [57, 108] width 103 height 13
click at [73, 58] on button "[PERSON_NAME]" at bounding box center [82, 63] width 57 height 12
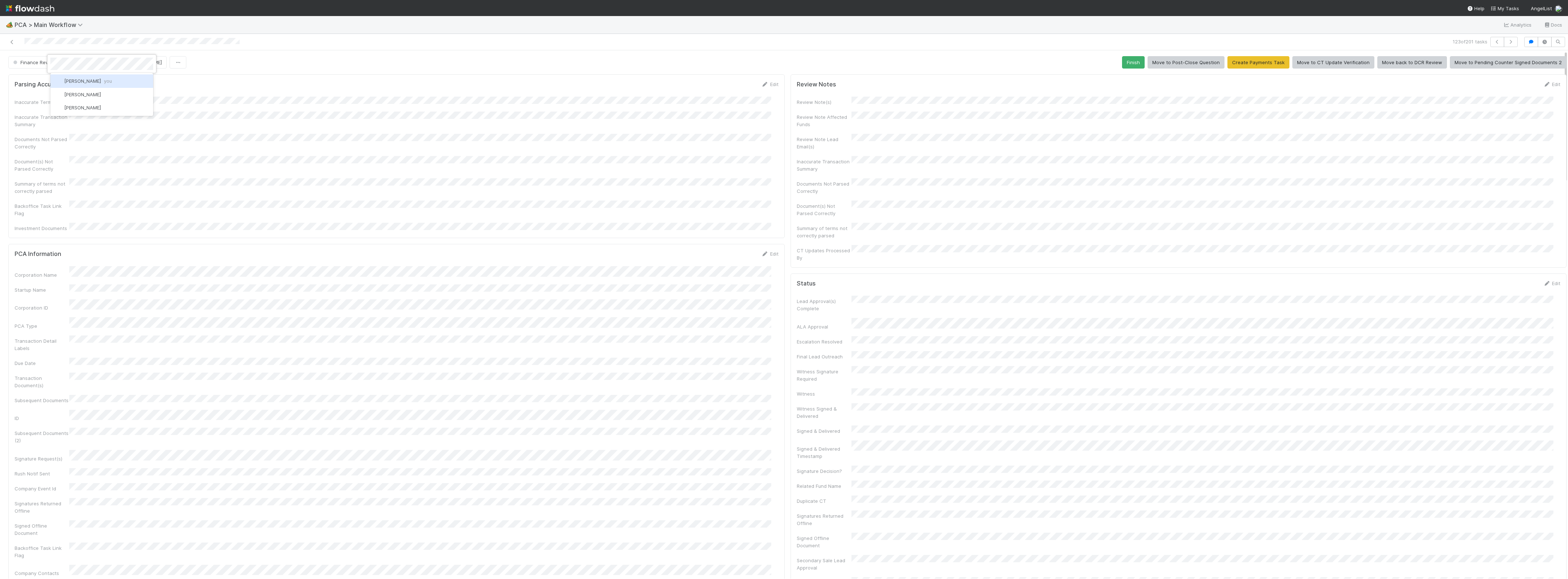
scroll to position [0, 0]
click at [90, 82] on span "Zach Byers you" at bounding box center [88, 81] width 48 height 6
click at [345, 90] on form "Parsing Accuracy (Finance Review) Edit Inaccurate Term(s) Inaccurate Transactio…" at bounding box center [396, 156] width 764 height 152
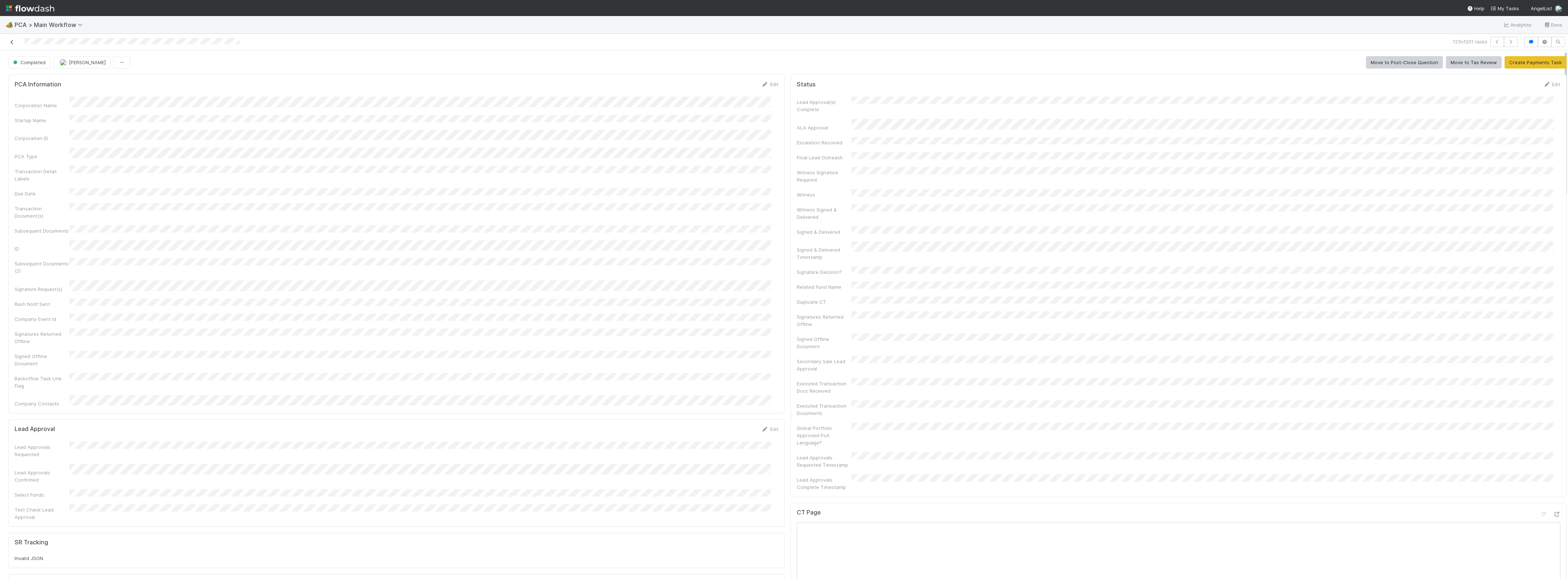
click at [12, 42] on icon at bounding box center [12, 41] width 7 height 5
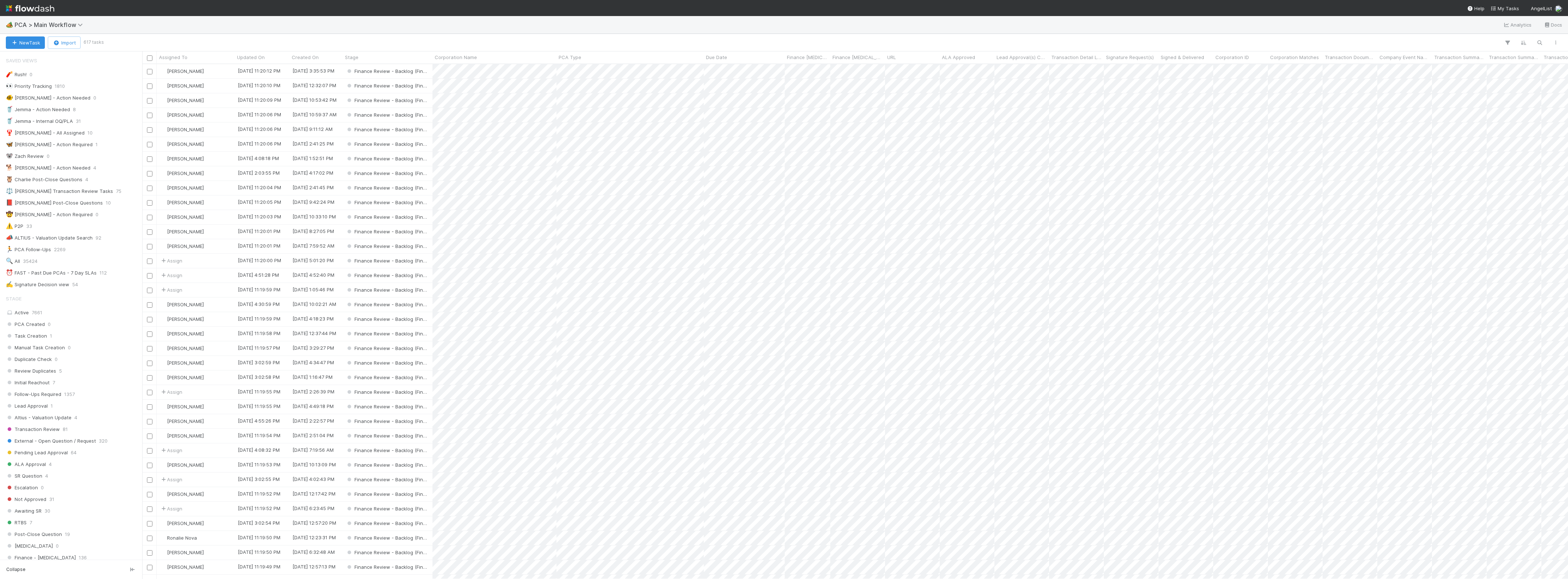
scroll to position [228, 0]
click at [46, 451] on span "1" at bounding box center [46, 446] width 2 height 9
click at [64, 451] on div "DCR Review 1" at bounding box center [73, 446] width 135 height 9
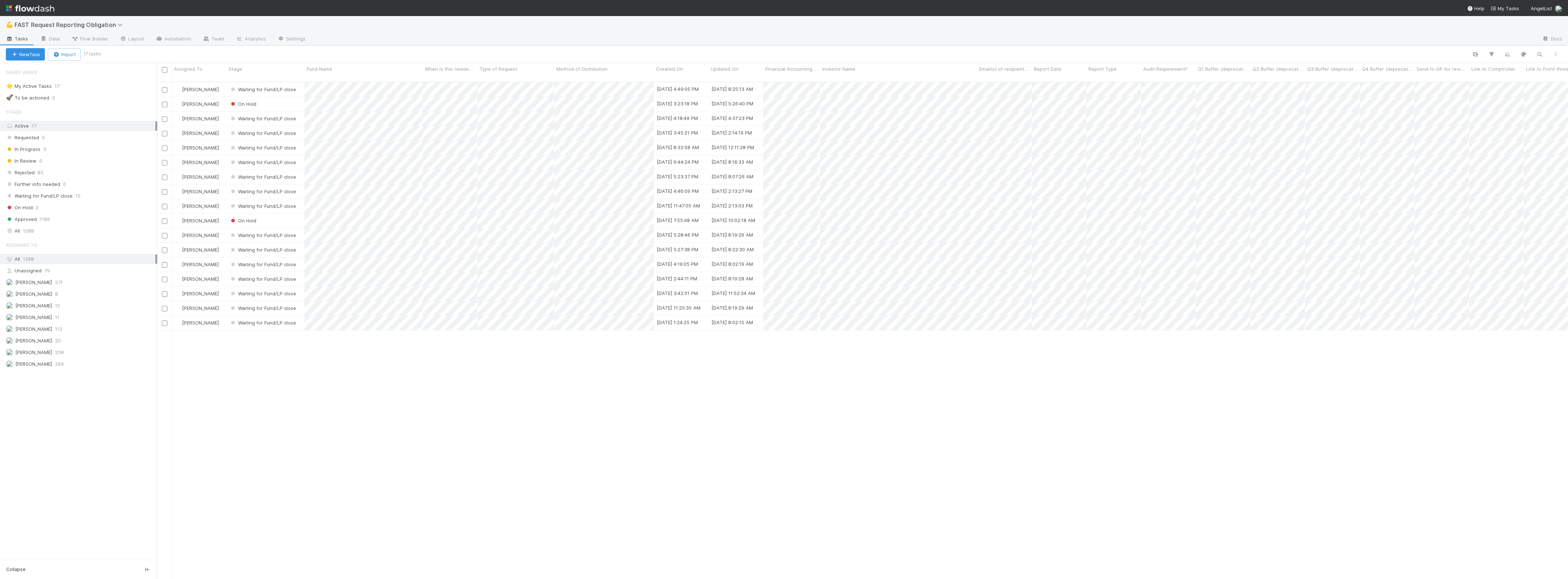
scroll to position [496, 1404]
click at [330, 387] on div at bounding box center [784, 290] width 1568 height 579
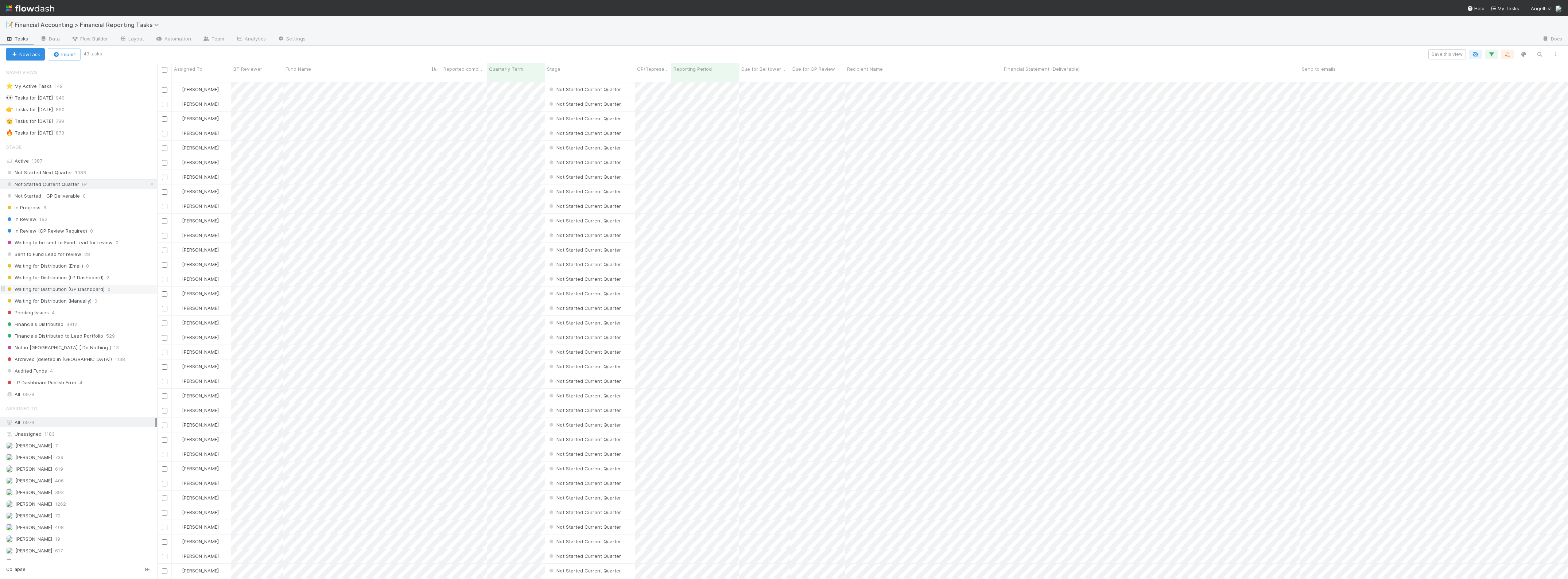
scroll to position [496, 1404]
click at [94, 282] on span "Waiting for Distribution (LP Dashboard)" at bounding box center [55, 277] width 98 height 9
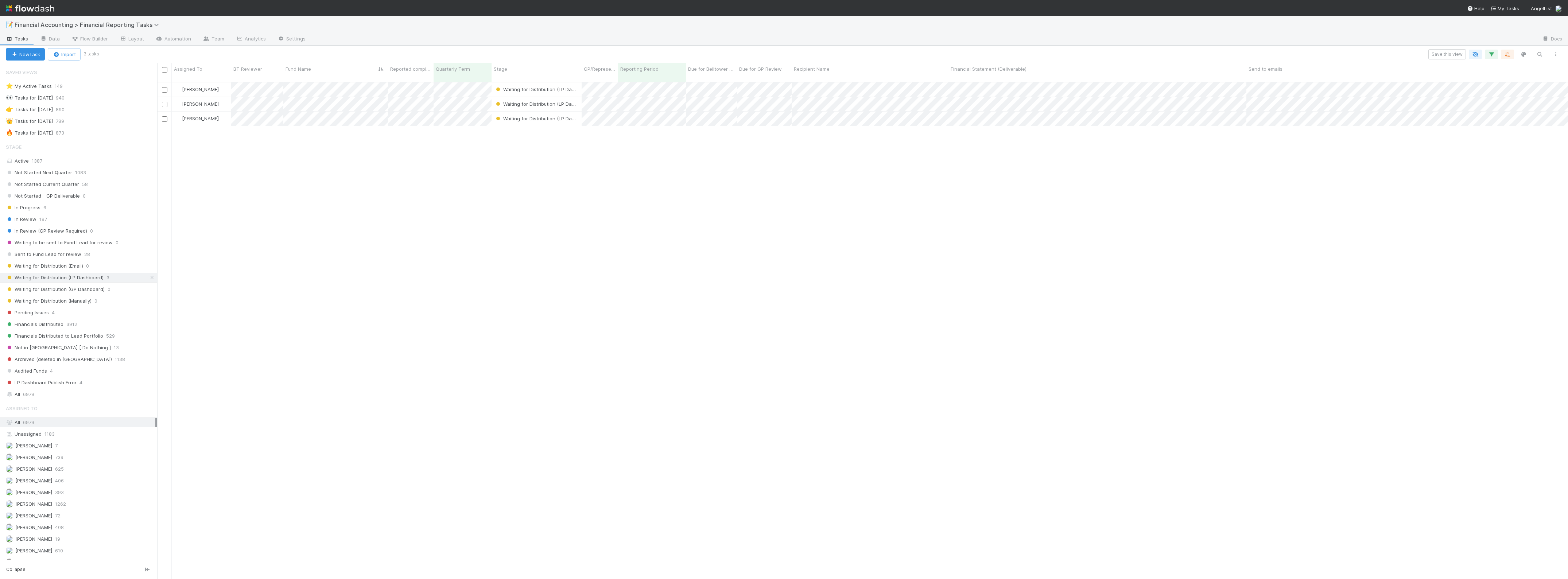
scroll to position [496, 1404]
click at [517, 116] on span "Waiting for Distribution (LP Dashboard)" at bounding box center [543, 118] width 98 height 6
click at [546, 166] on span "Waiting for Distribution (Manually)" at bounding box center [539, 167] width 86 height 6
